Goal: Task Accomplishment & Management: Use online tool/utility

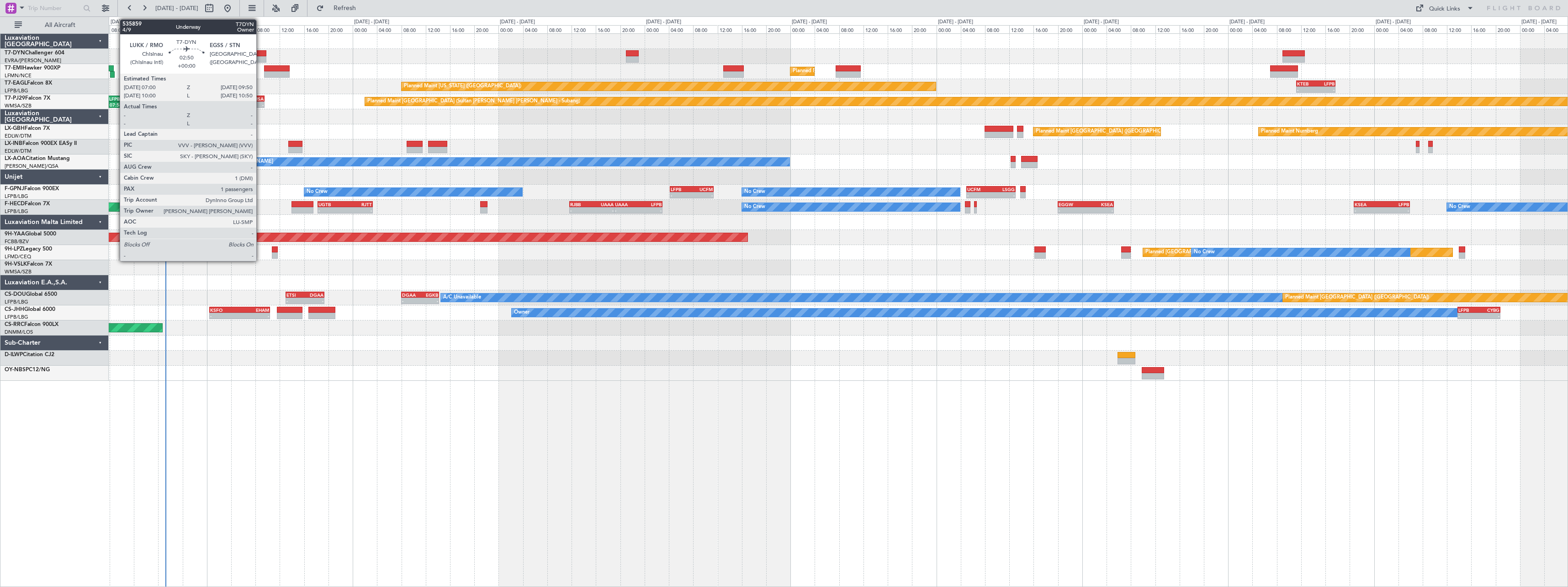
click at [261, 60] on div at bounding box center [257, 59] width 18 height 6
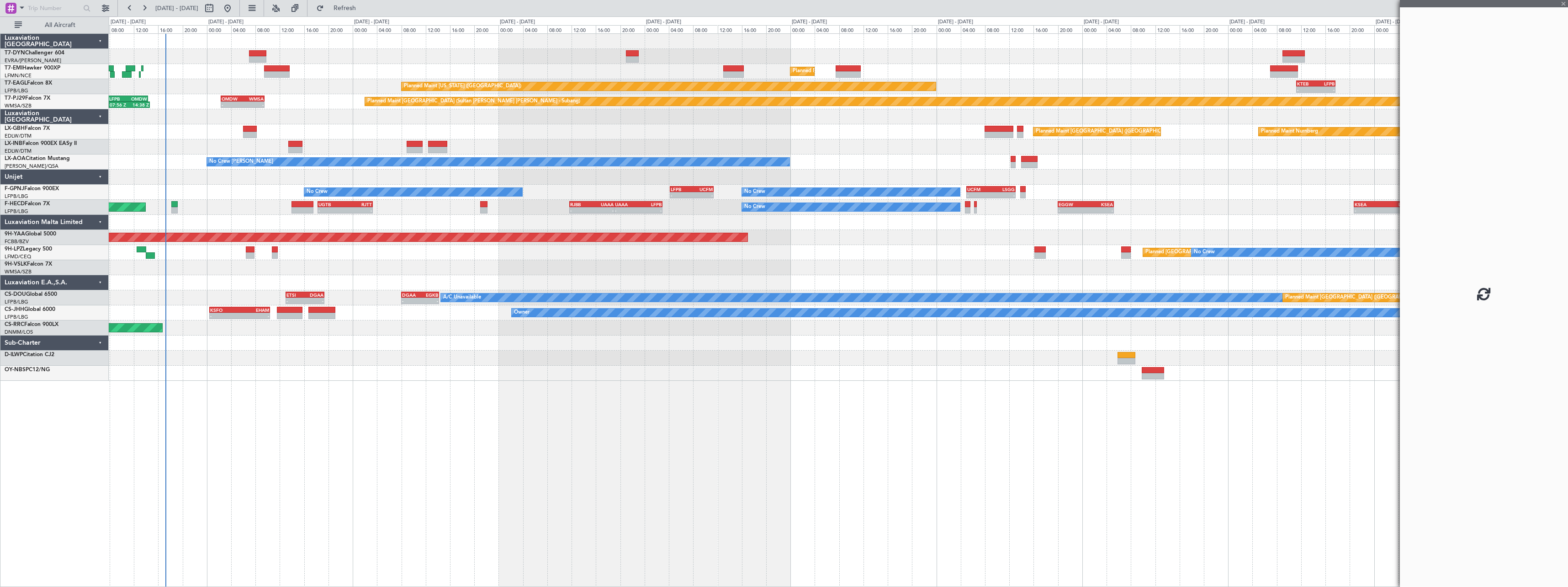
click at [260, 58] on div at bounding box center [257, 59] width 18 height 6
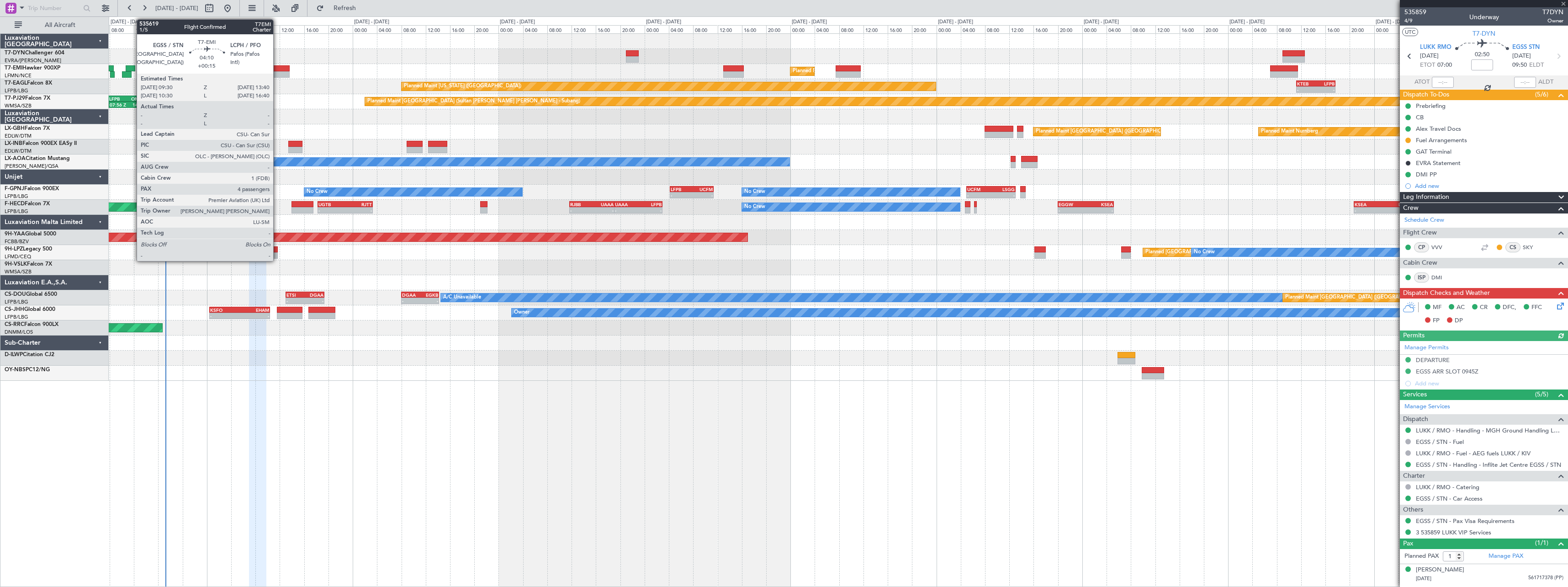
click at [277, 68] on div at bounding box center [276, 68] width 25 height 6
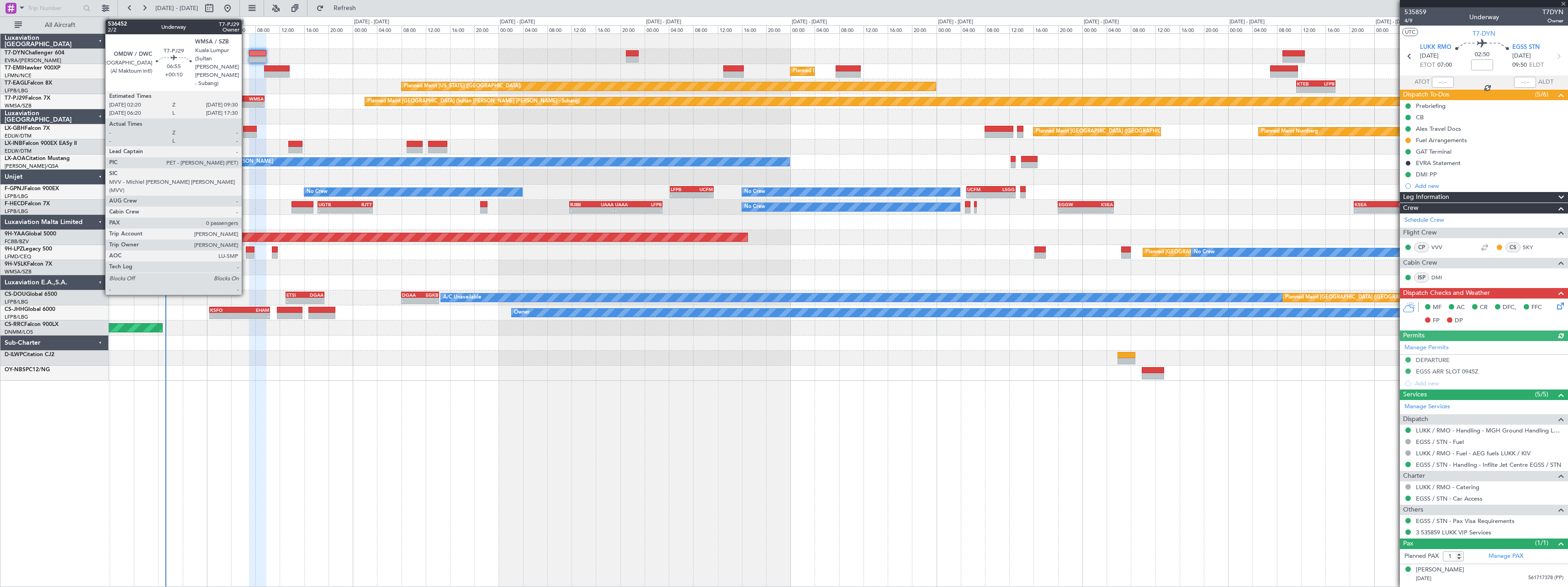
type input "+00:15"
type input "4"
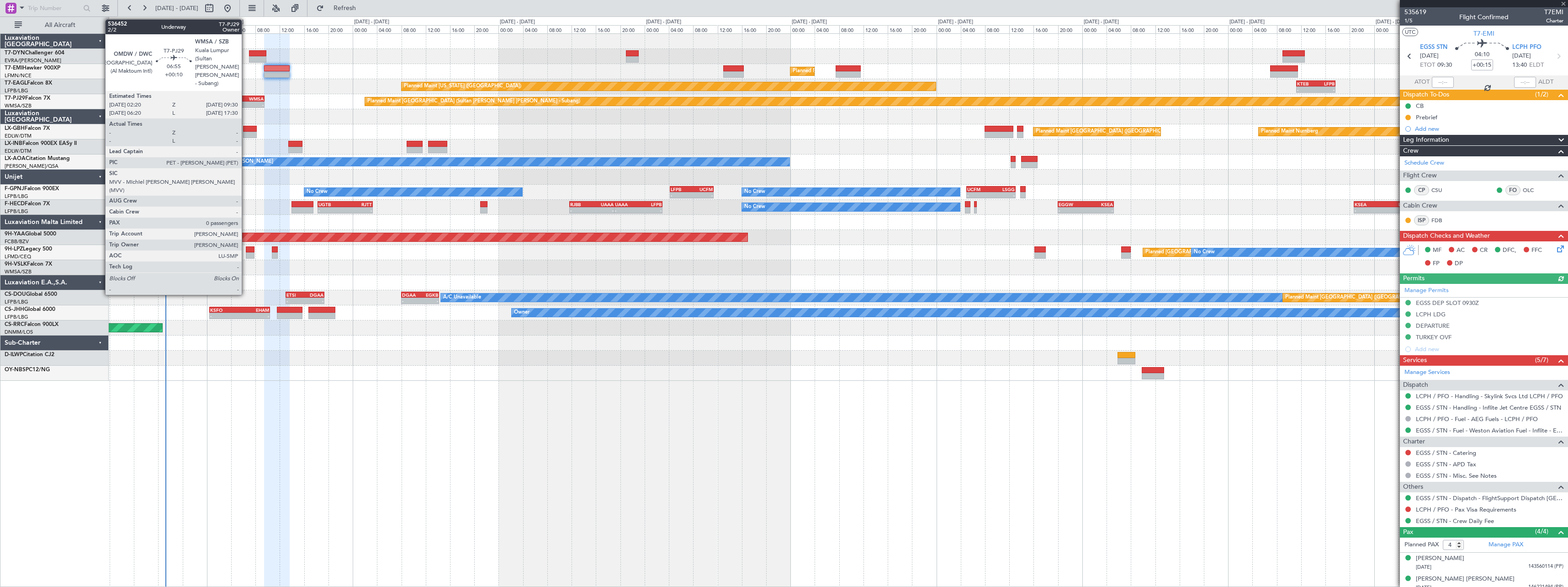
click at [246, 98] on div "WMSA" at bounding box center [253, 99] width 21 height 6
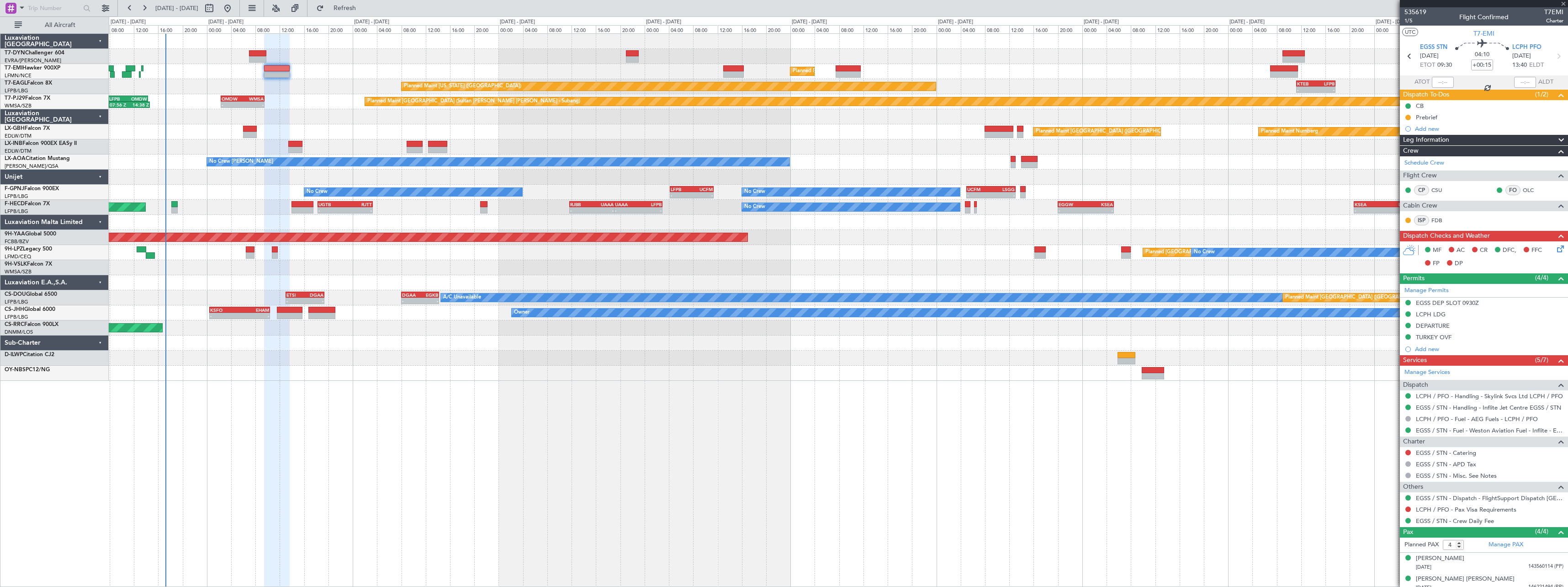
type input "+00:10"
type input "0"
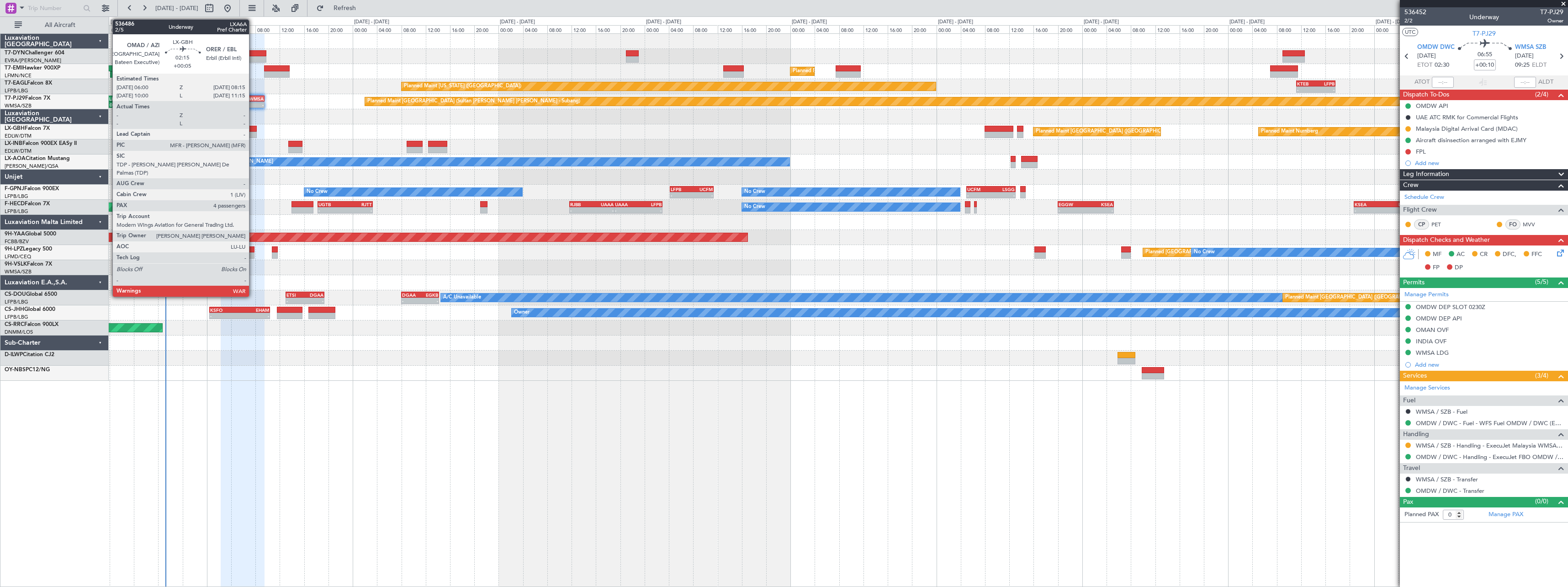
click at [253, 129] on div at bounding box center [250, 128] width 14 height 6
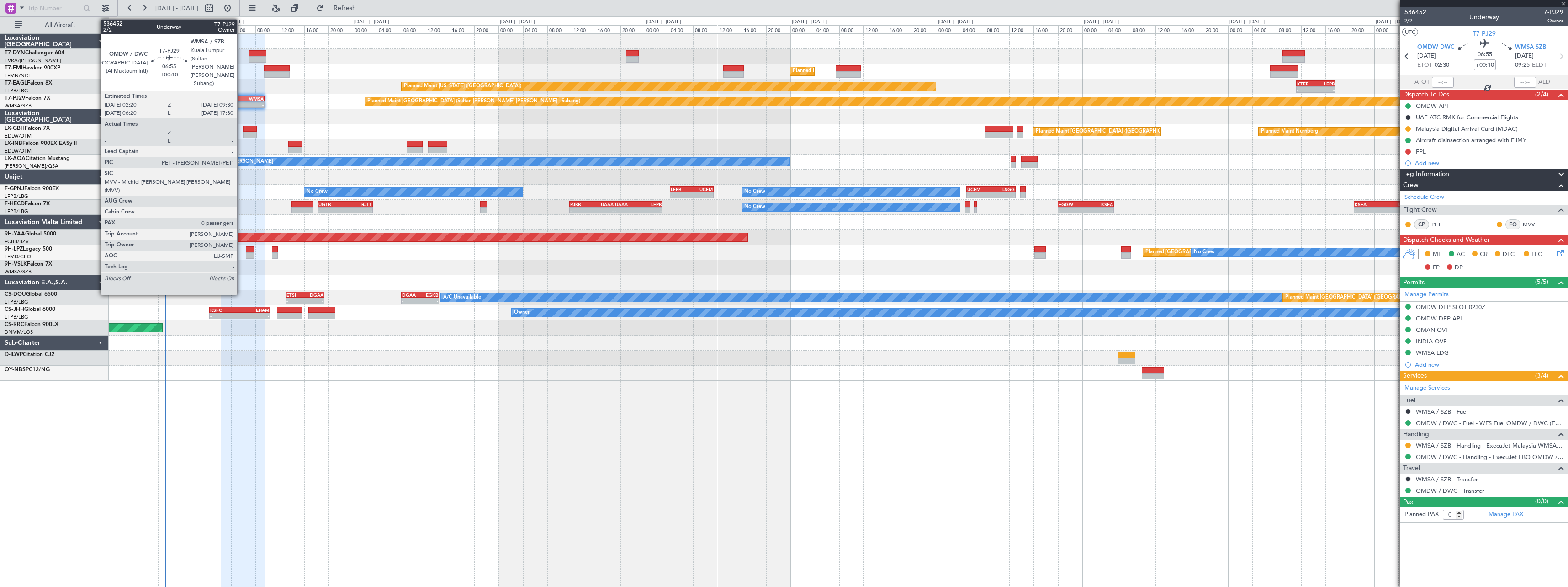
type input "+00:05"
type input "4"
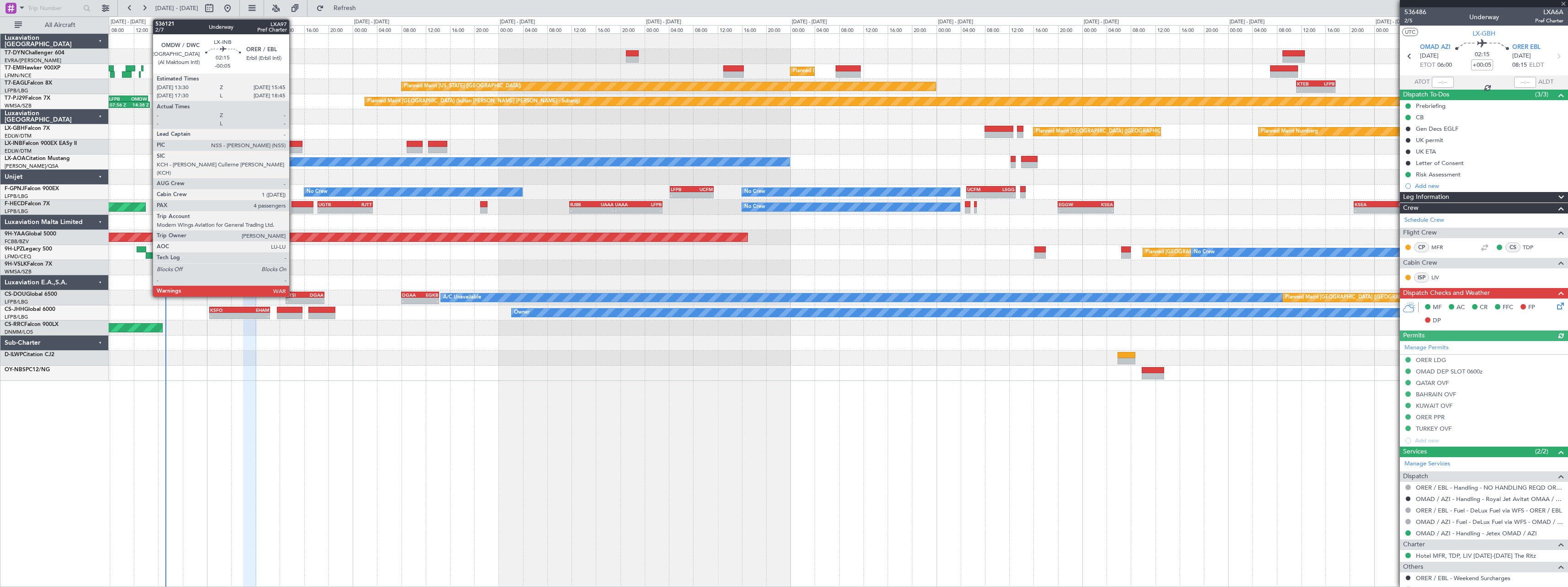
click at [293, 143] on div at bounding box center [295, 144] width 14 height 6
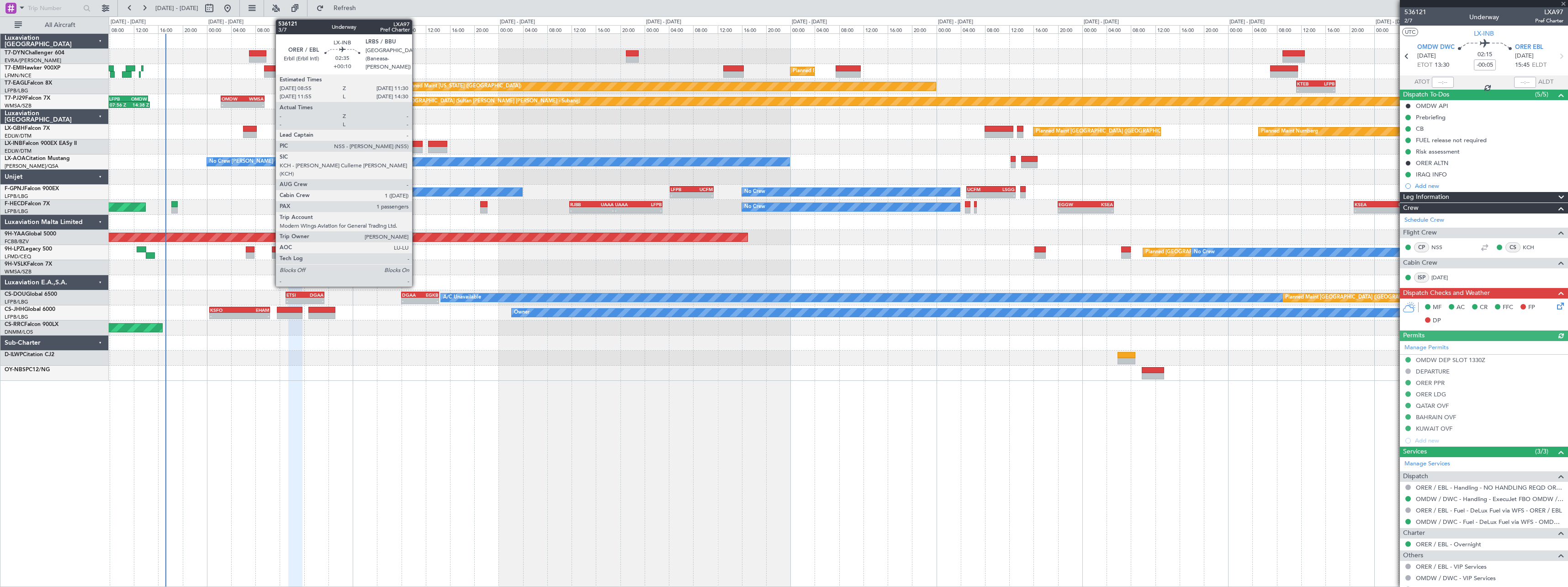
click at [416, 145] on div at bounding box center [415, 144] width 16 height 6
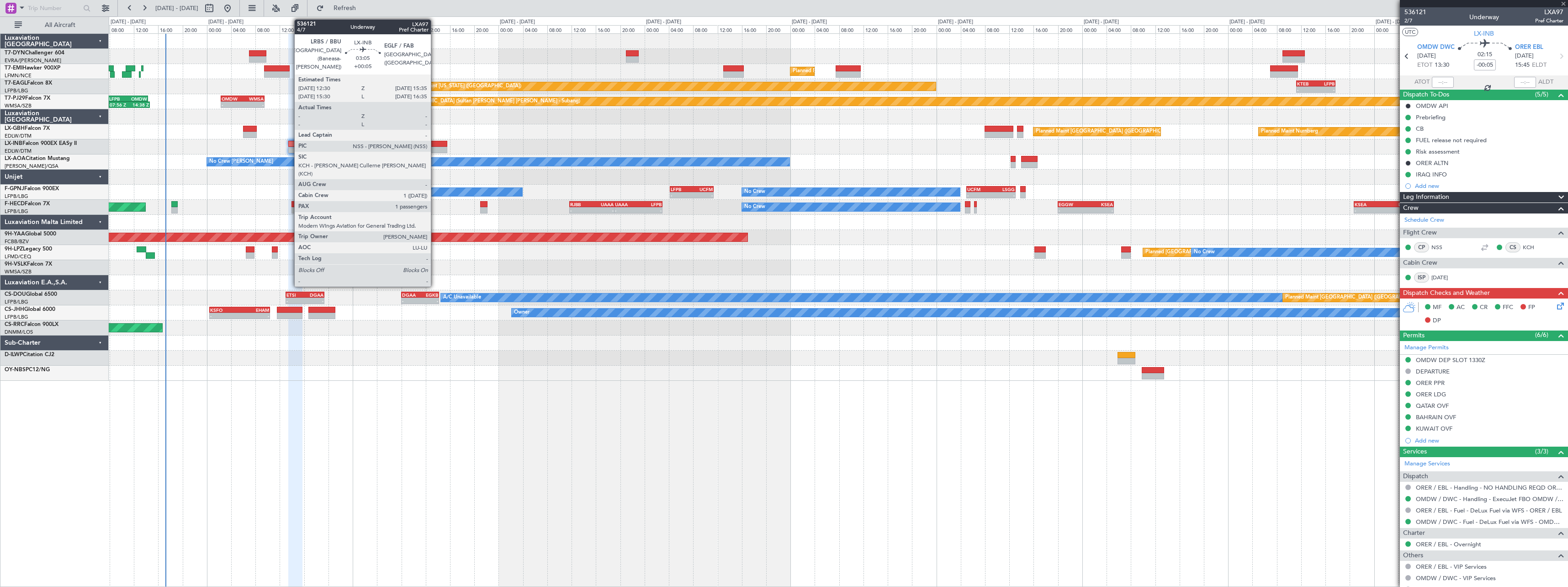
type input "+00:10"
type input "1"
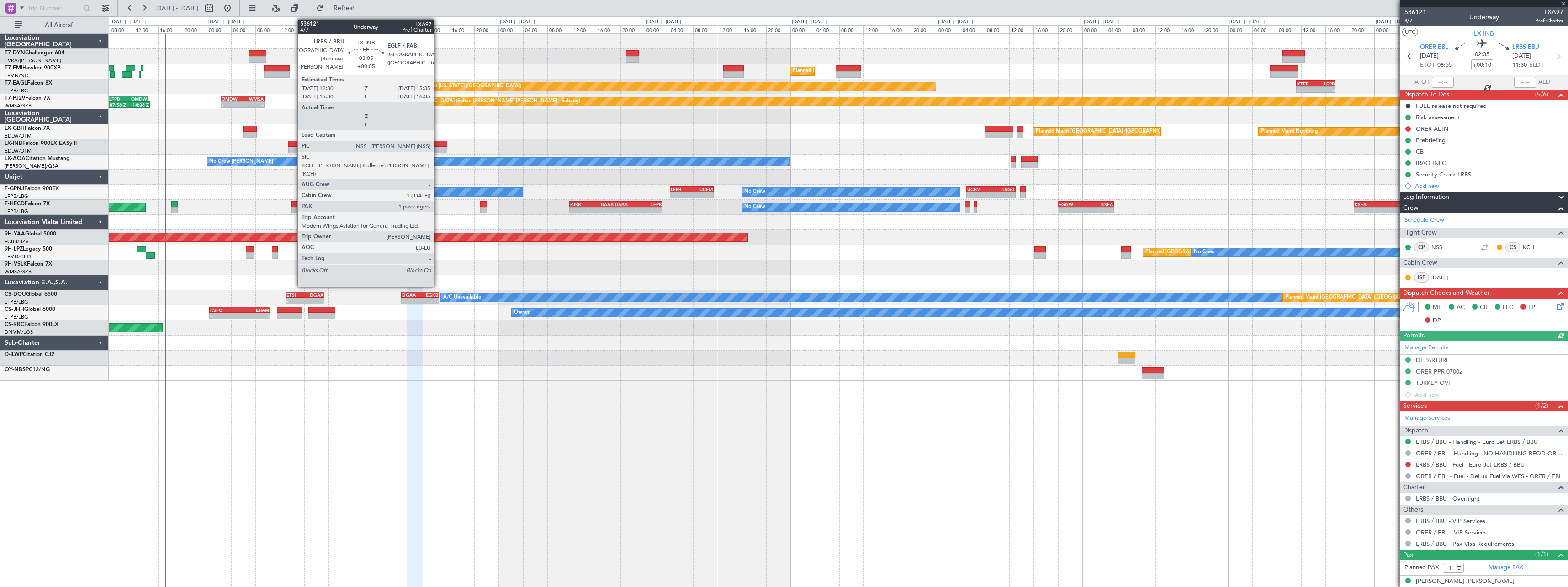
click at [438, 143] on div at bounding box center [437, 144] width 19 height 6
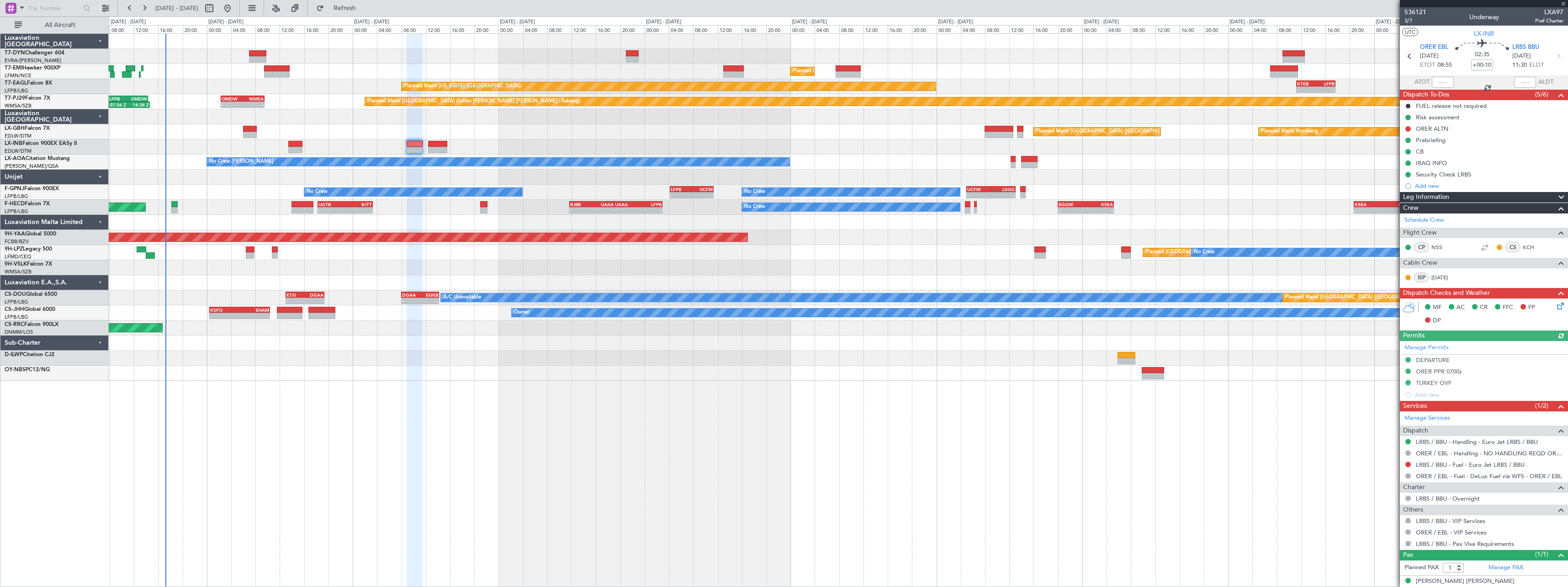
type input "+00:05"
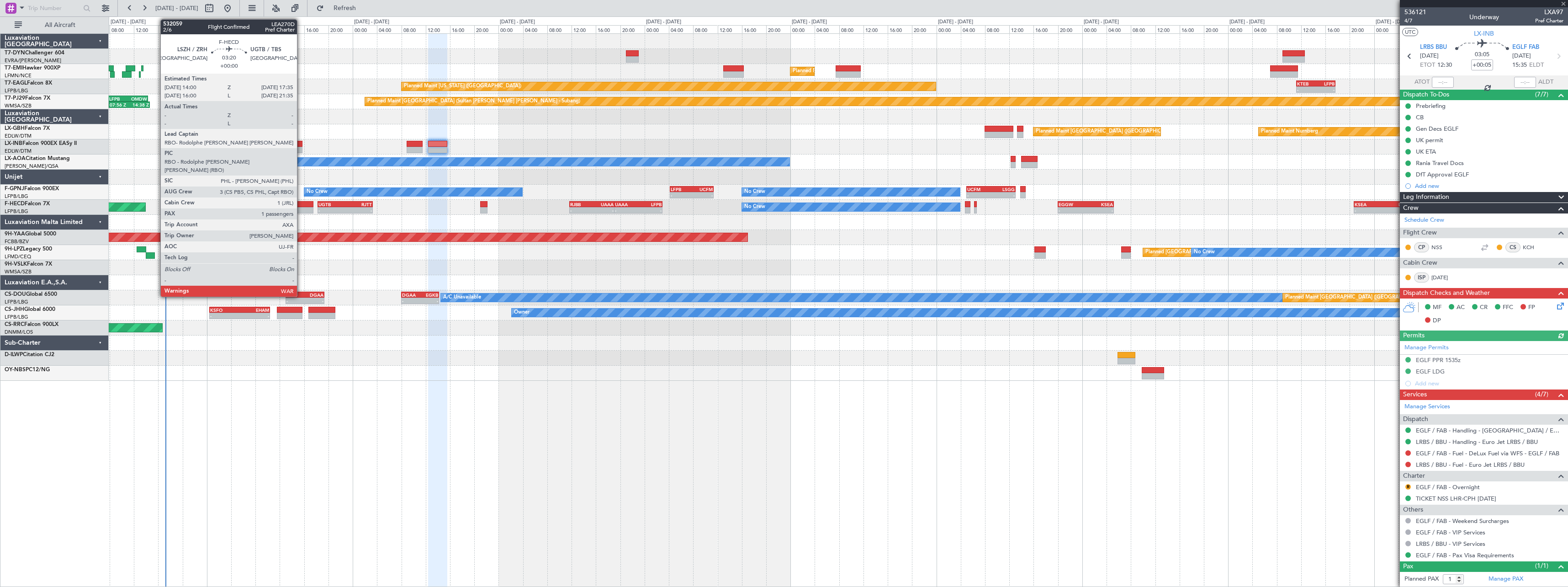
click at [301, 204] on div at bounding box center [302, 204] width 22 height 6
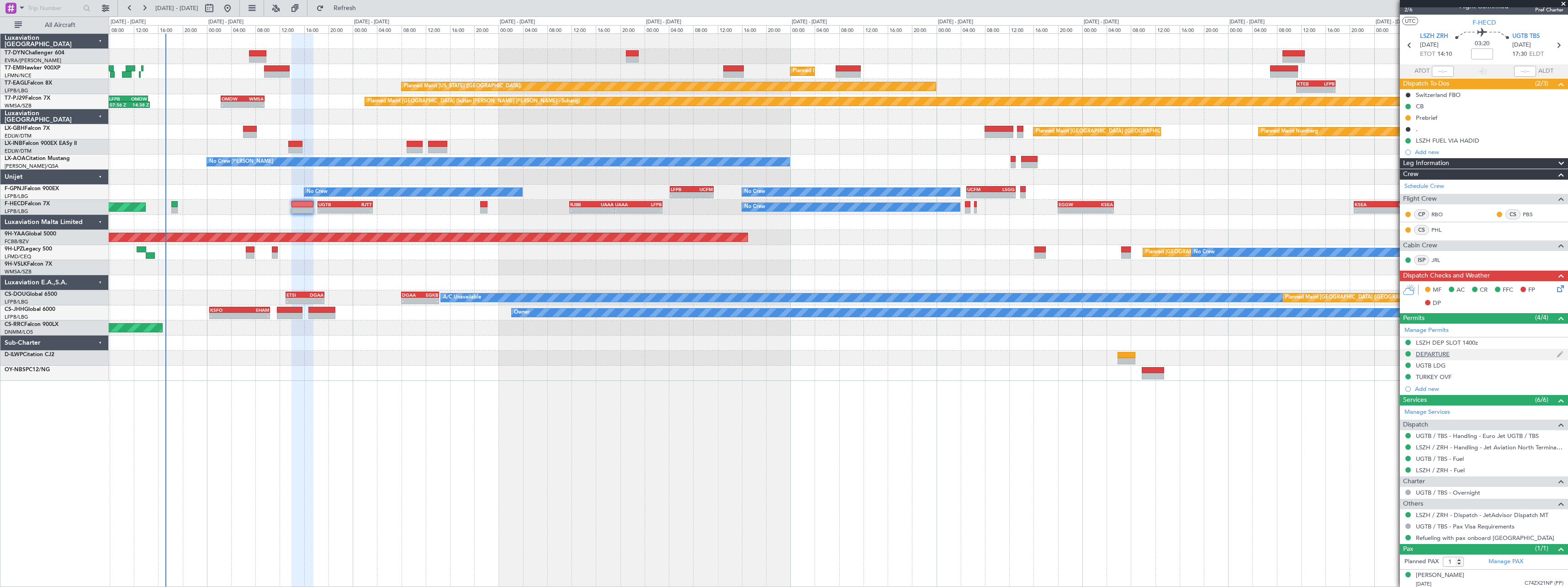
scroll to position [14, 0]
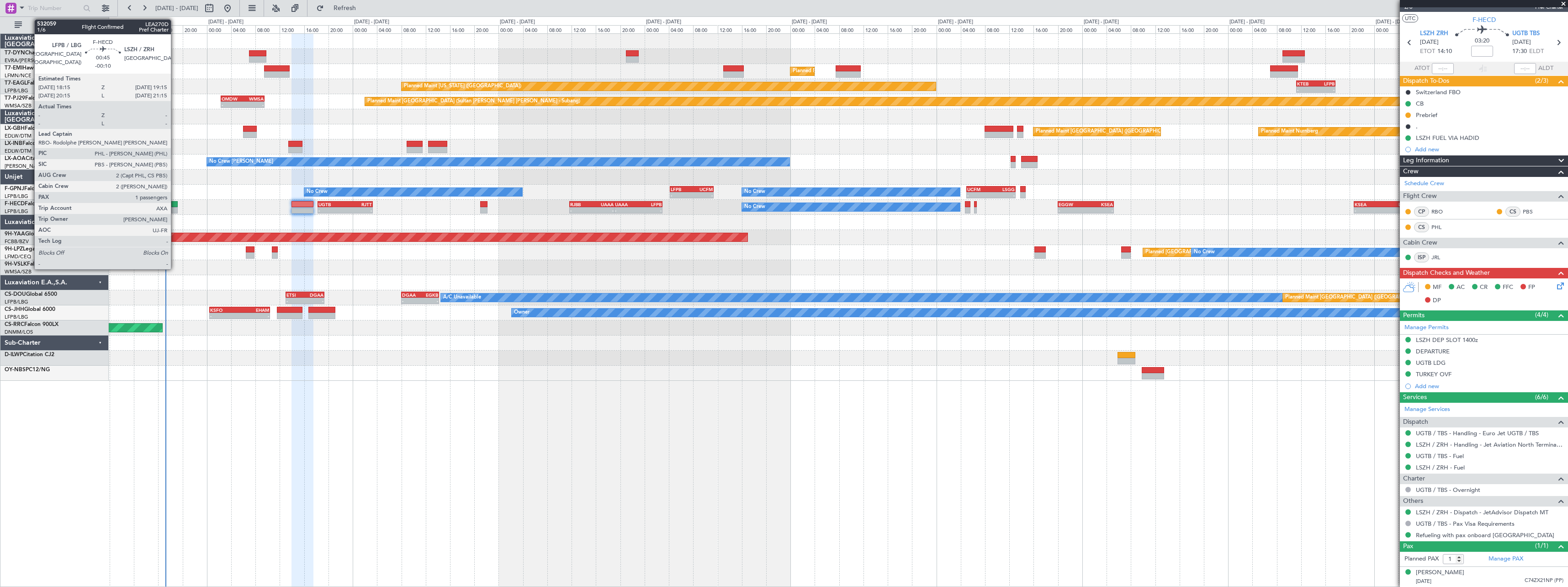
click at [175, 205] on div at bounding box center [174, 204] width 6 height 6
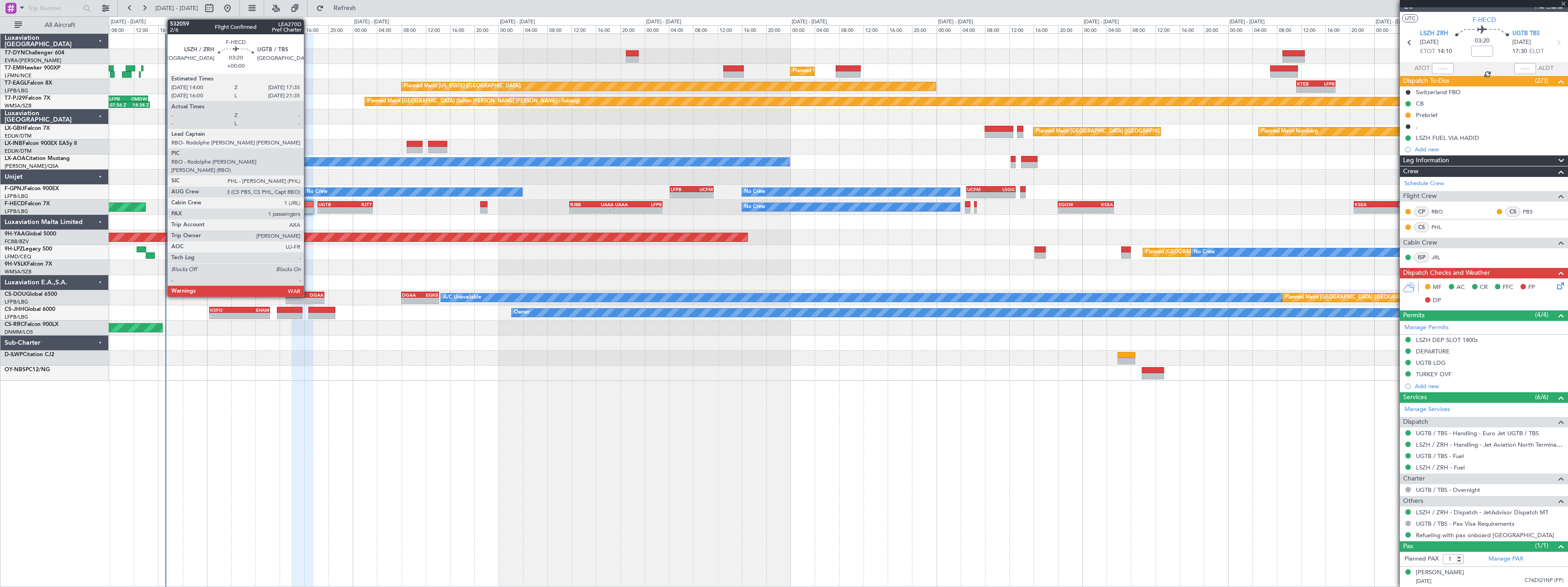
type input "-00:10"
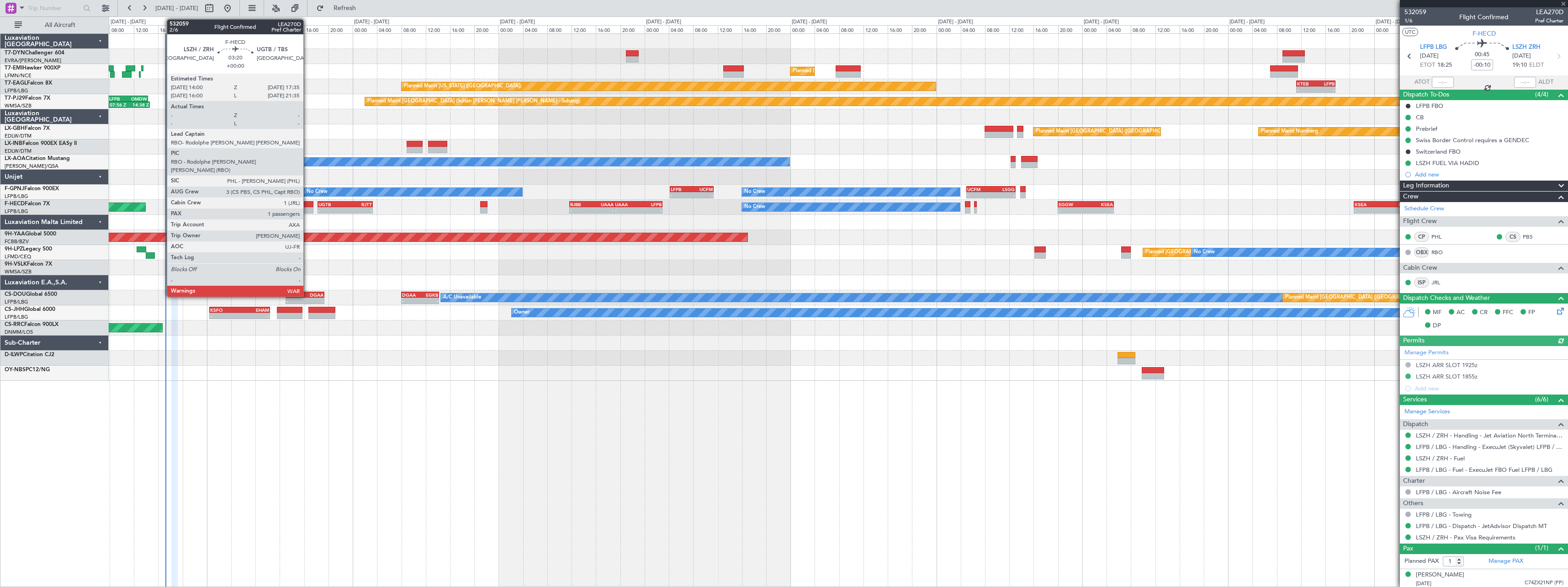
click at [307, 204] on div at bounding box center [302, 204] width 22 height 6
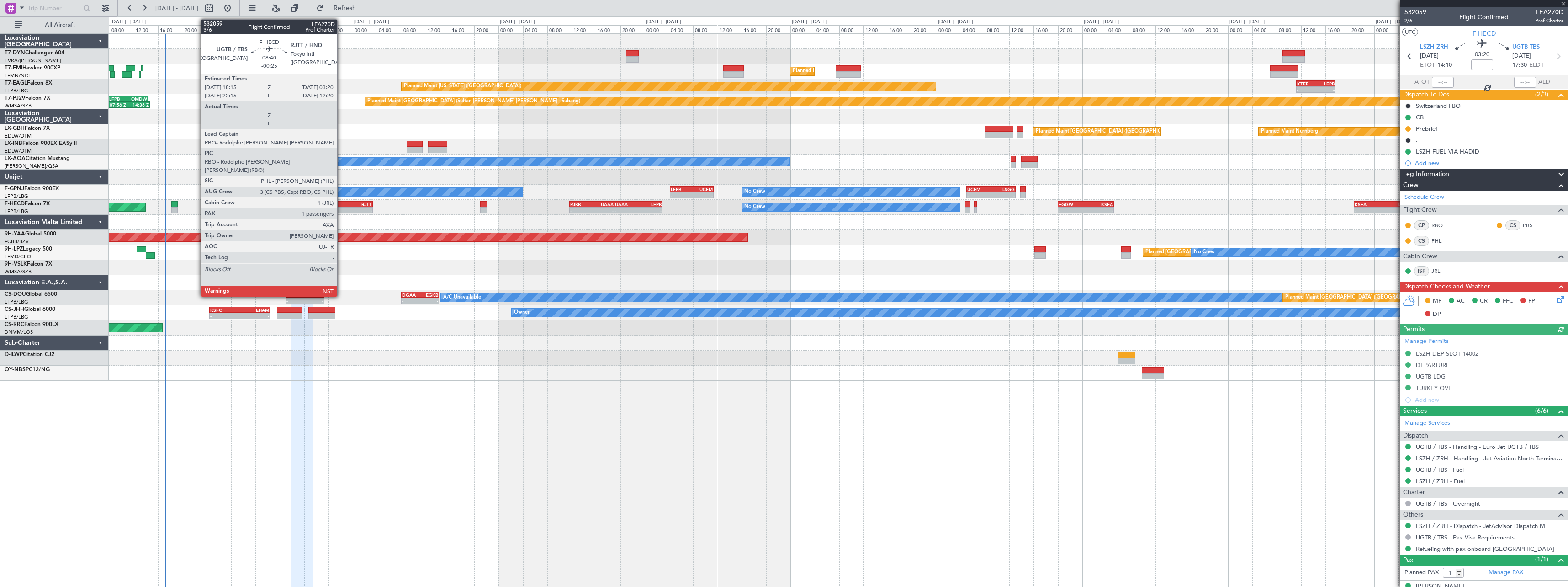
click at [341, 204] on div "UGTB" at bounding box center [332, 204] width 27 height 6
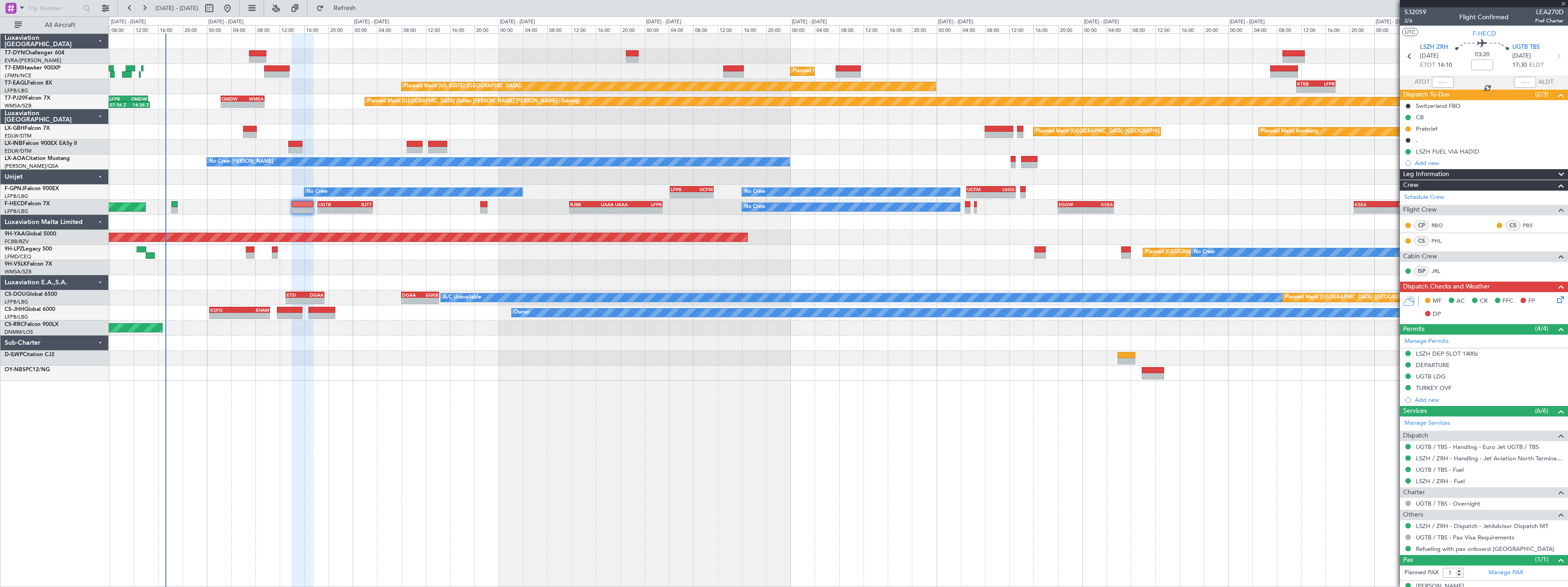
type input "-00:25"
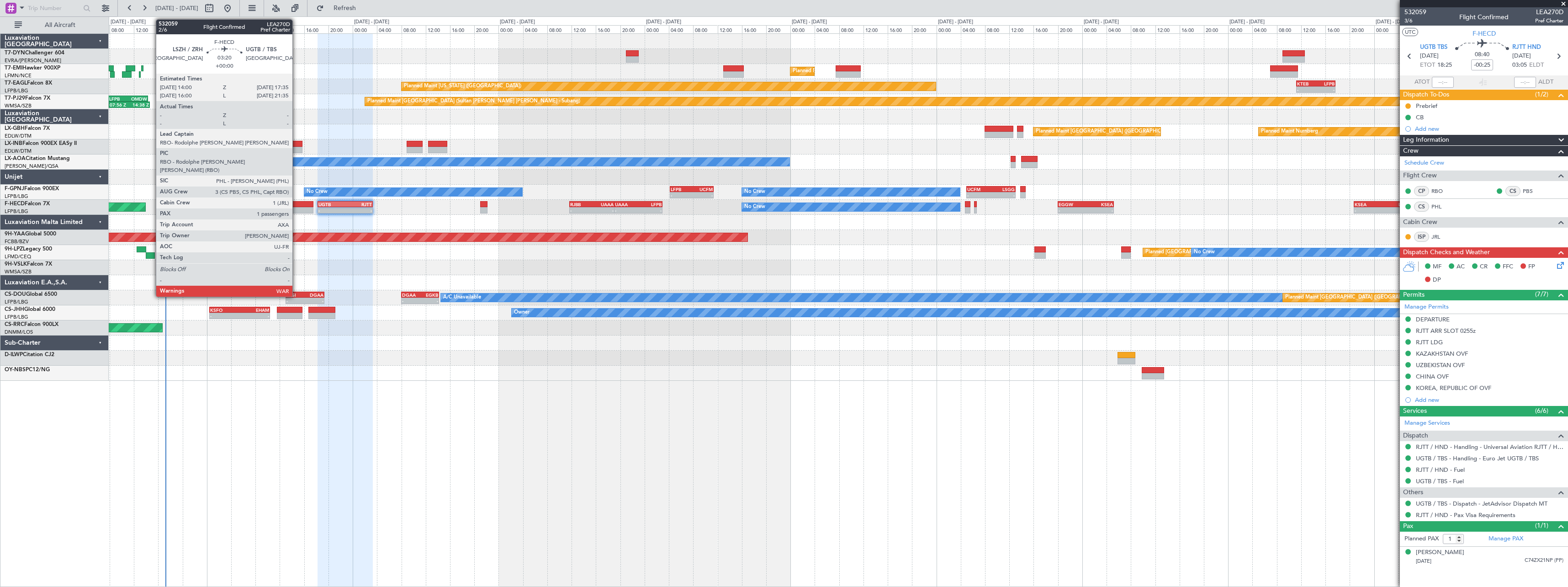
click at [297, 203] on div at bounding box center [302, 204] width 22 height 6
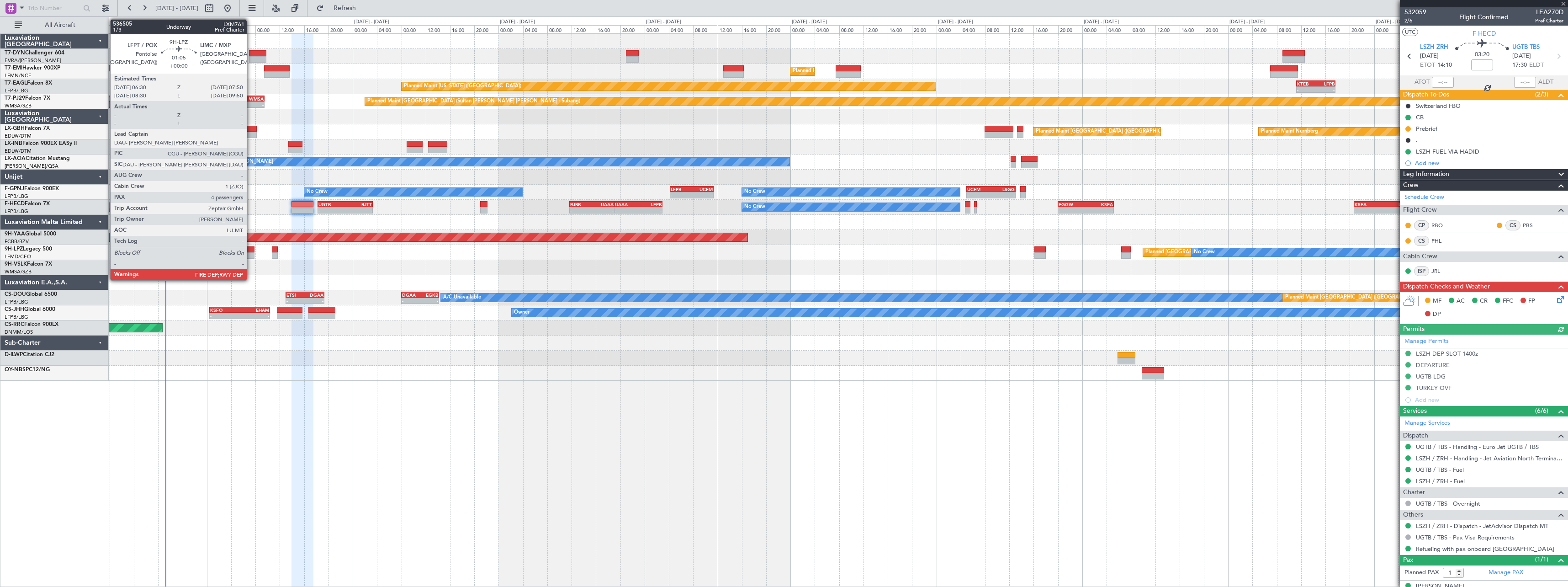
click at [251, 247] on div at bounding box center [250, 249] width 8 height 6
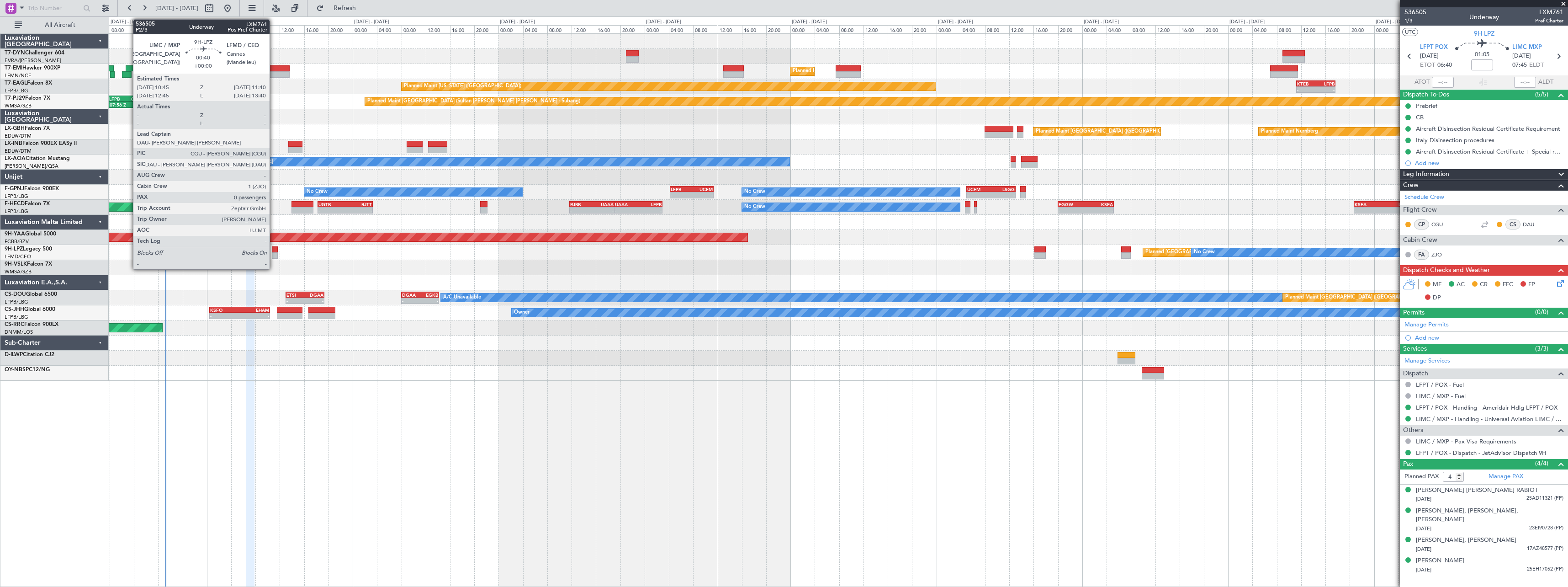
click at [274, 251] on div at bounding box center [274, 249] width 6 height 6
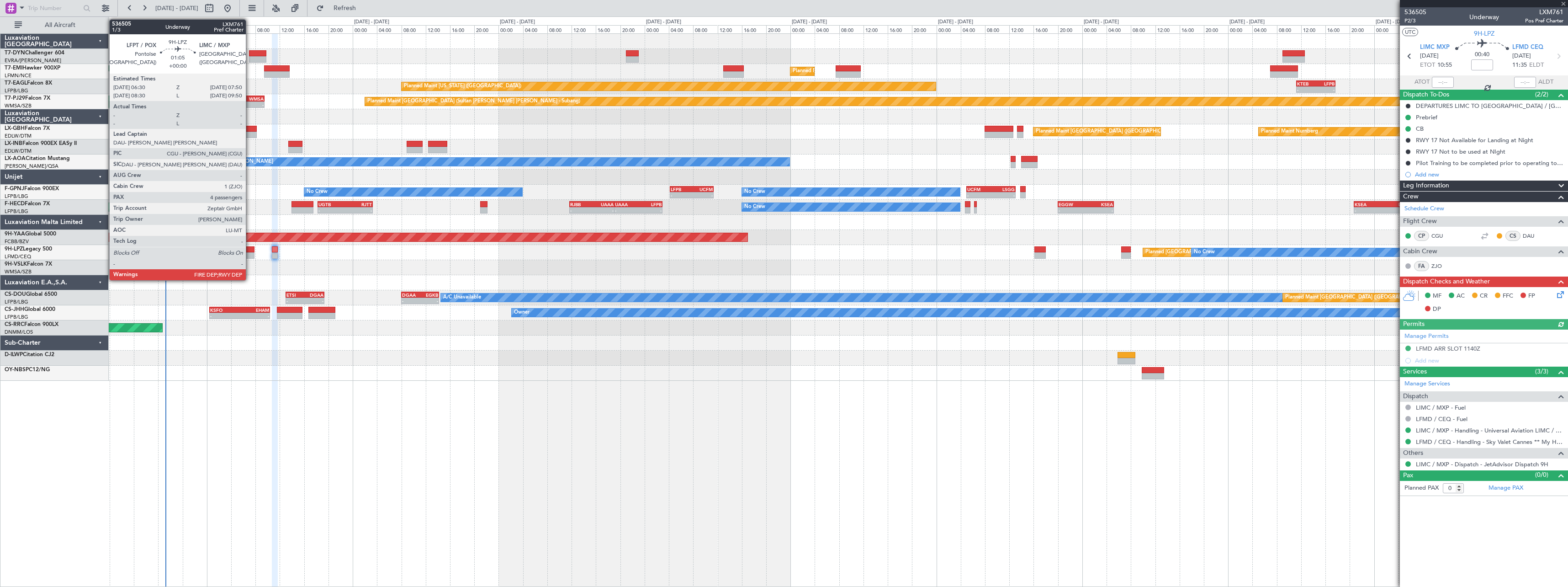
click at [250, 248] on div at bounding box center [250, 249] width 8 height 6
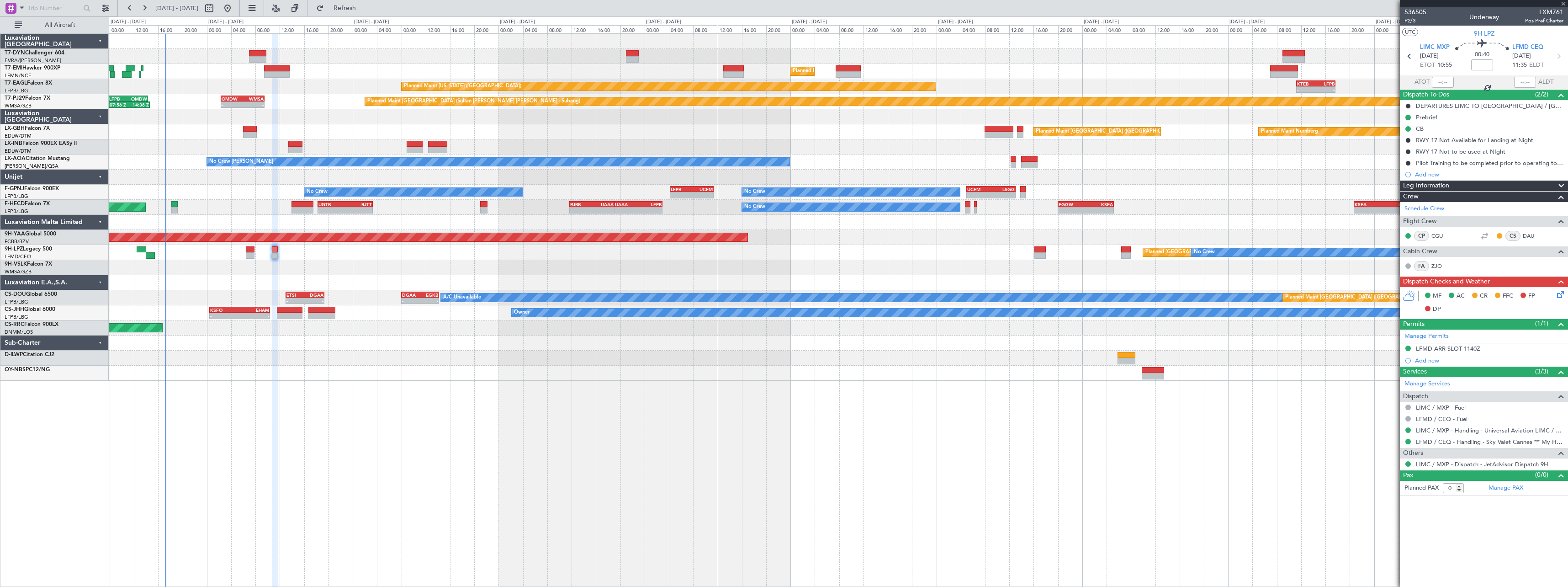
type input "4"
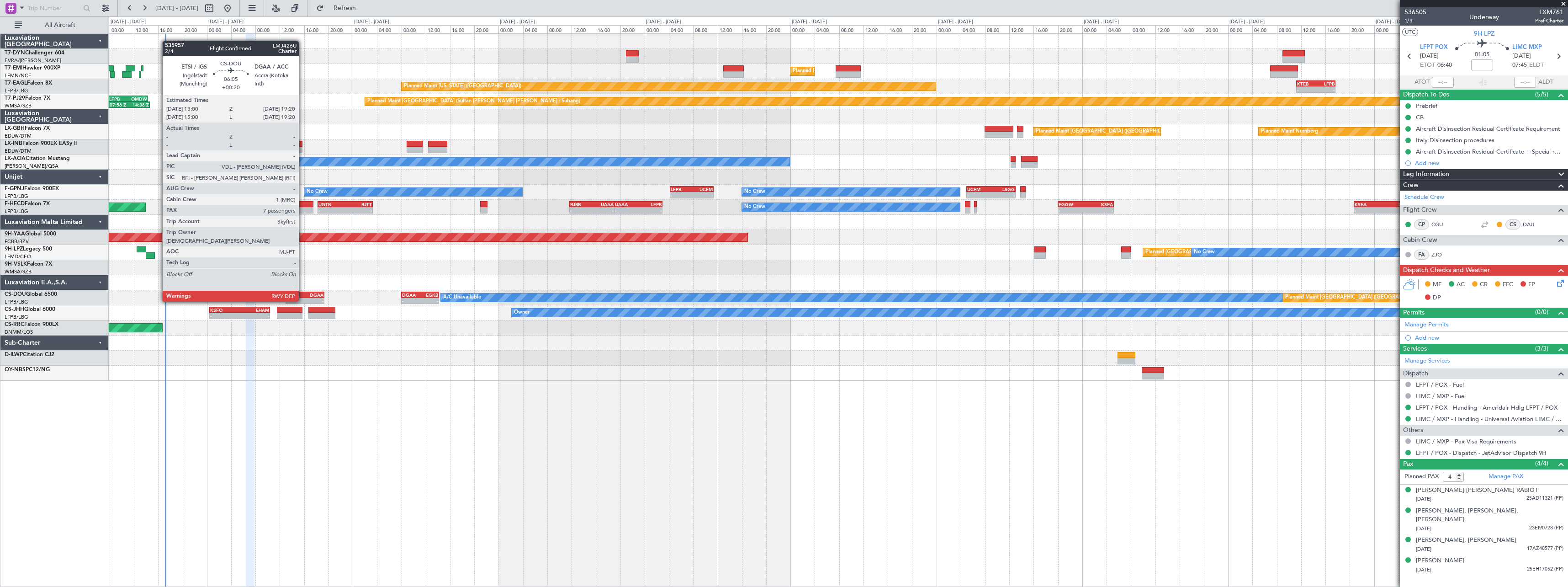
click at [303, 293] on div "ETSI" at bounding box center [295, 295] width 18 height 6
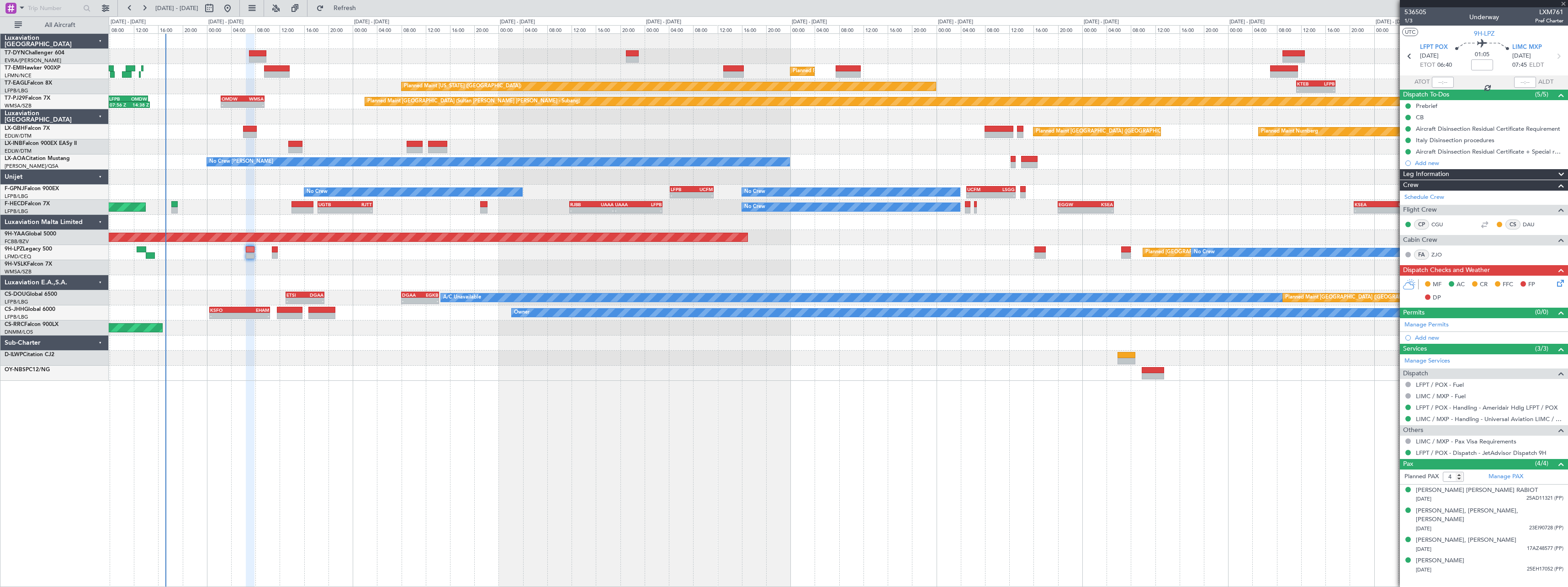
type input "+00:20"
type input "7"
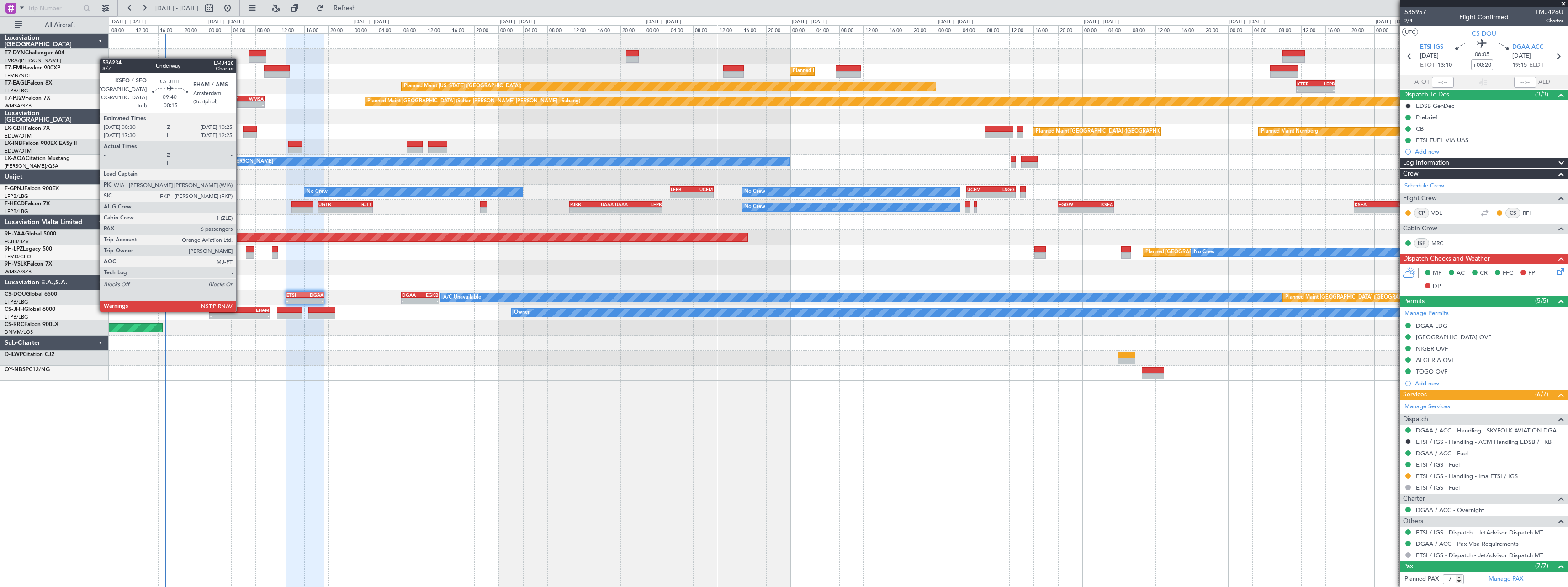
click at [241, 311] on div "EHAM" at bounding box center [255, 310] width 29 height 6
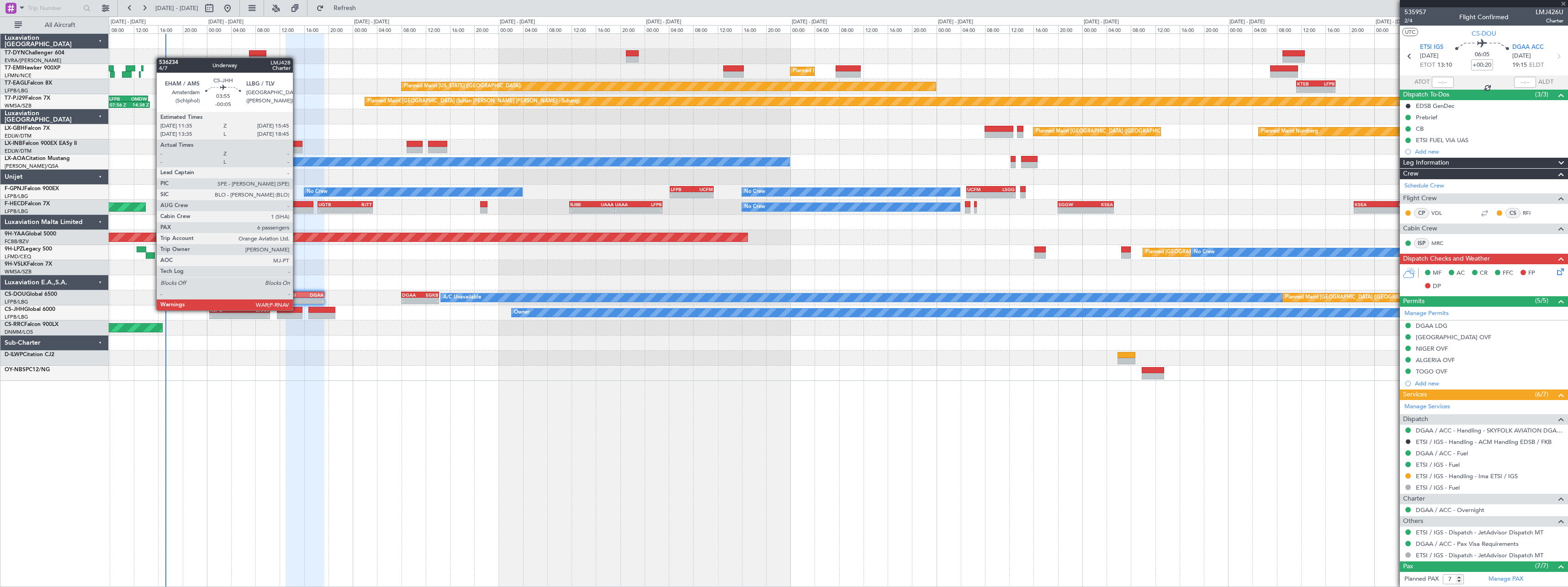
type input "-00:15"
type input "6"
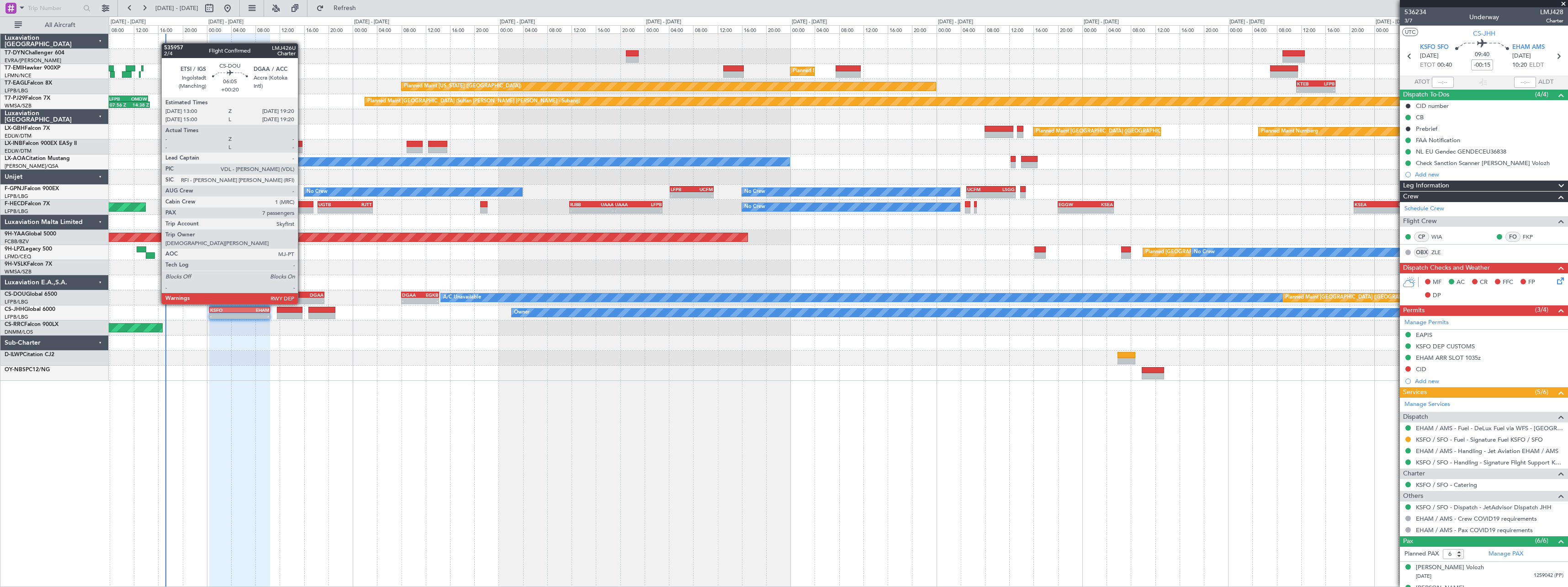
click at [302, 295] on div "ETSI" at bounding box center [295, 295] width 18 height 6
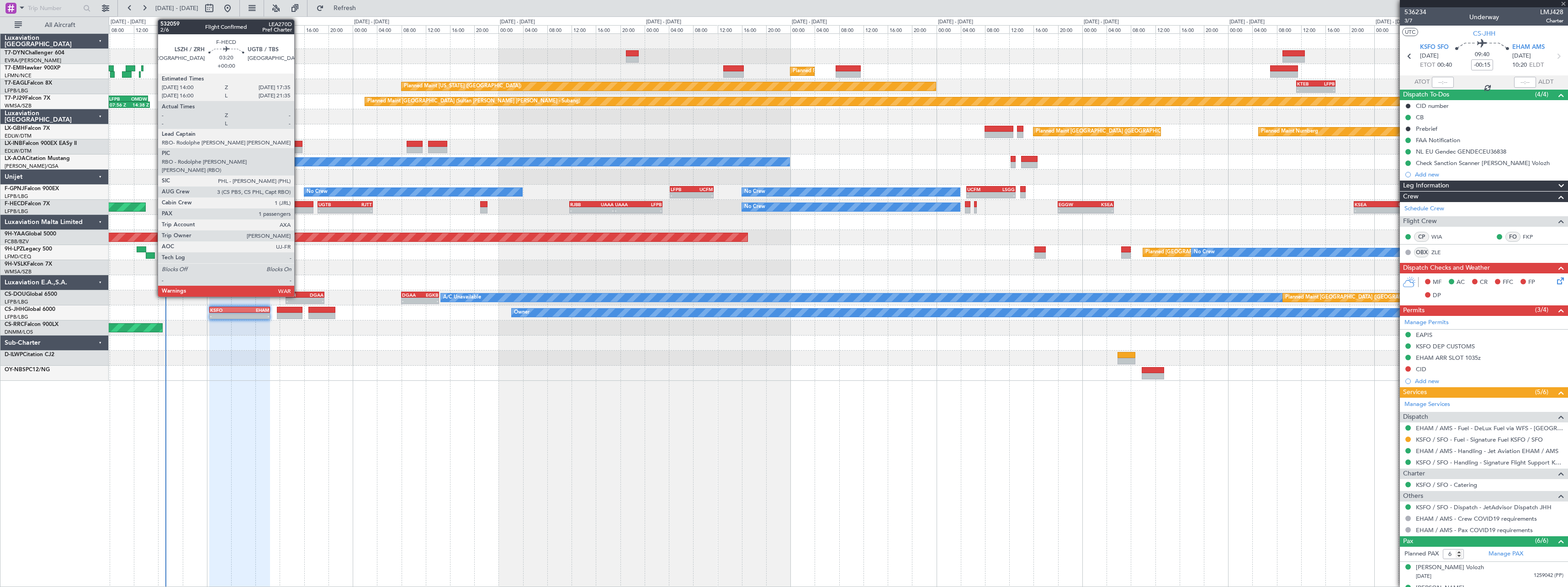
type input "+00:20"
type input "7"
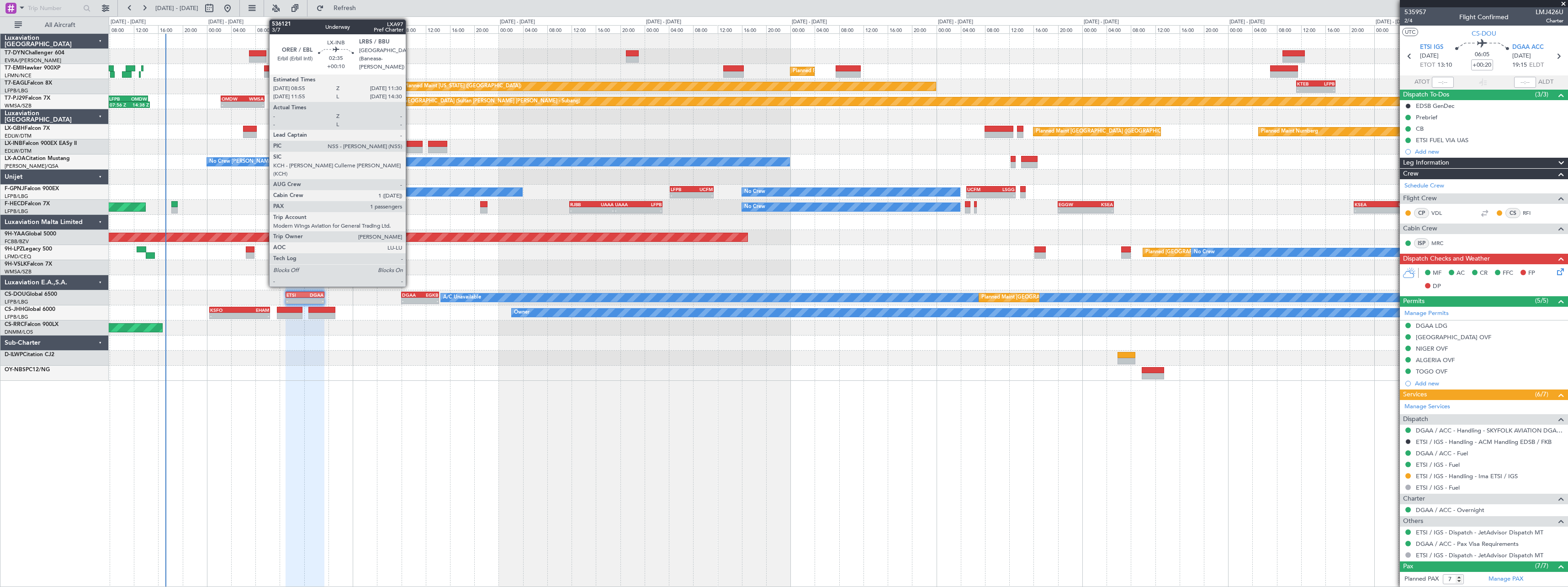
click at [410, 146] on div at bounding box center [415, 144] width 16 height 6
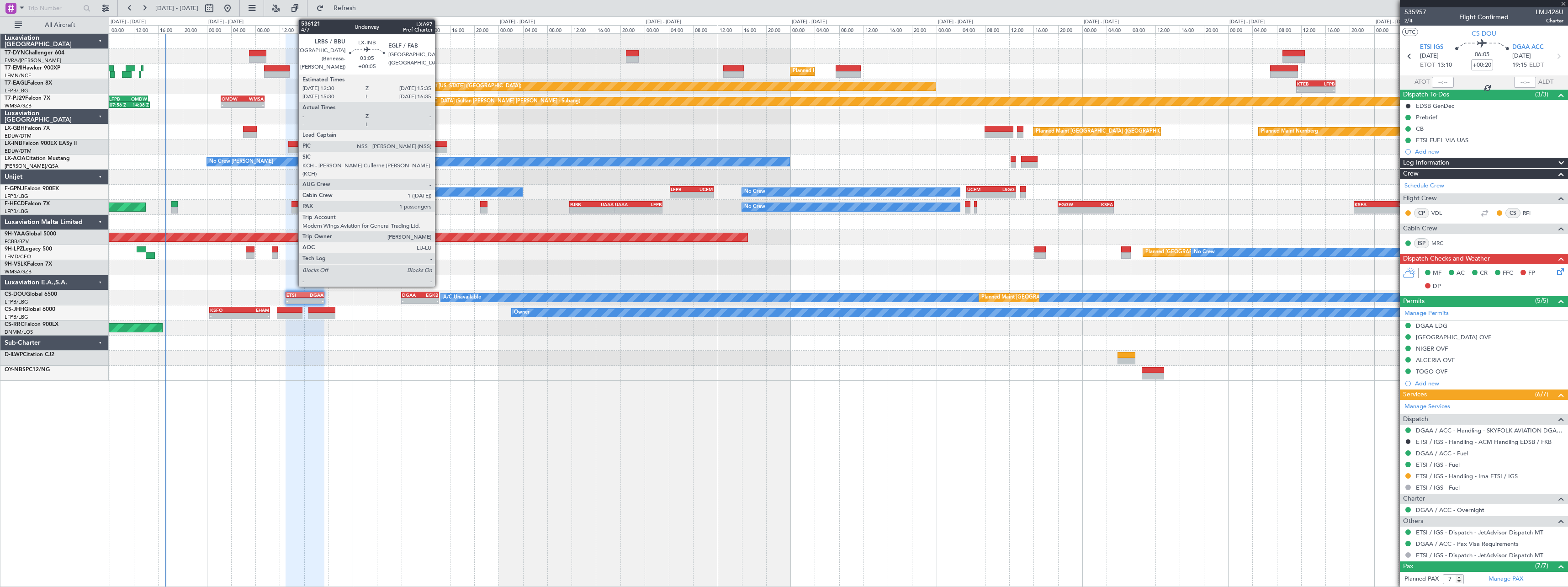
type input "+00:10"
type input "1"
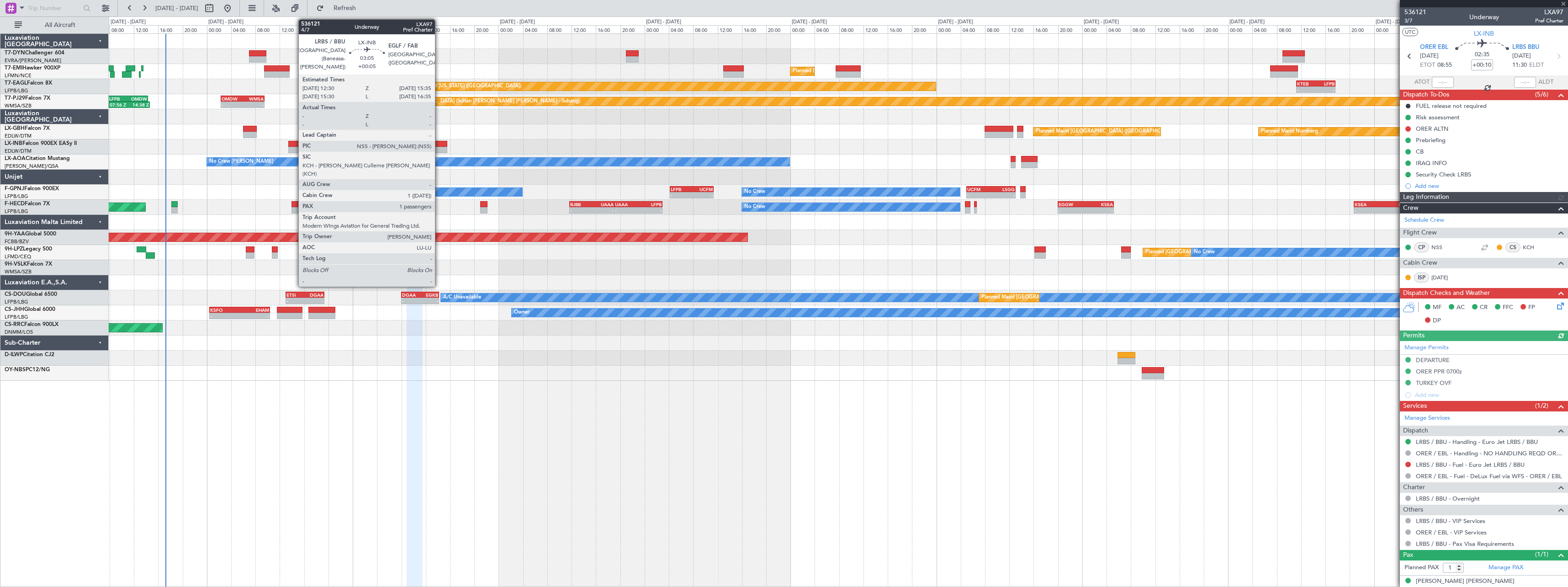
click at [439, 143] on div at bounding box center [437, 144] width 19 height 6
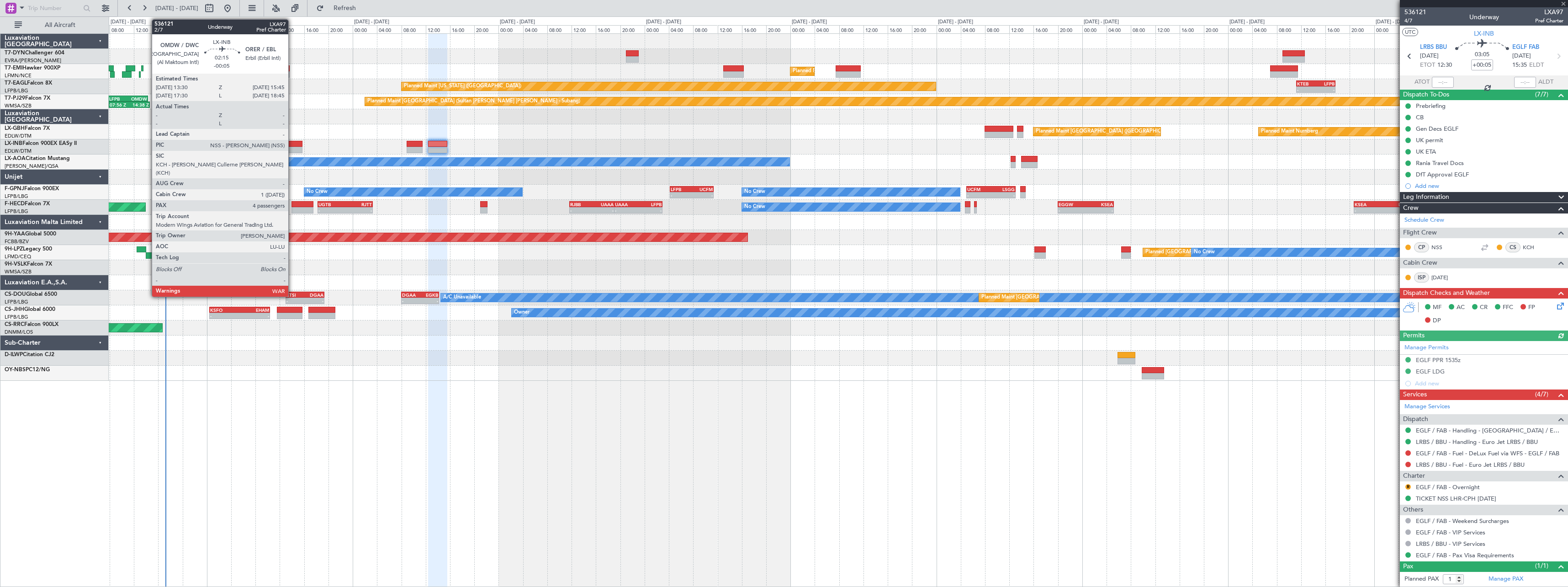
click at [293, 141] on div at bounding box center [295, 144] width 14 height 6
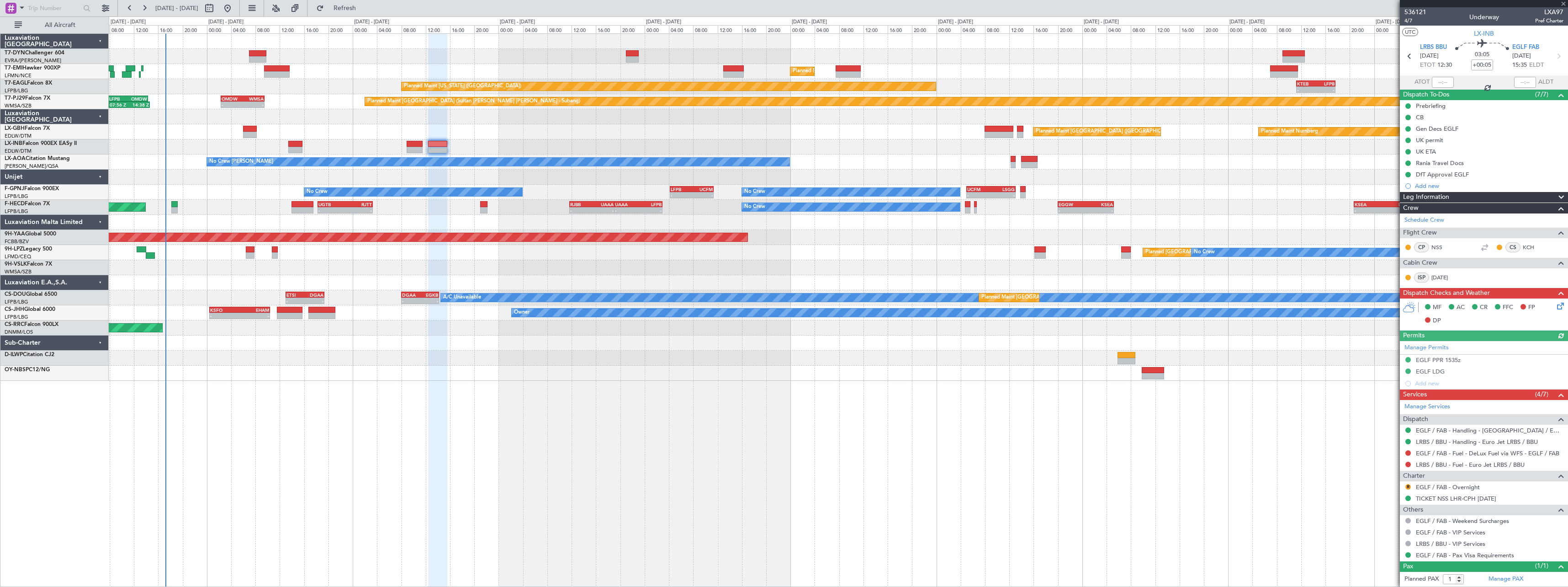
type input "-00:05"
type input "4"
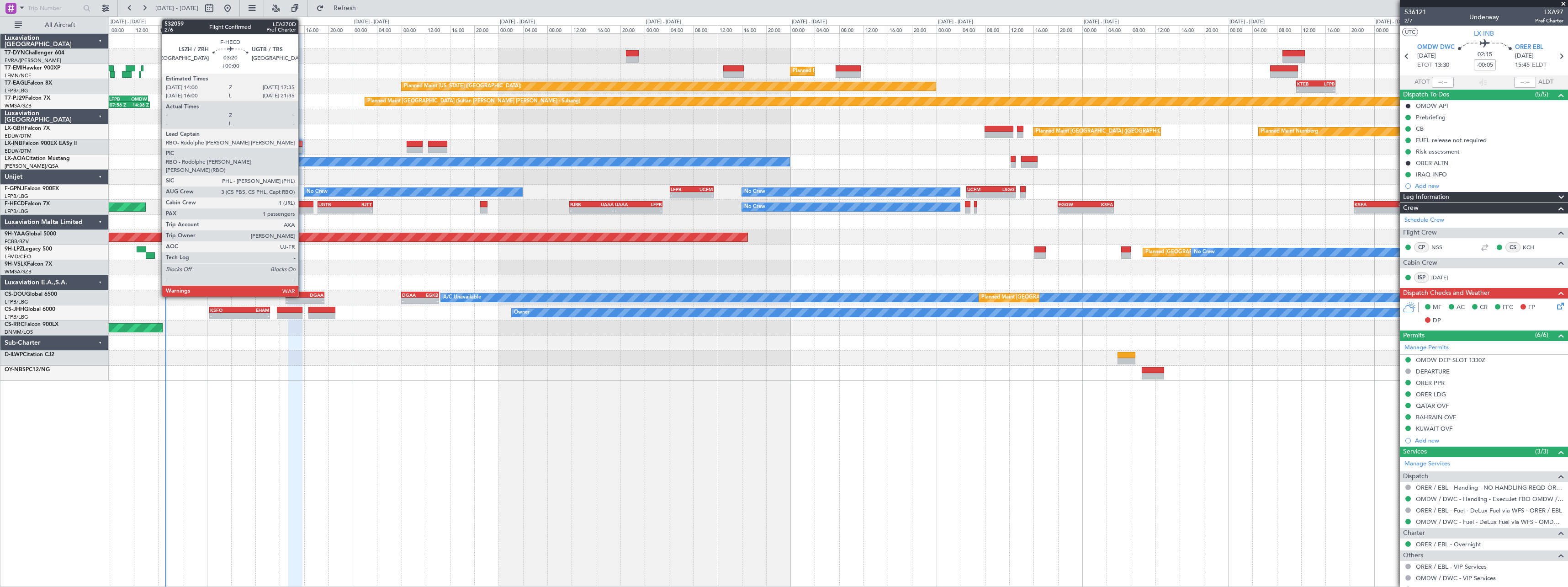
click at [302, 204] on div at bounding box center [302, 204] width 22 height 6
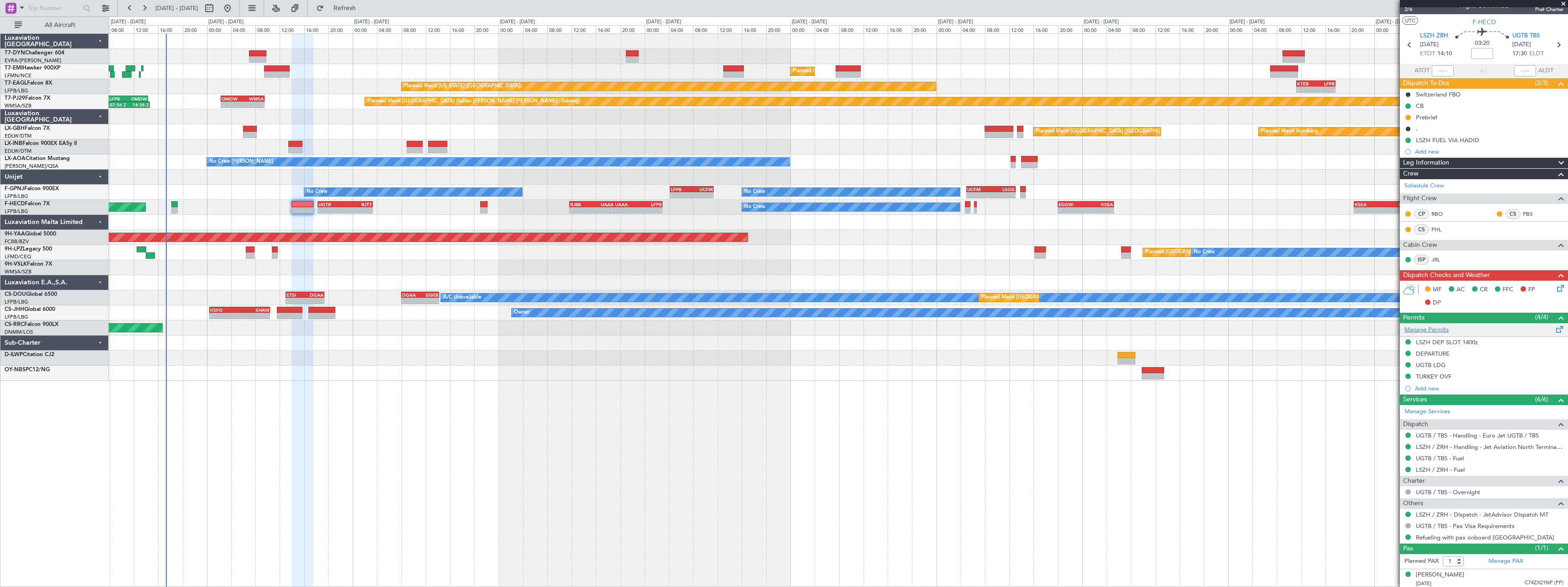
scroll to position [14, 0]
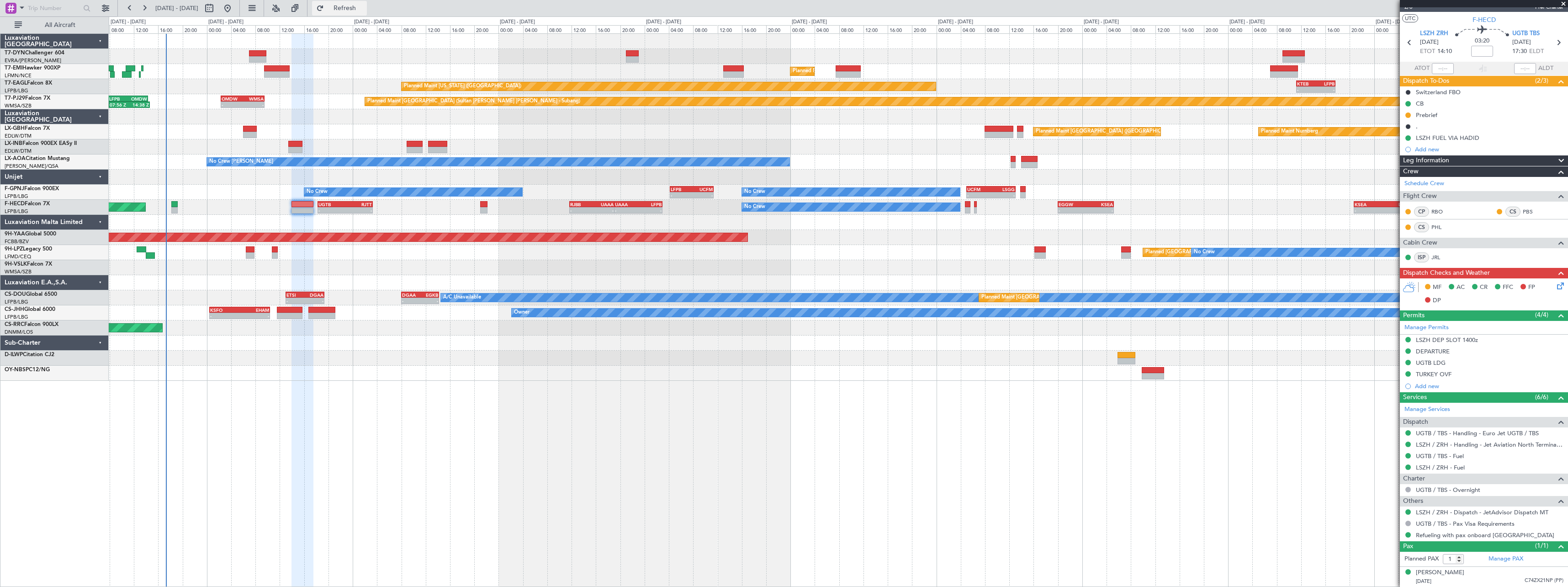
click at [359, 14] on button "Refresh" at bounding box center [340, 8] width 55 height 15
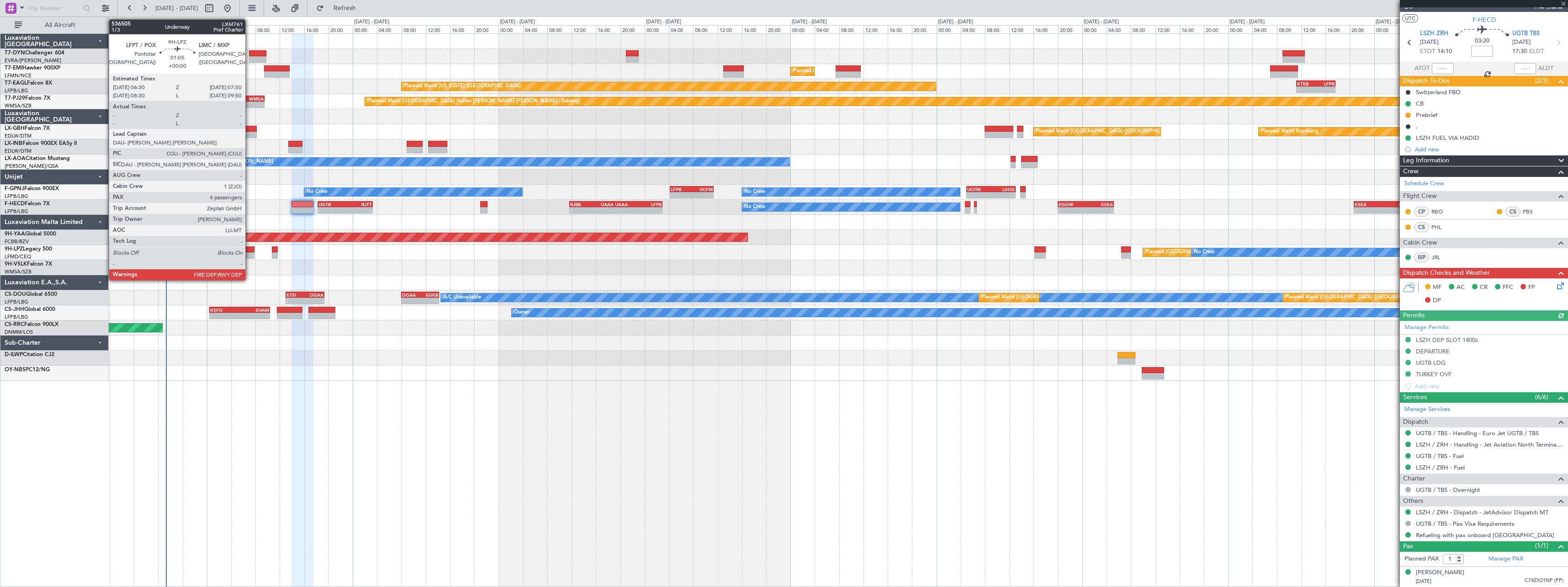
click at [249, 252] on div at bounding box center [250, 255] width 8 height 6
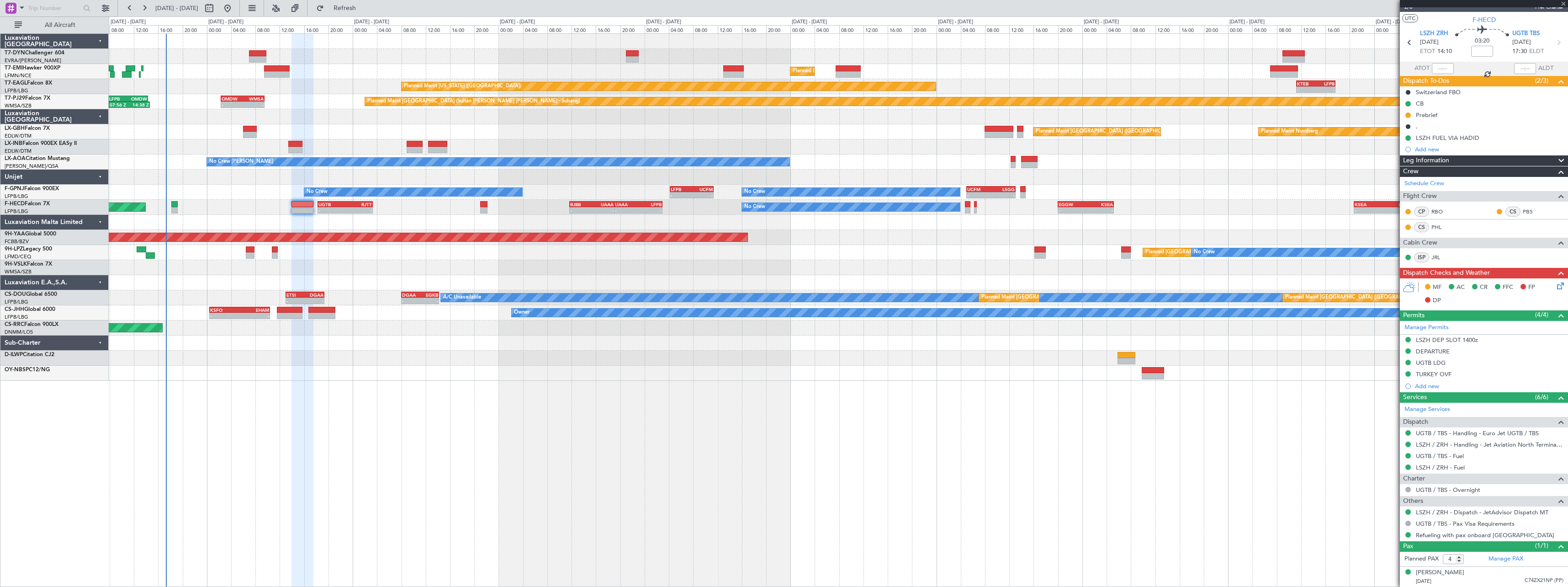
scroll to position [0, 0]
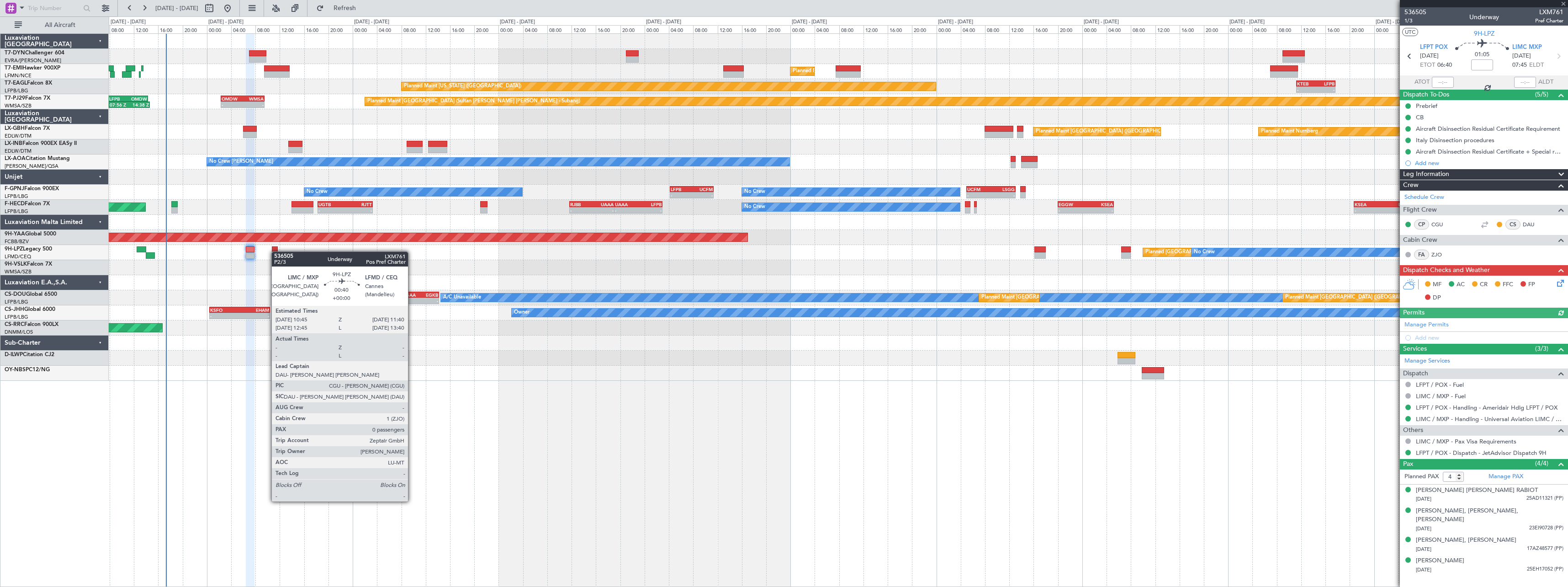
click at [276, 251] on div at bounding box center [274, 249] width 6 height 6
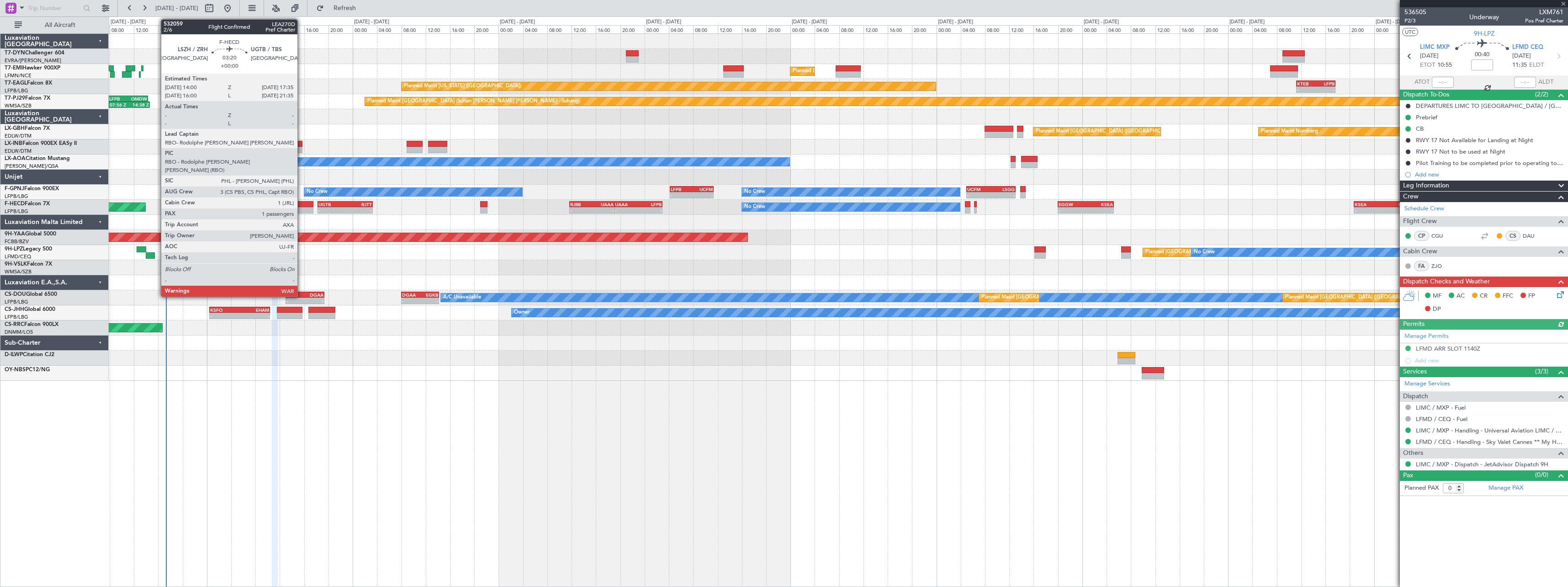
click at [302, 204] on div at bounding box center [302, 204] width 22 height 6
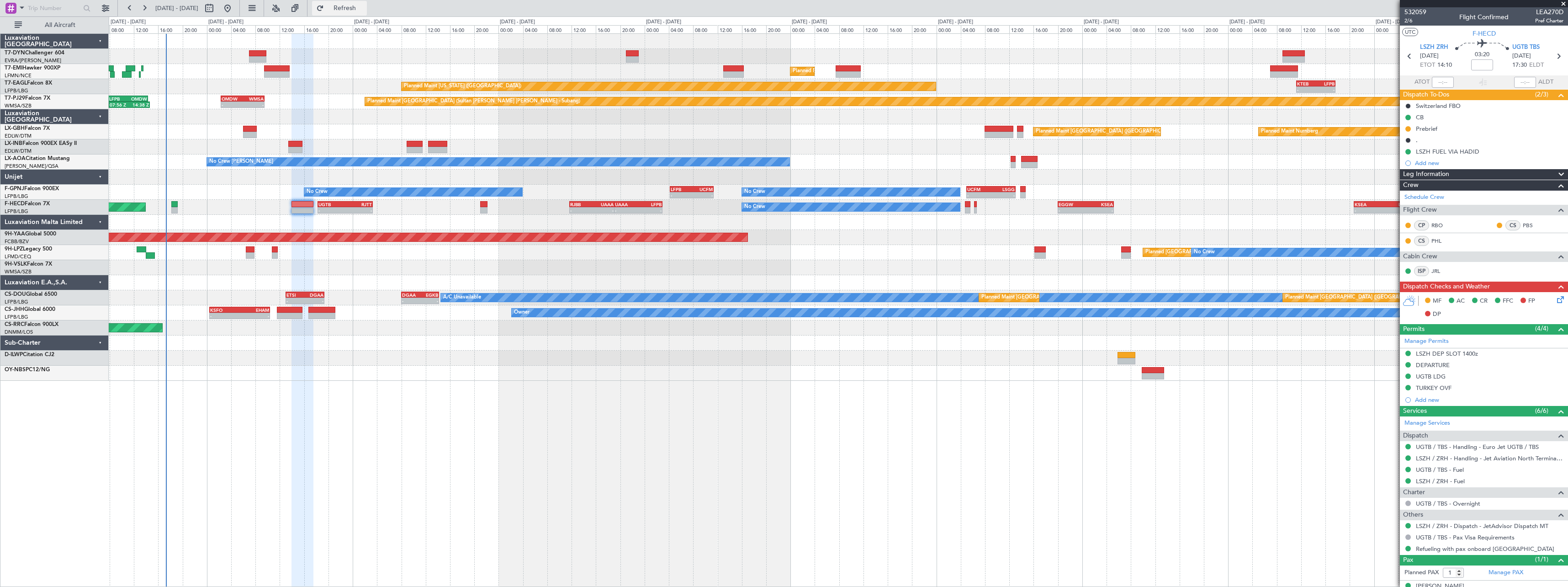
click at [364, 5] on span "Refresh" at bounding box center [344, 8] width 39 height 6
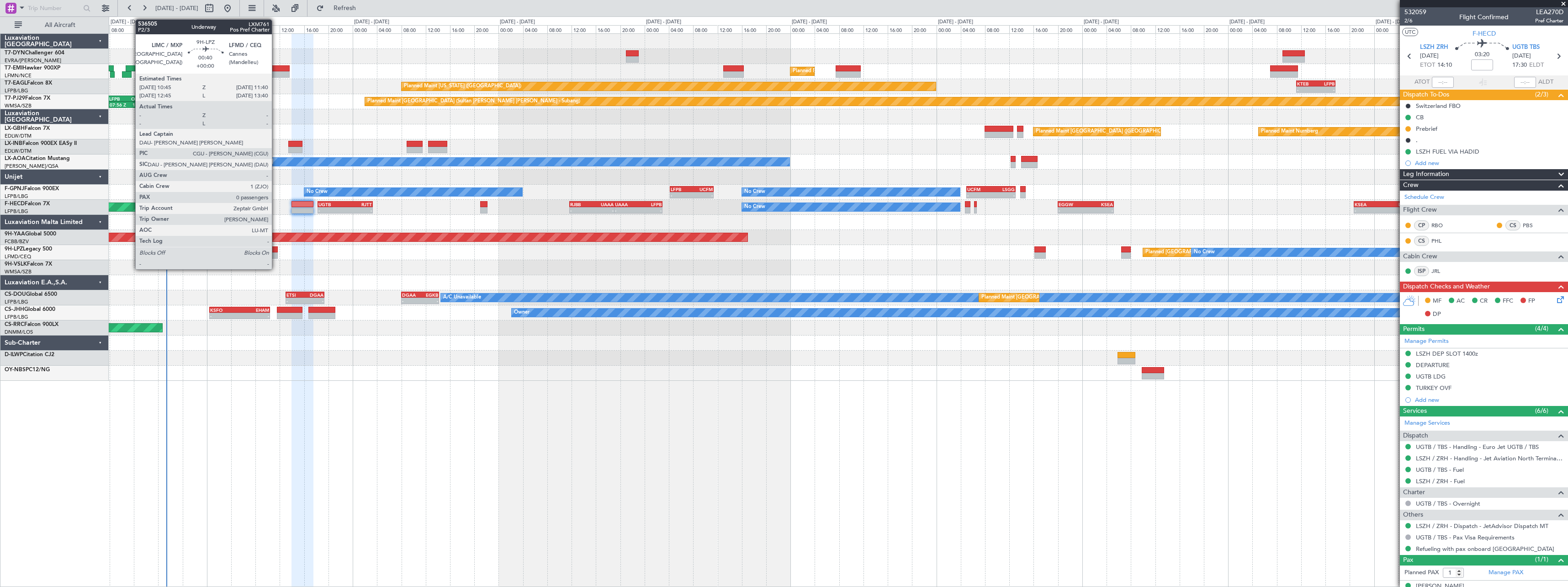
click at [276, 249] on div at bounding box center [274, 249] width 6 height 6
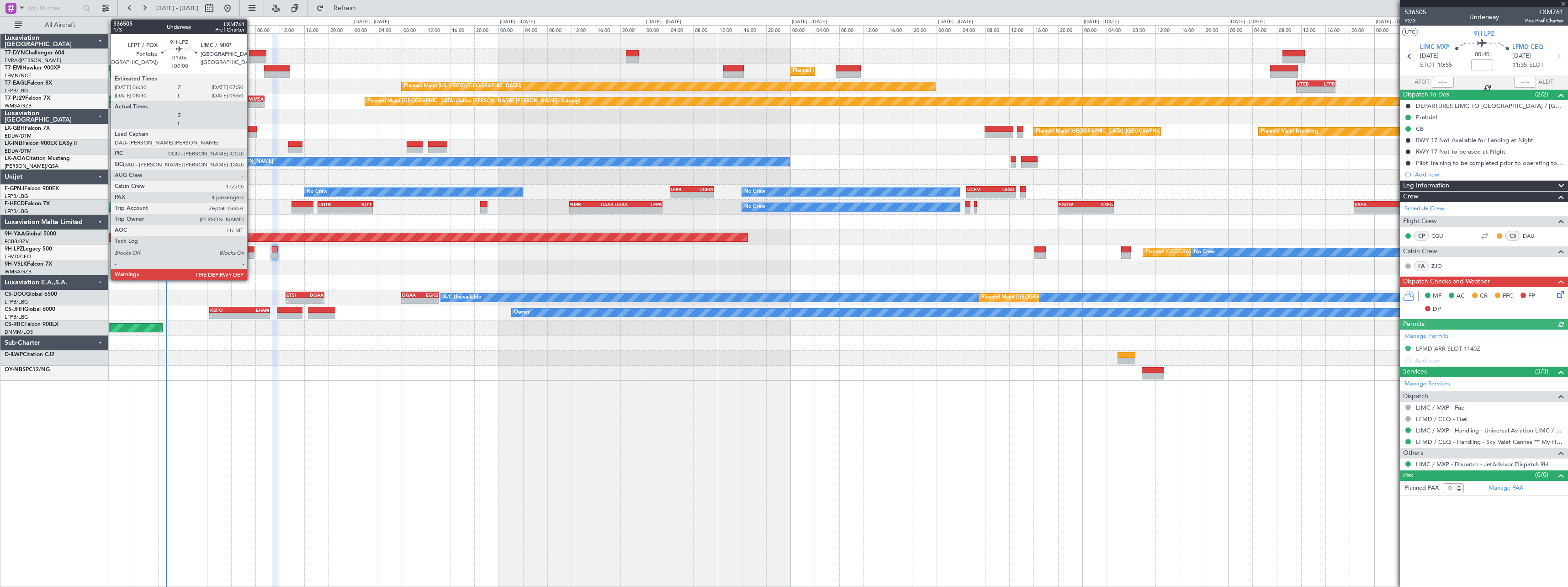
click at [251, 250] on div at bounding box center [250, 249] width 8 height 6
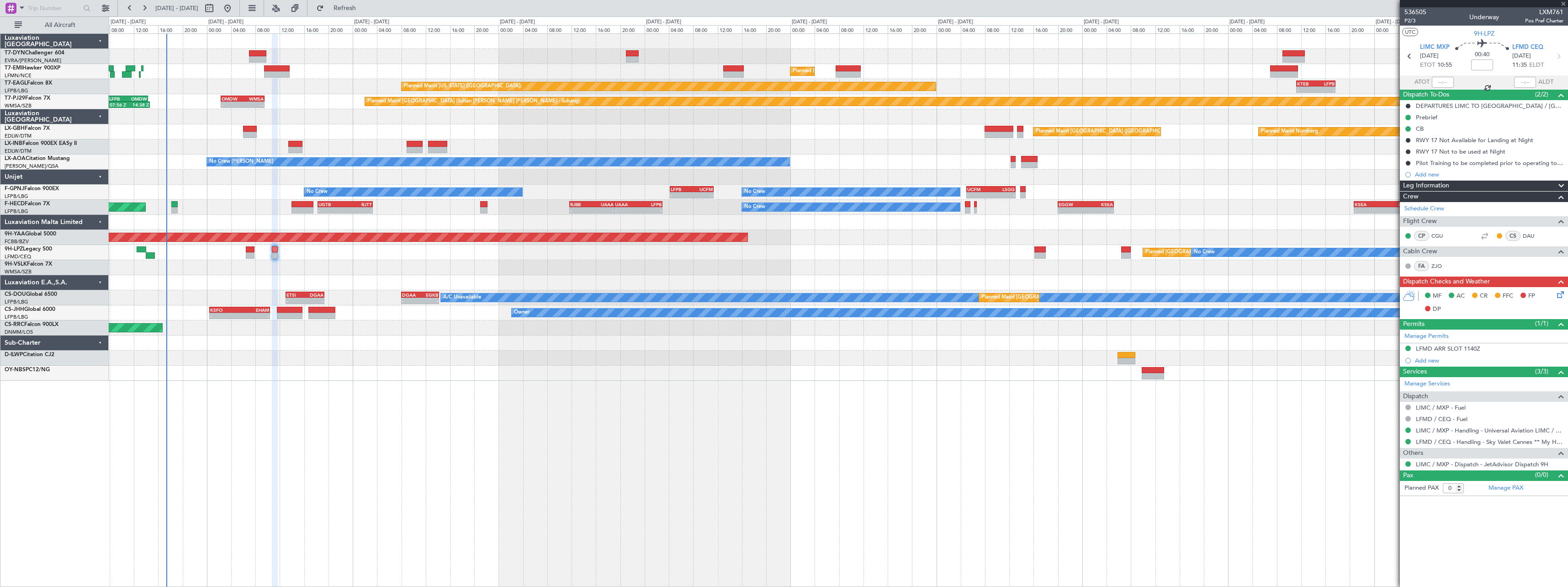
type input "4"
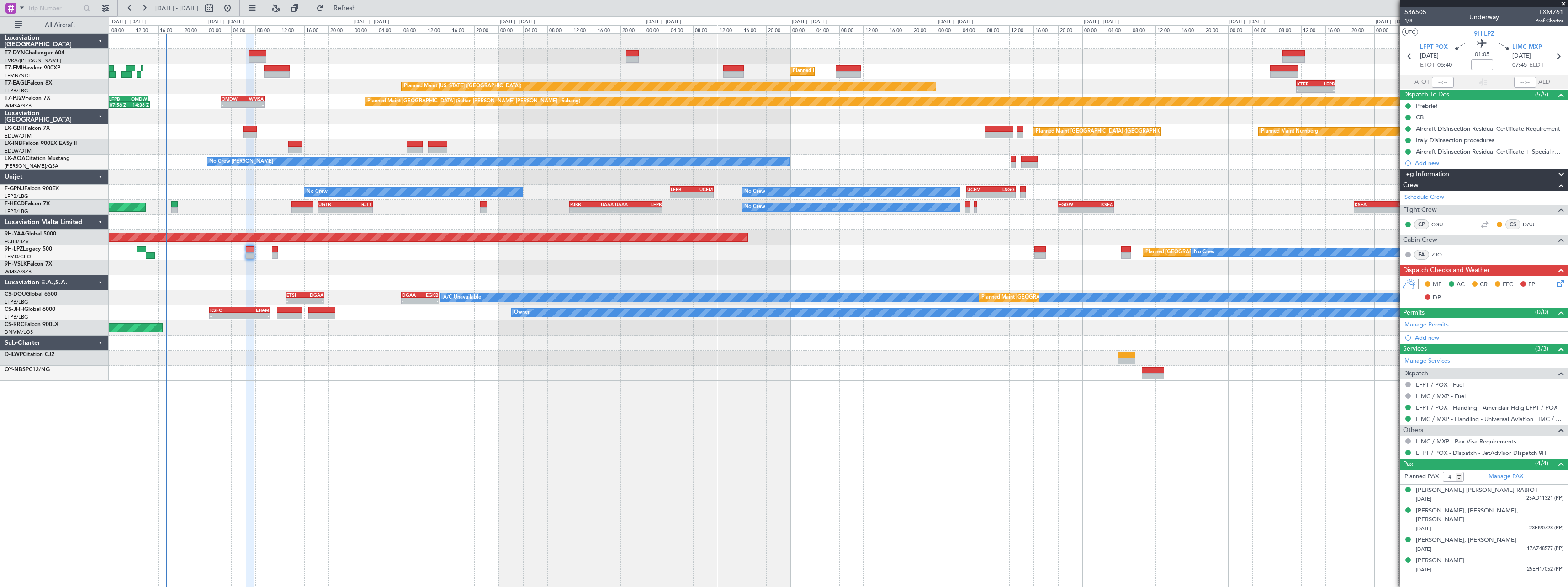
drag, startPoint x: 370, startPoint y: 4, endPoint x: 360, endPoint y: 15, distance: 14.9
click at [364, 5] on span "Refresh" at bounding box center [344, 8] width 39 height 6
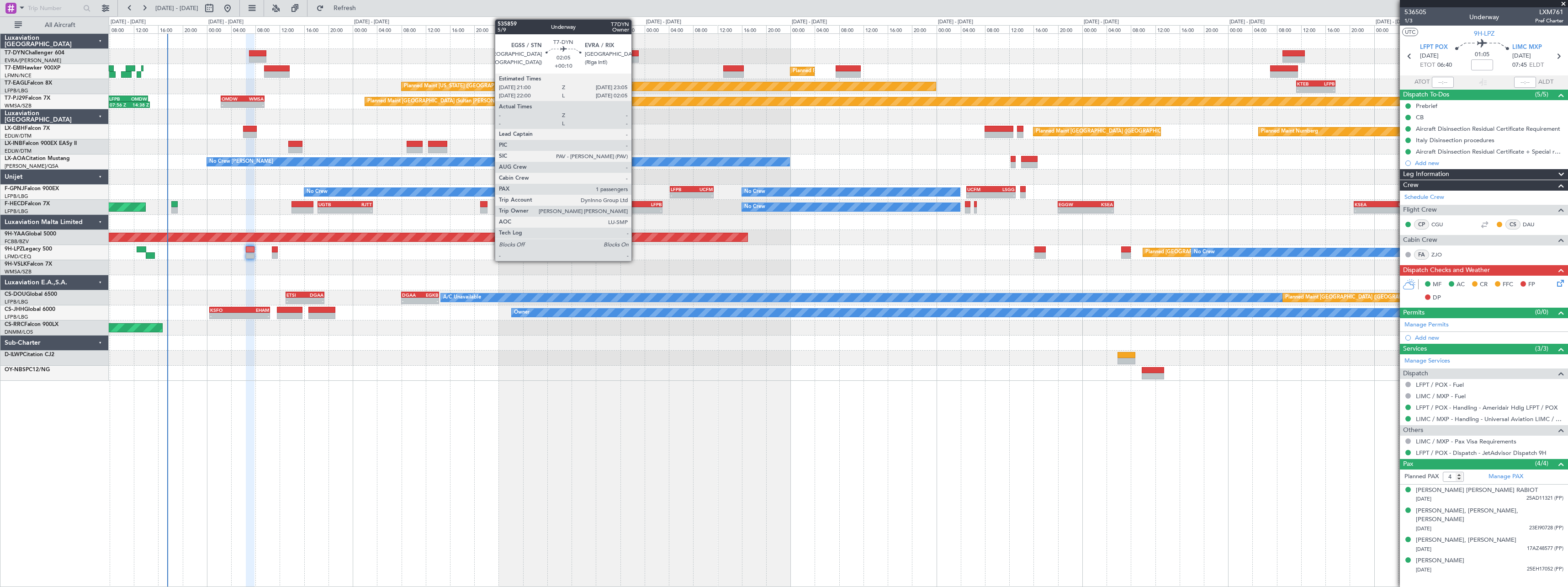
click at [636, 53] on div at bounding box center [632, 53] width 13 height 6
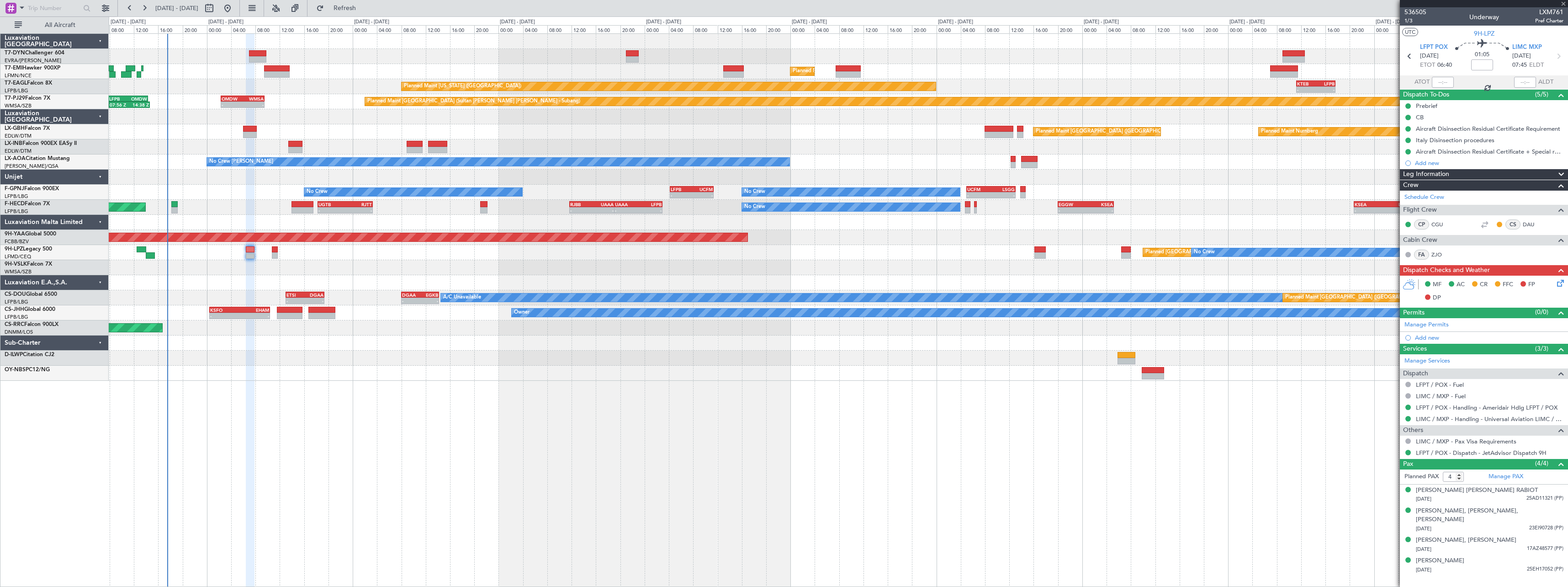
type input "+00:10"
type input "1"
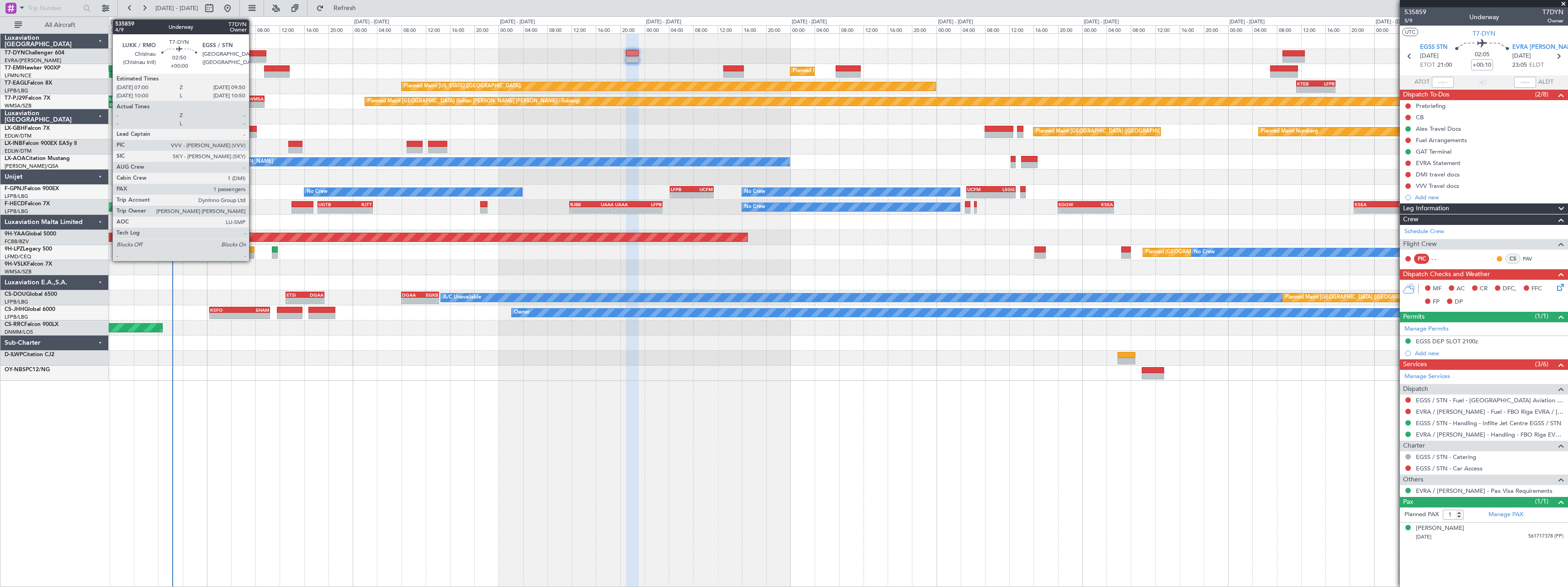
click at [253, 55] on div at bounding box center [257, 53] width 18 height 6
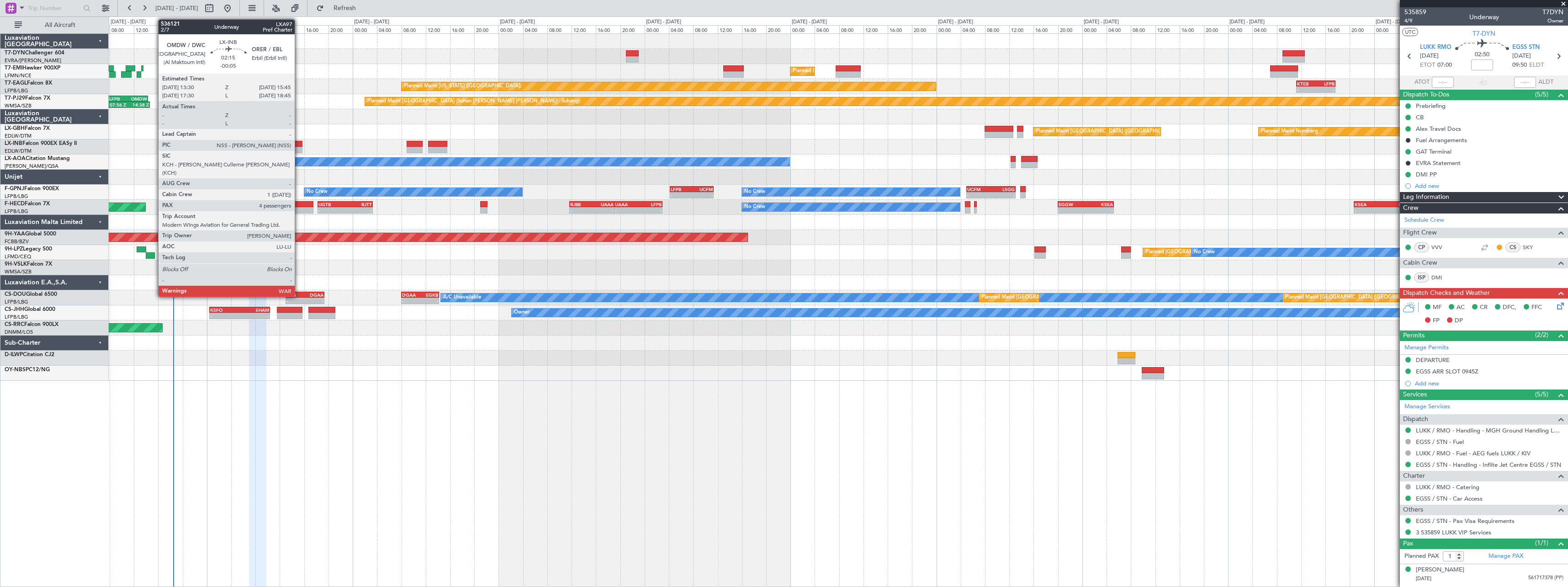
click at [299, 143] on div at bounding box center [295, 144] width 14 height 6
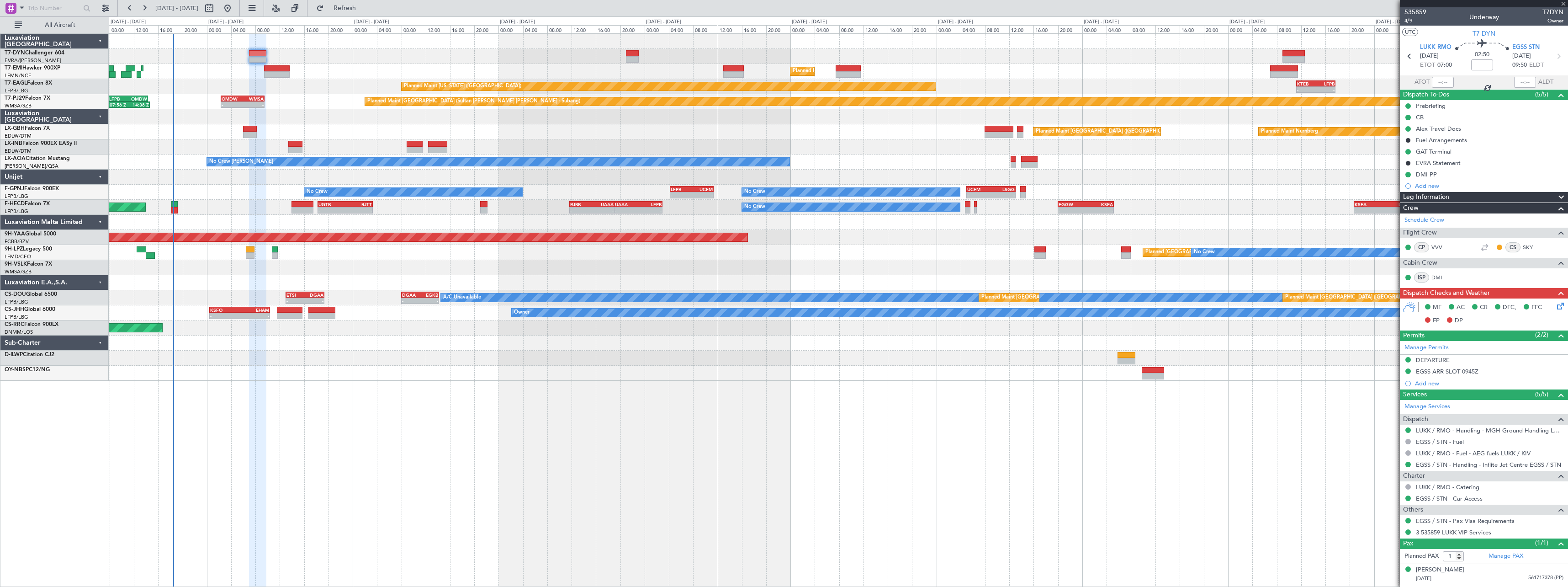
type input "-00:05"
type input "4"
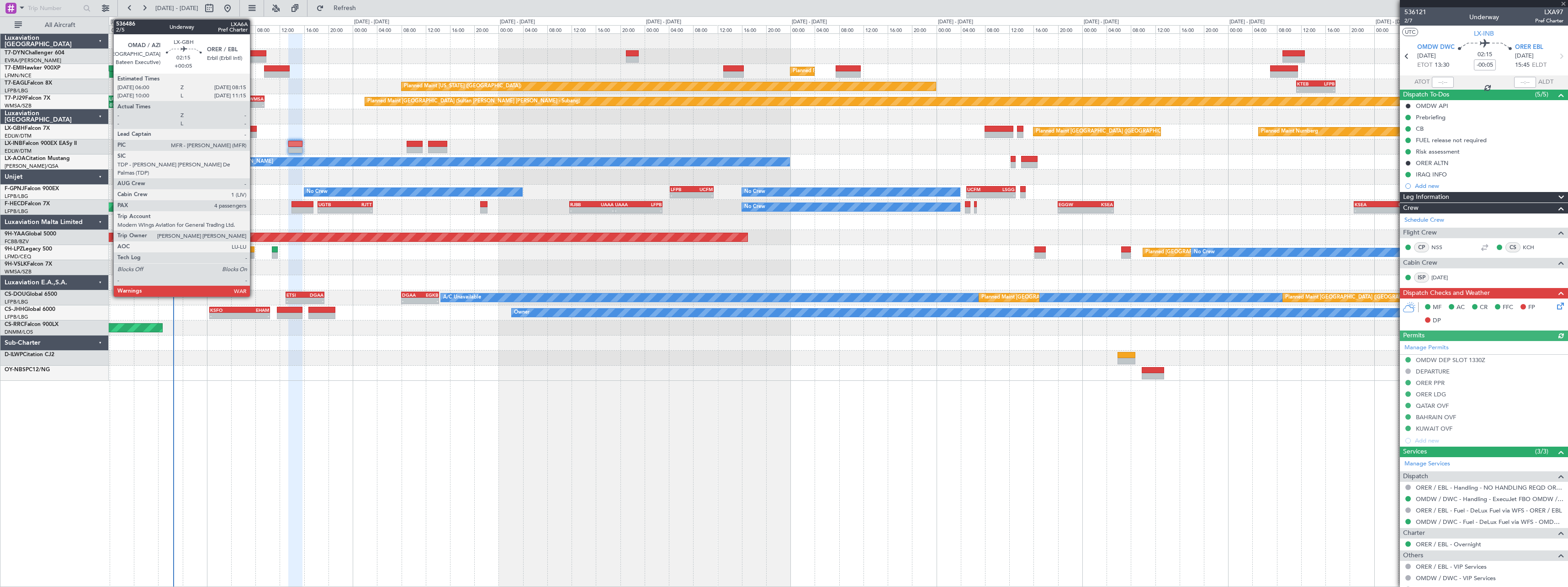
click at [254, 130] on div at bounding box center [250, 128] width 14 height 6
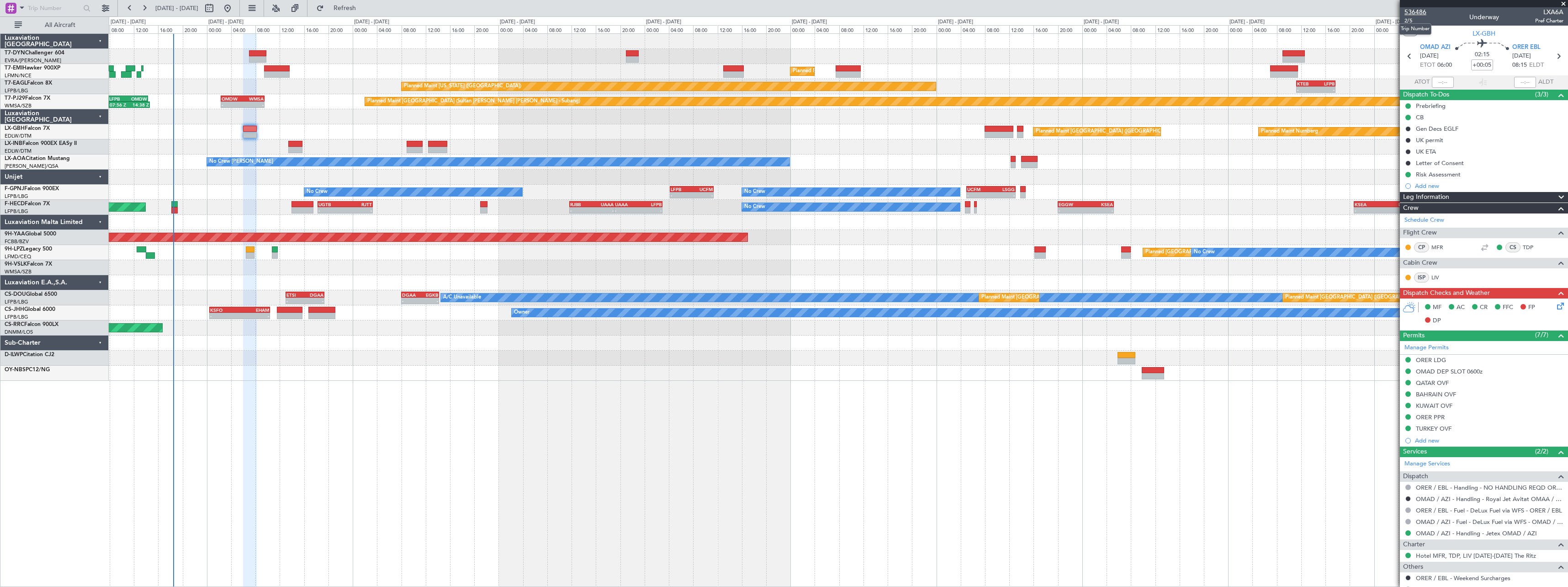
click at [1426, 13] on span "536486" at bounding box center [1415, 12] width 22 height 10
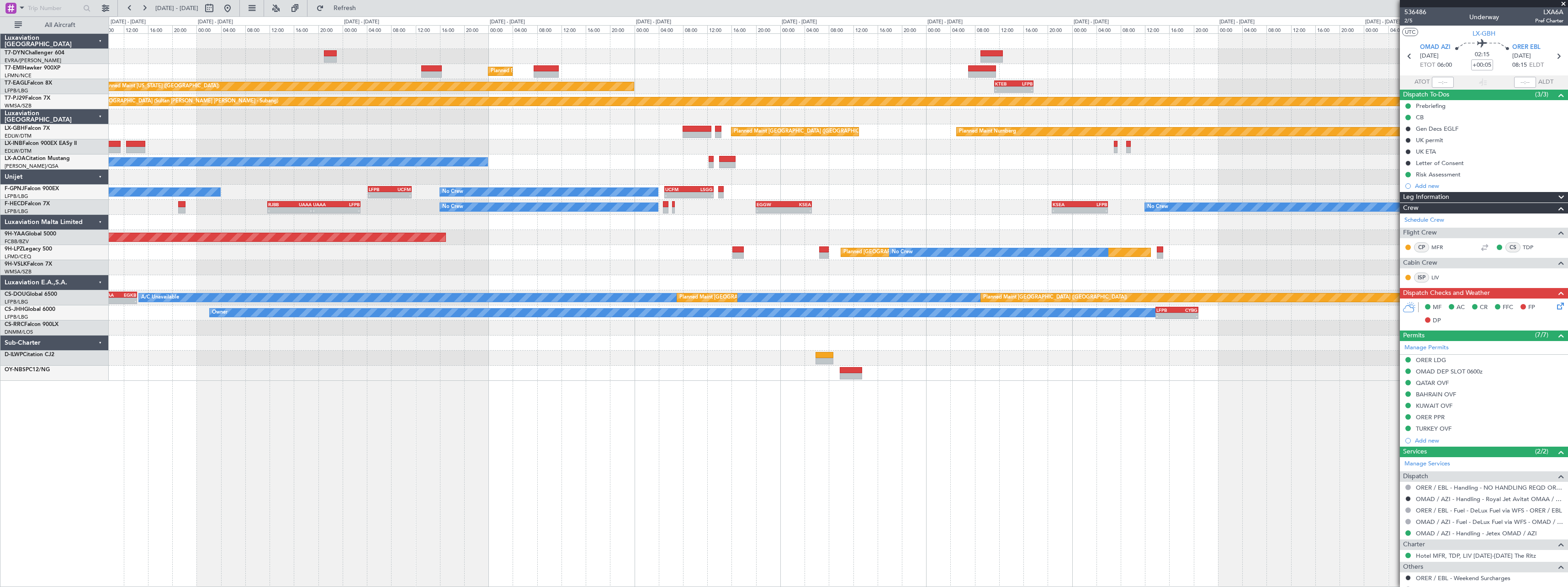
click at [738, 210] on div "No Crew No Crew - - RJBB 11:40 Z UAAA 19:05 Z - - UAAA 19:05 Z LFPB 03:00 Z - -…" at bounding box center [838, 207] width 1459 height 15
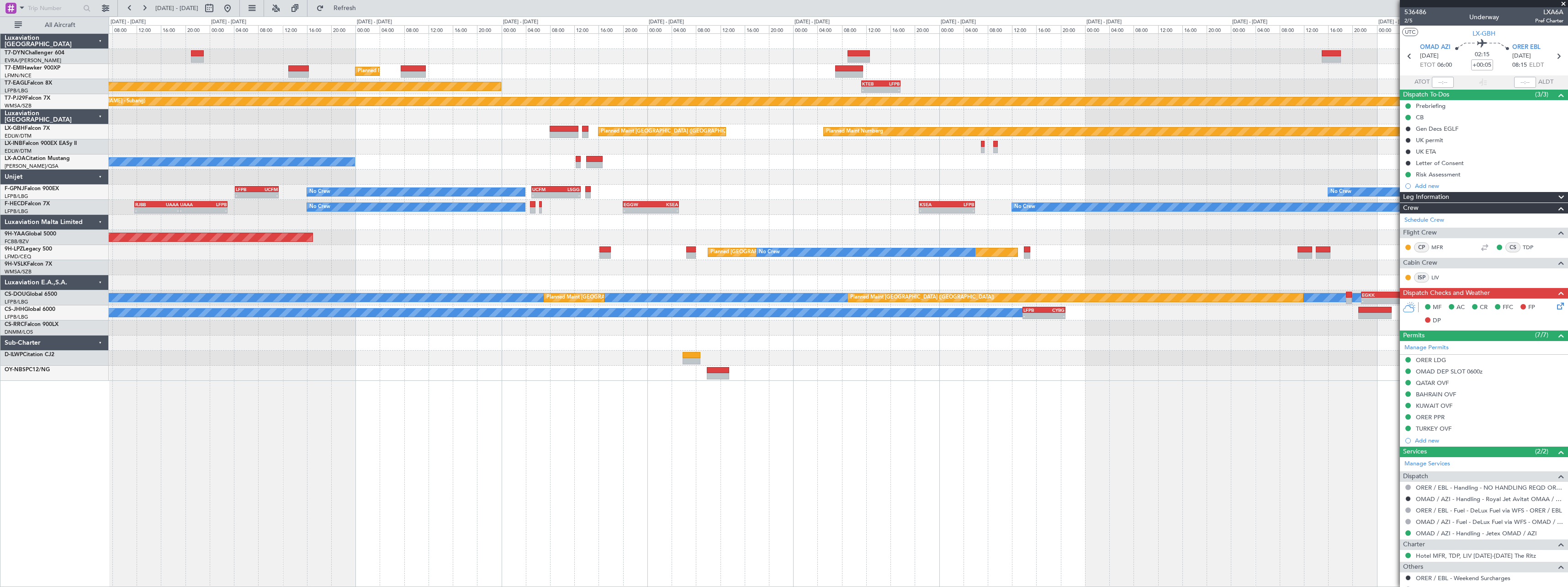
click at [790, 208] on div "No Crew No Crew - - RJBB 11:40 Z UAAA 19:05 Z - - UAAA 19:05 Z LFPB 03:00 Z - -…" at bounding box center [838, 207] width 1459 height 15
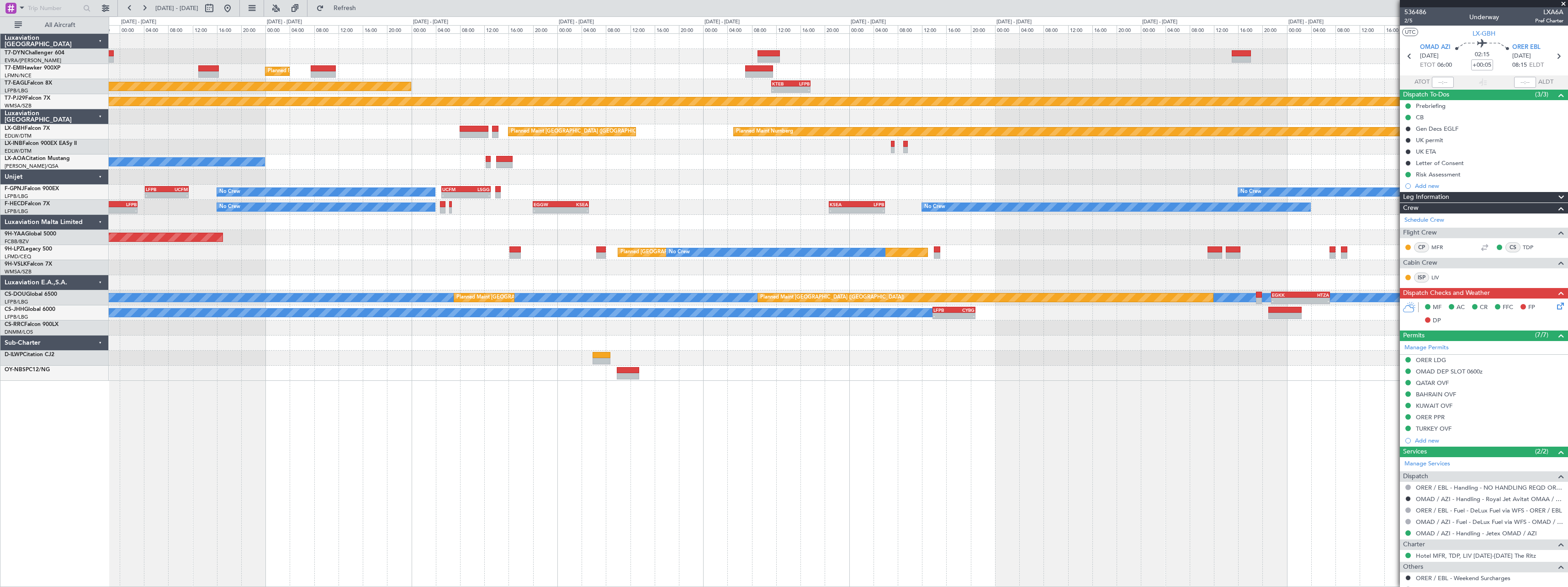
click at [730, 209] on div "Planned Maint [GEOGRAPHIC_DATA] Planned Maint [US_STATE] ([GEOGRAPHIC_DATA]) - …" at bounding box center [838, 207] width 1459 height 347
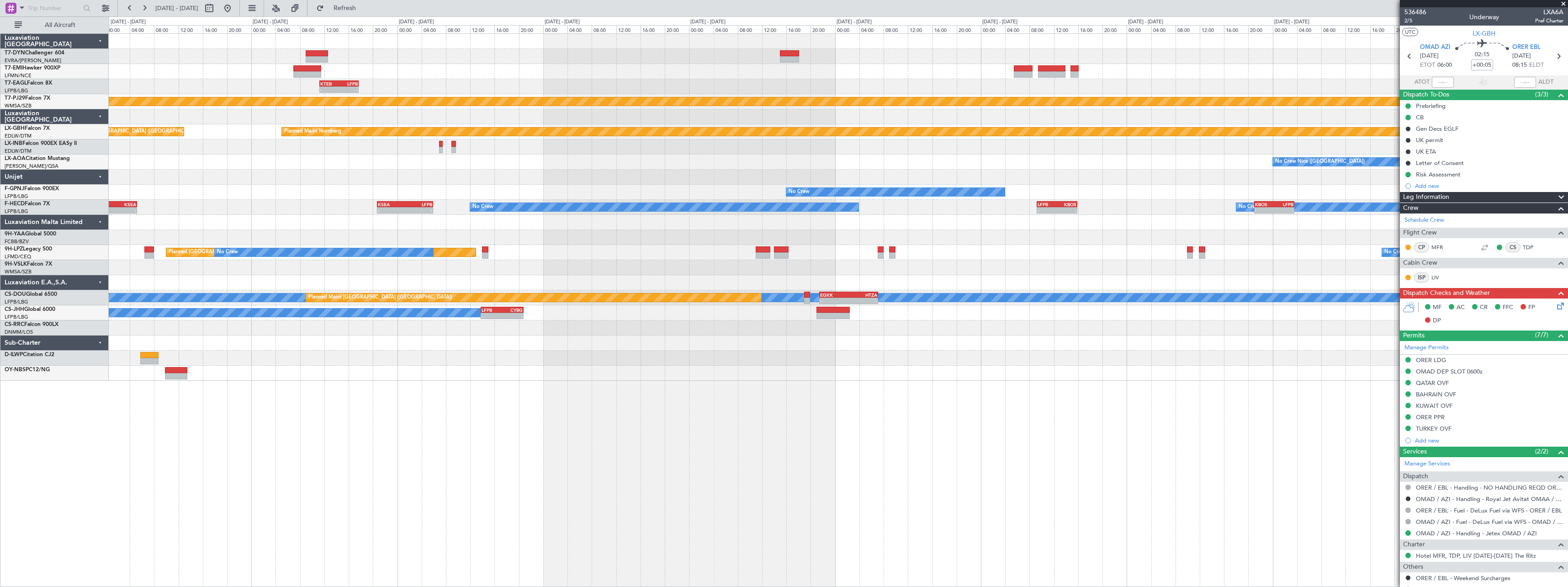
click at [727, 213] on div "Planned Maint [GEOGRAPHIC_DATA] - - KTEB 11:15 Z LFPB 17:40 Z Planned Maint [US…" at bounding box center [838, 207] width 1459 height 347
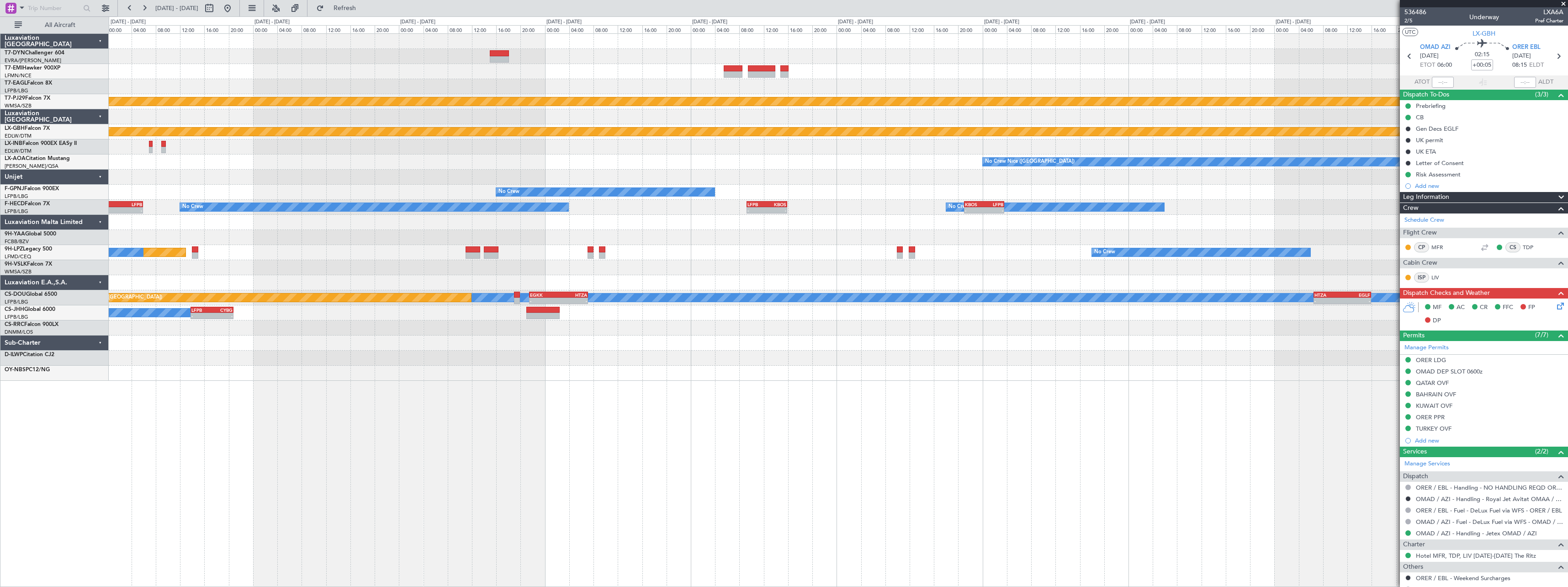
click at [739, 225] on div "- - KTEB 11:15 Z LFPB 17:40 Z Planned Maint [GEOGRAPHIC_DATA] (Sultan [PERSON_N…" at bounding box center [838, 207] width 1459 height 347
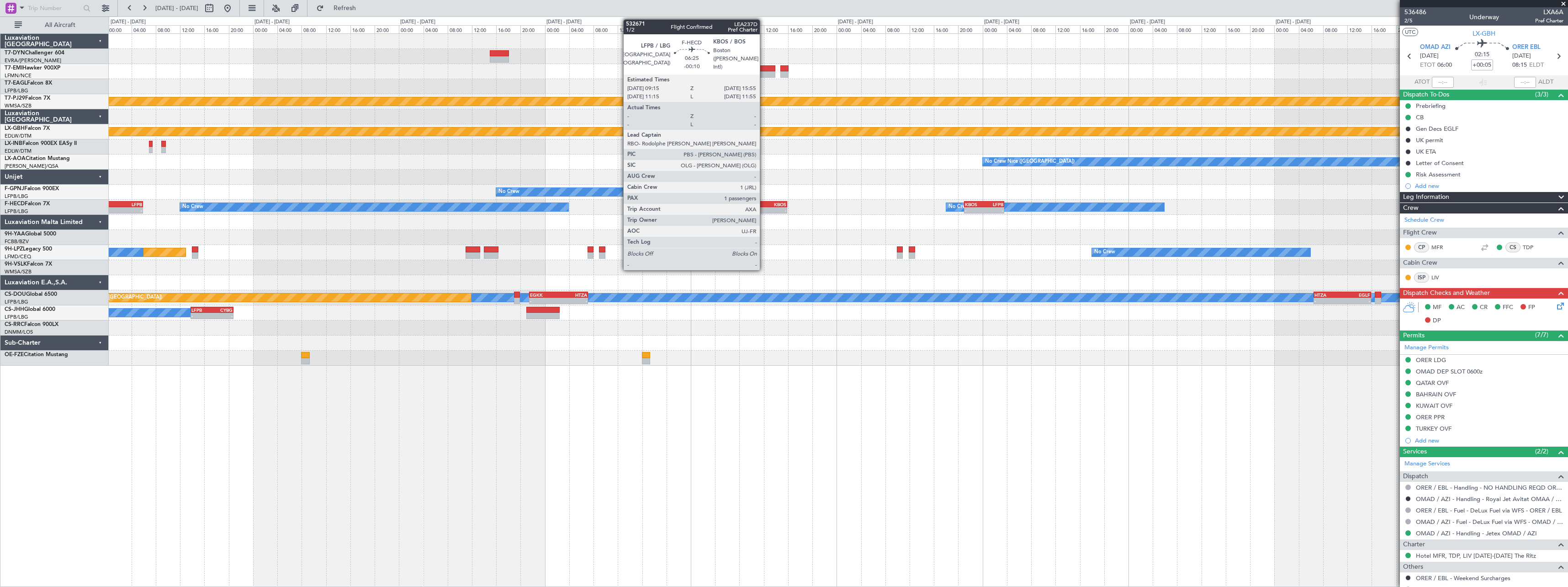
click at [764, 206] on div "LFPB" at bounding box center [757, 204] width 20 height 6
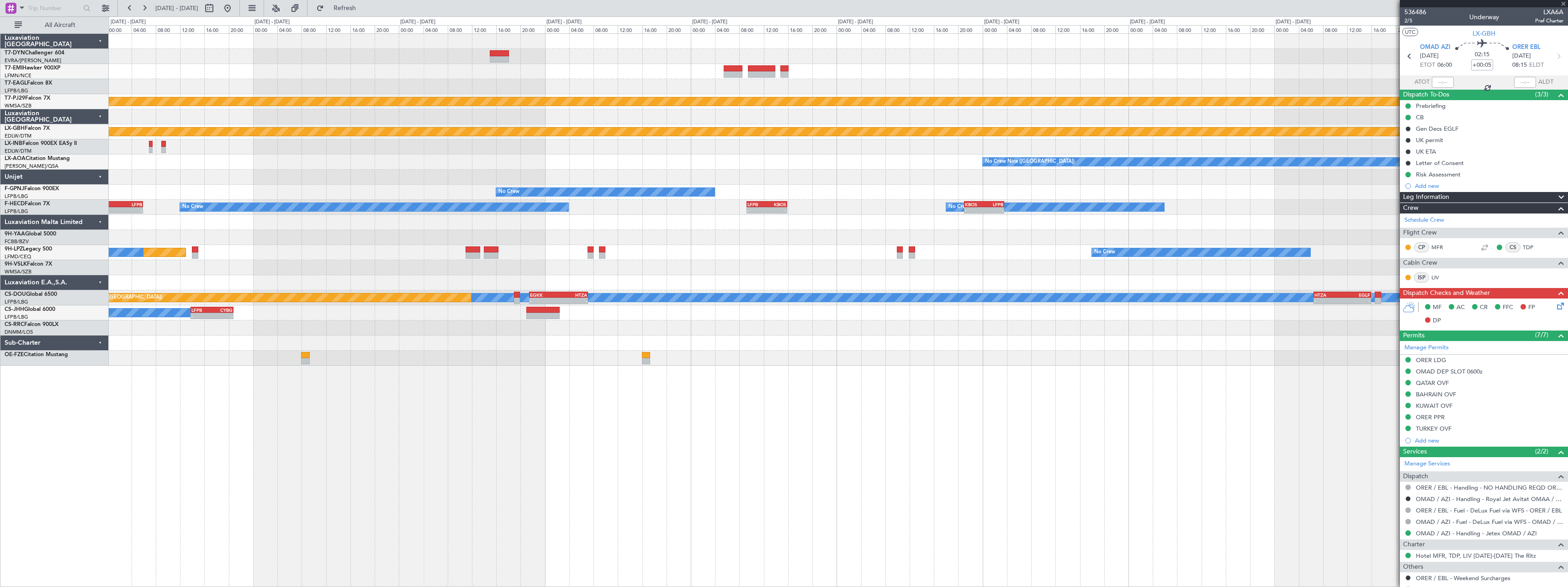
type input "-00:10"
type input "1"
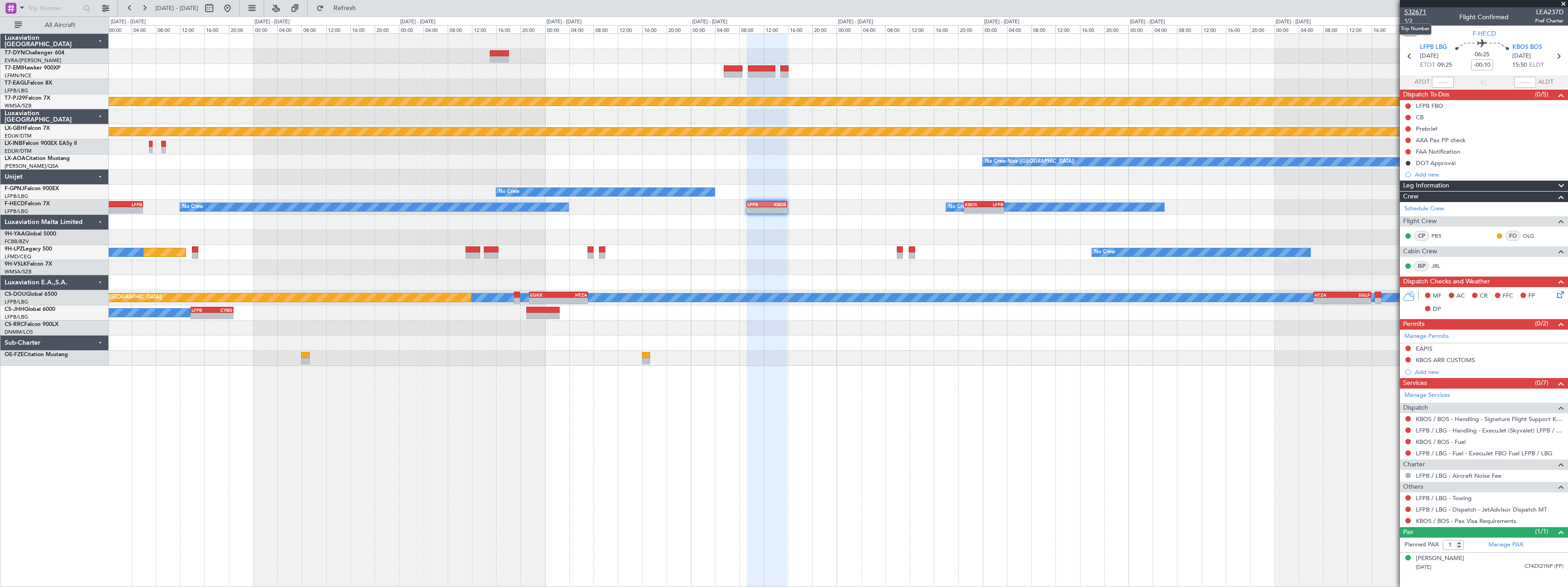
click at [1423, 10] on span "532671" at bounding box center [1415, 12] width 22 height 10
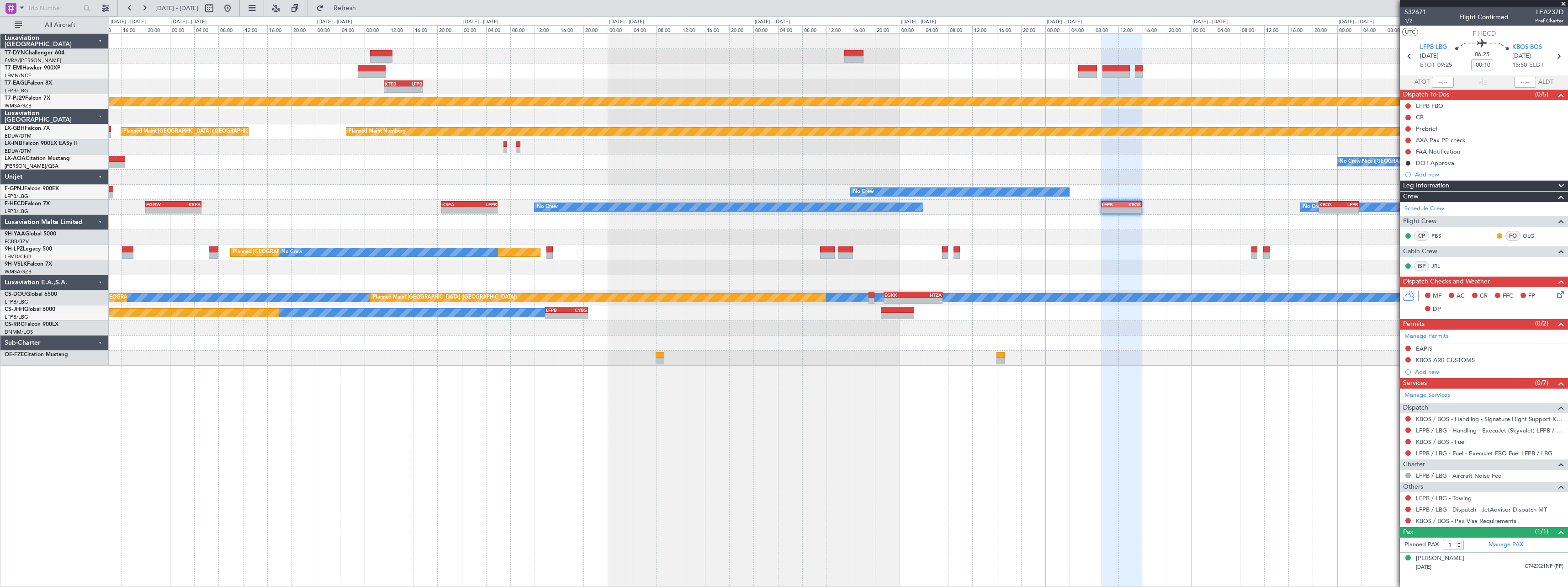
click at [708, 163] on div "Planned Maint Zurich - - KTEB 11:15 Z LFPB 17:40 Z Planned Maint New York (Tete…" at bounding box center [838, 199] width 1459 height 332
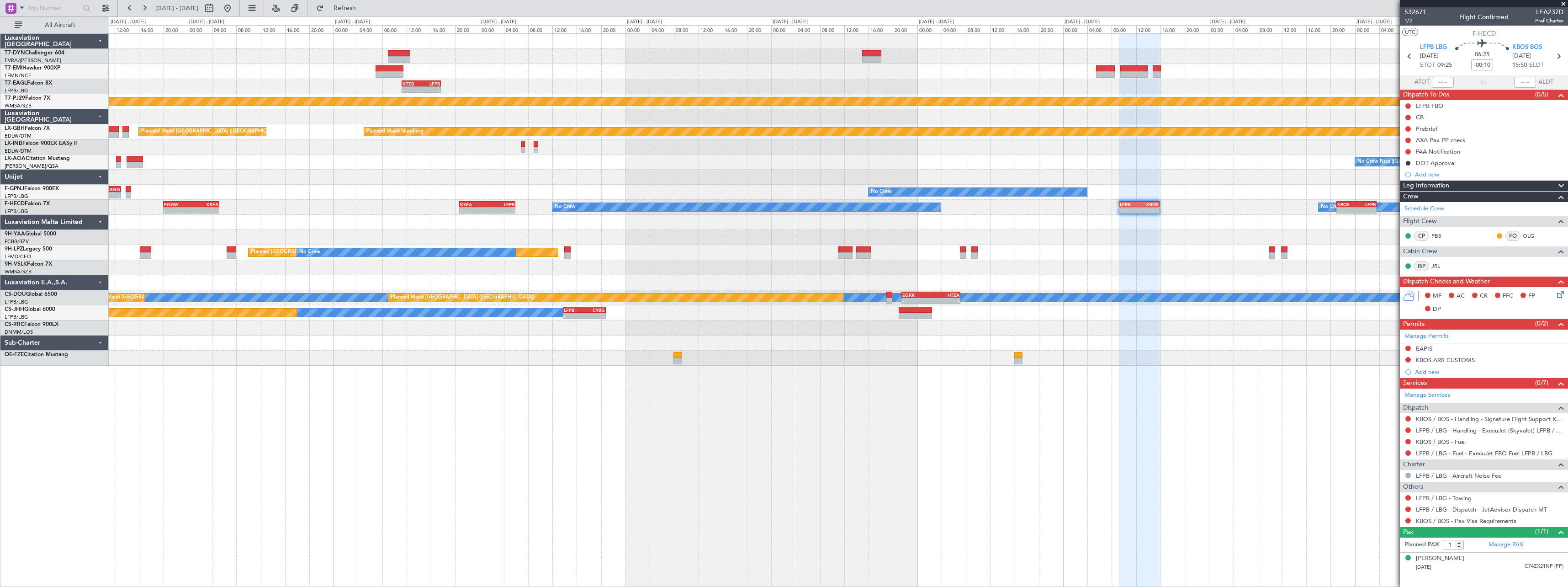
click at [690, 161] on div "No Crew Nice (Côte d'Azur Airport) No Crew Chester" at bounding box center [838, 161] width 1459 height 15
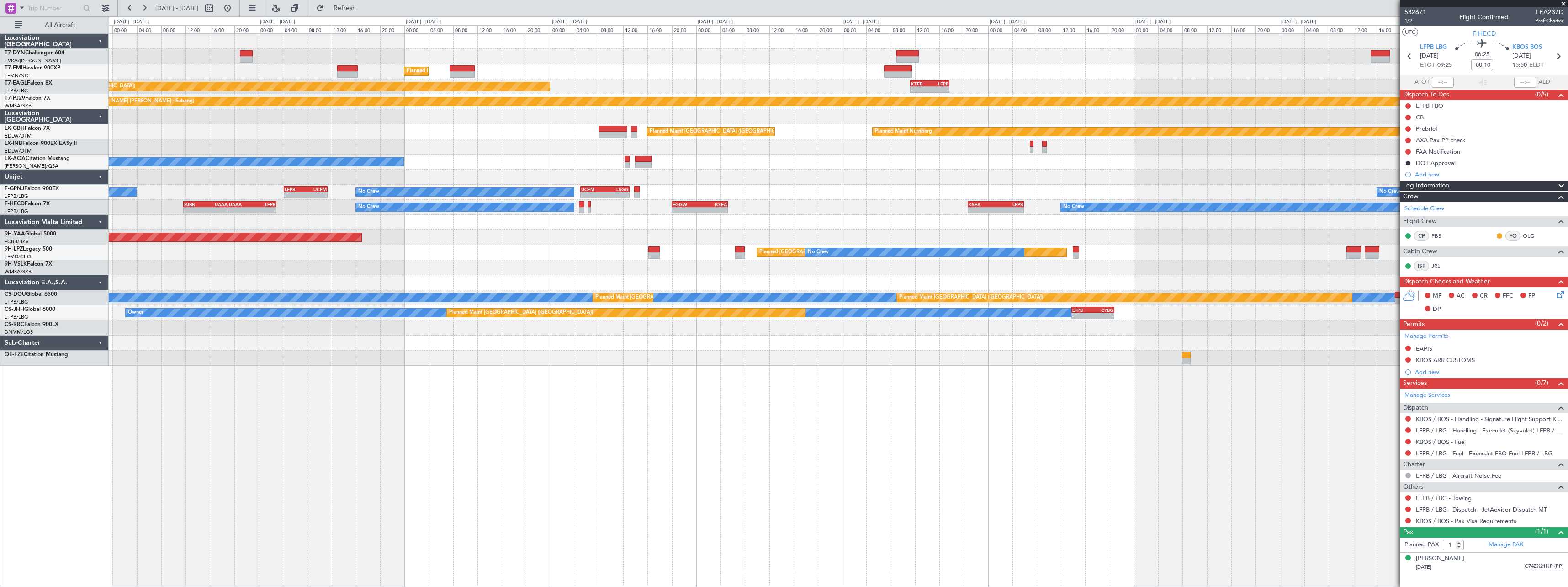
click at [822, 171] on div at bounding box center [838, 177] width 1459 height 15
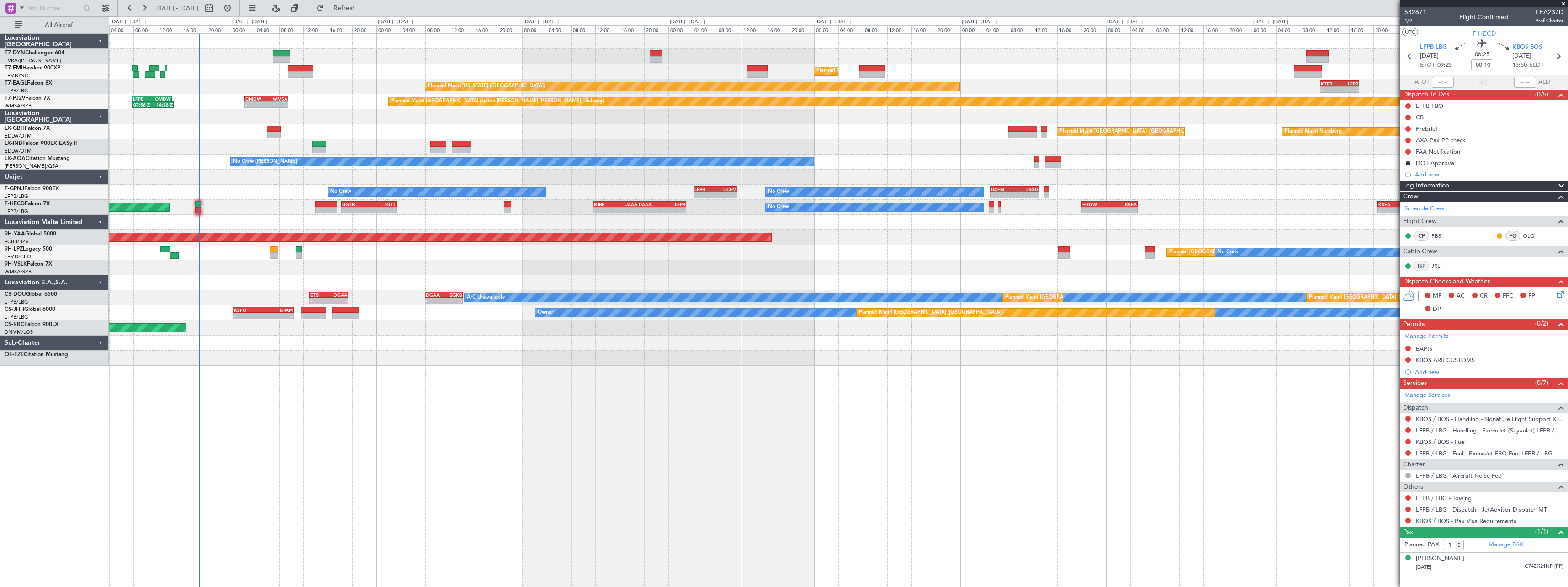
click at [682, 154] on div at bounding box center [838, 147] width 1459 height 15
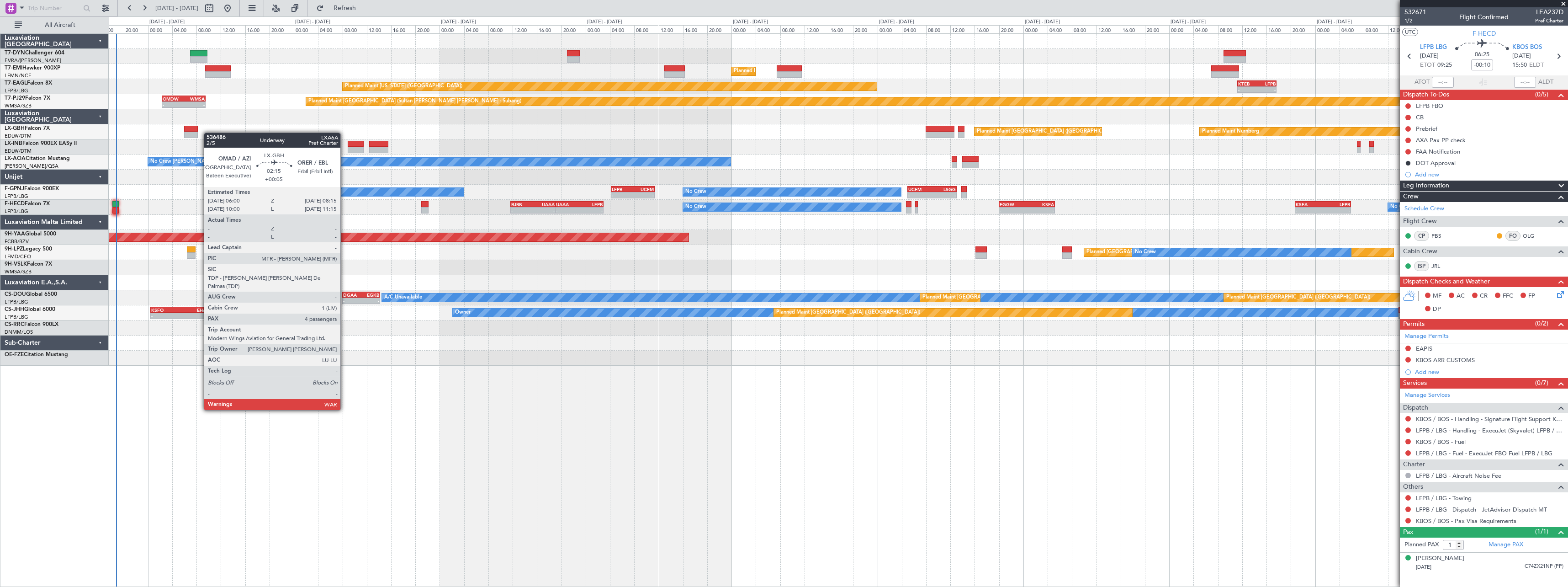
click at [195, 136] on div "Planned Maint Zurich Planned Maint Zurich Planned Maint New York (Teterboro) - …" at bounding box center [838, 199] width 1459 height 332
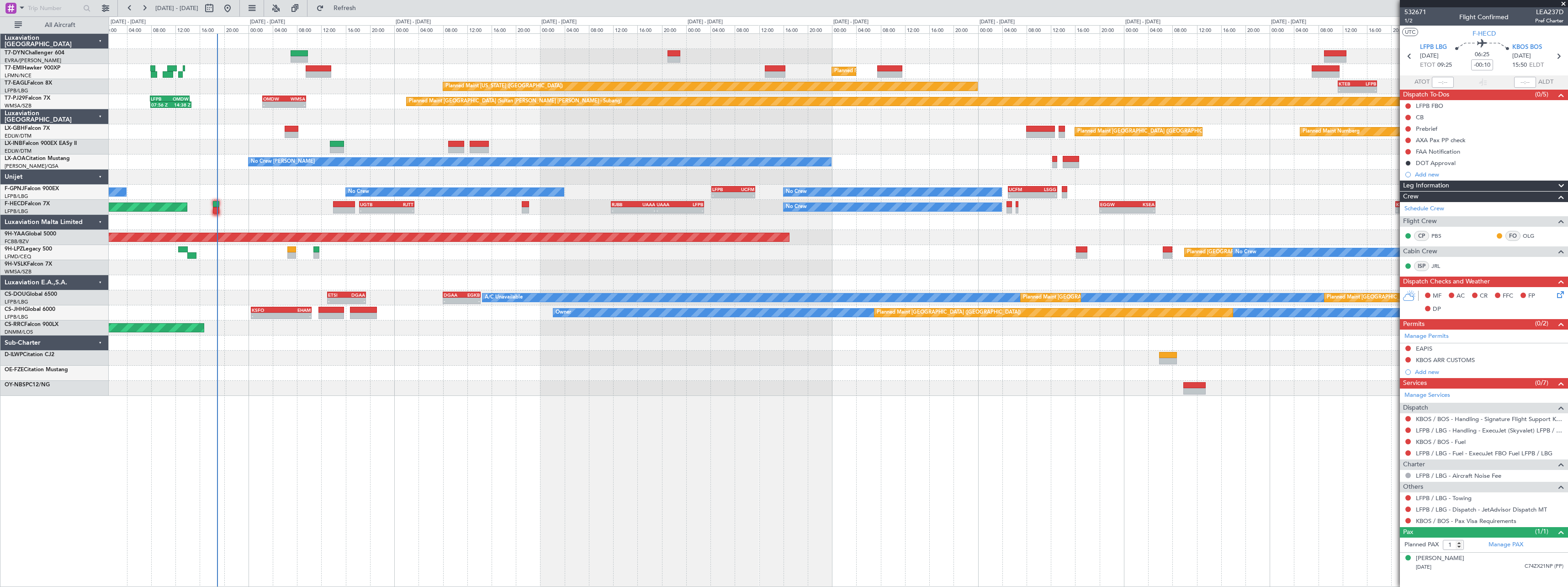
click at [401, 60] on div "Planned Maint Zurich Planned Maint Zurich Planned Maint New York (Teterboro) - …" at bounding box center [838, 215] width 1459 height 362
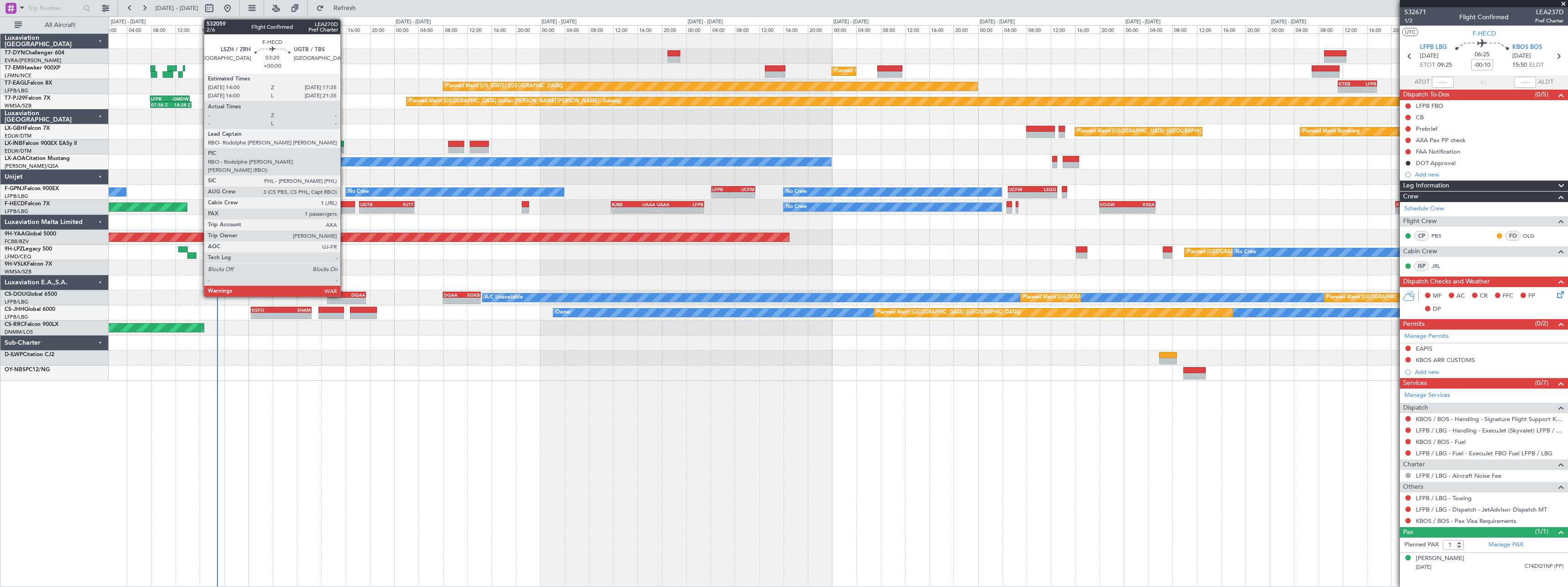
click at [344, 202] on div at bounding box center [344, 204] width 22 height 6
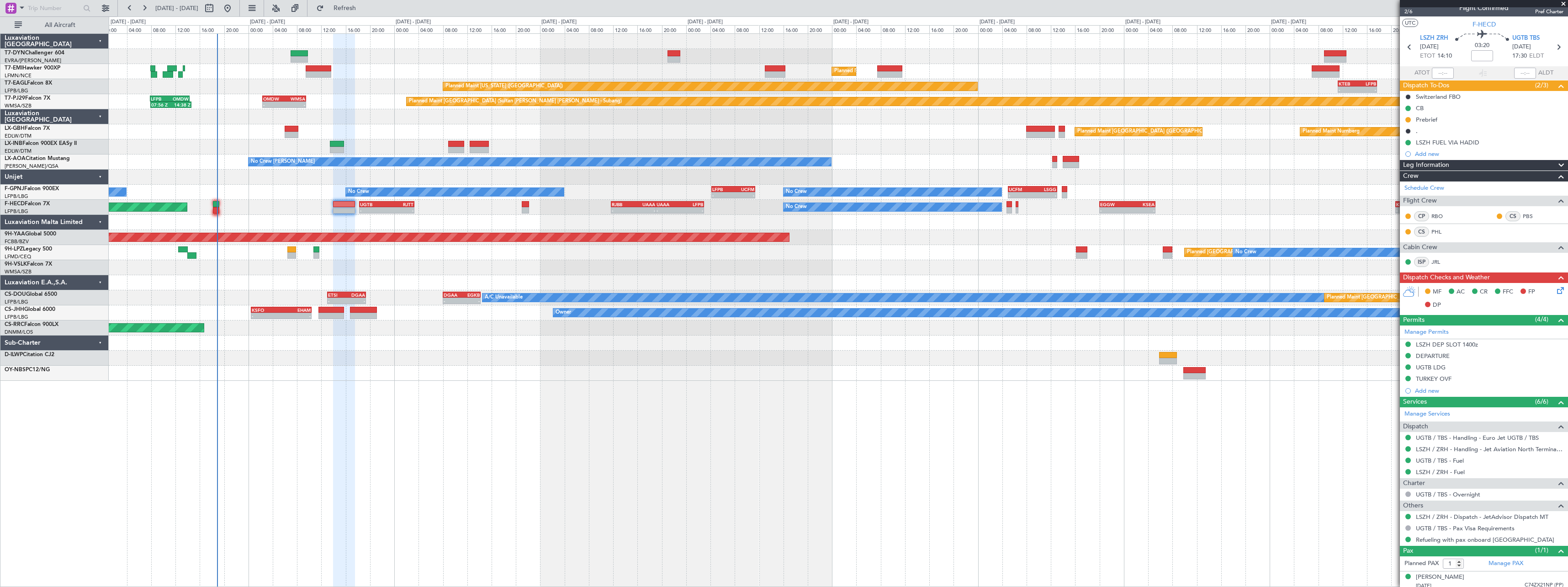
scroll to position [14, 0]
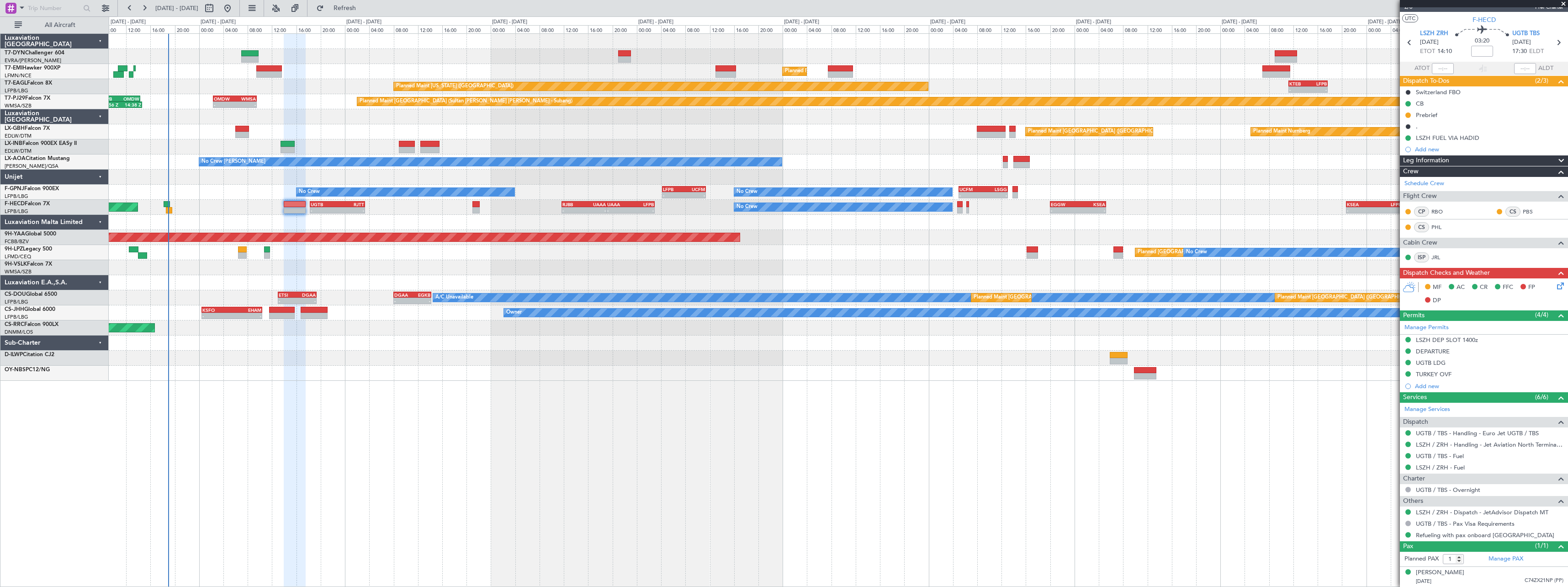
click at [262, 49] on div "Planned Maint Zurich Planned Maint Zurich Planned Maint New York (Teterboro) - …" at bounding box center [838, 207] width 1459 height 347
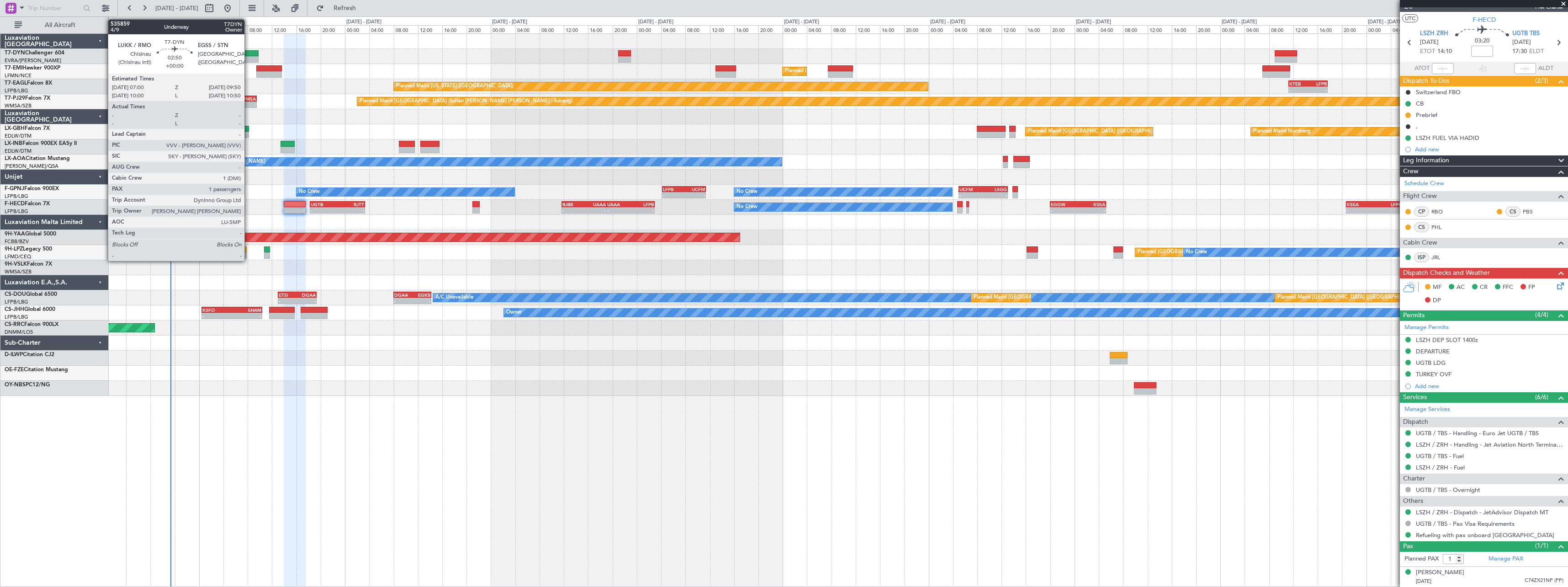
click at [248, 57] on div at bounding box center [250, 59] width 18 height 6
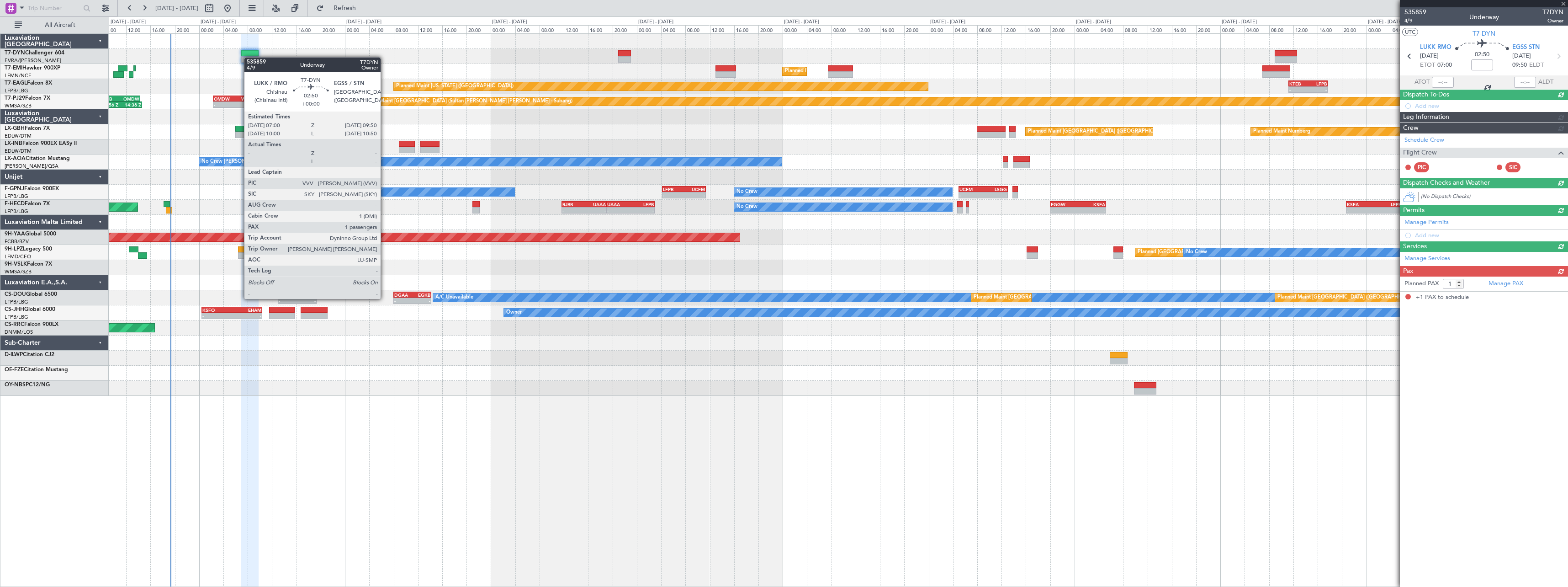
scroll to position [0, 0]
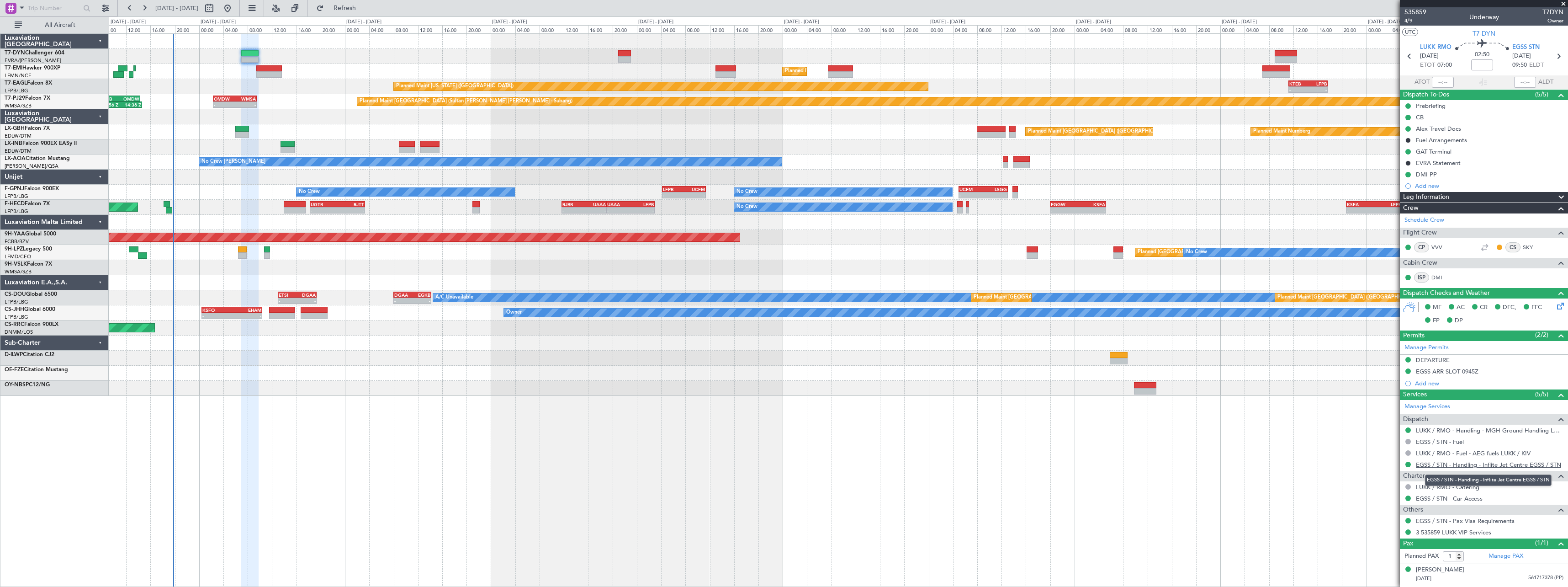
click at [1517, 464] on link "EGSS / STN - Handling - Inflite Jet Centre EGSS / STN" at bounding box center [1488, 464] width 145 height 8
click at [364, 6] on span "Refresh" at bounding box center [344, 8] width 39 height 6
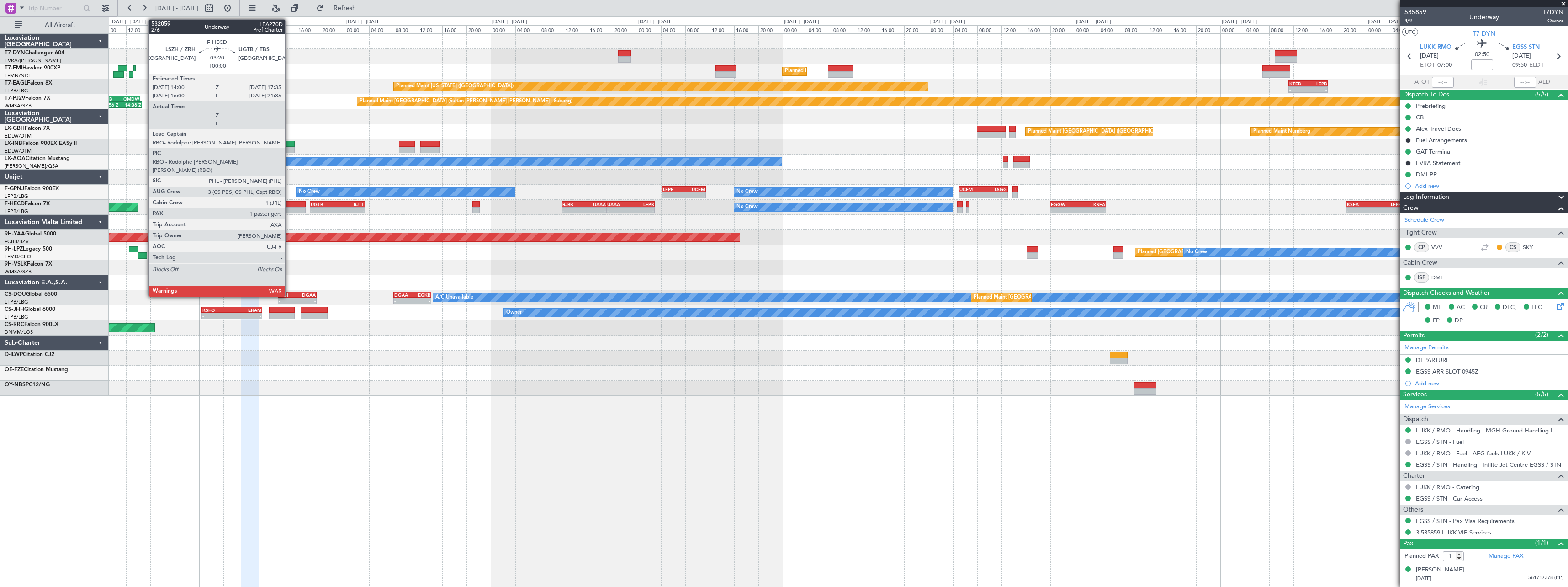
click at [289, 206] on div at bounding box center [294, 204] width 22 height 6
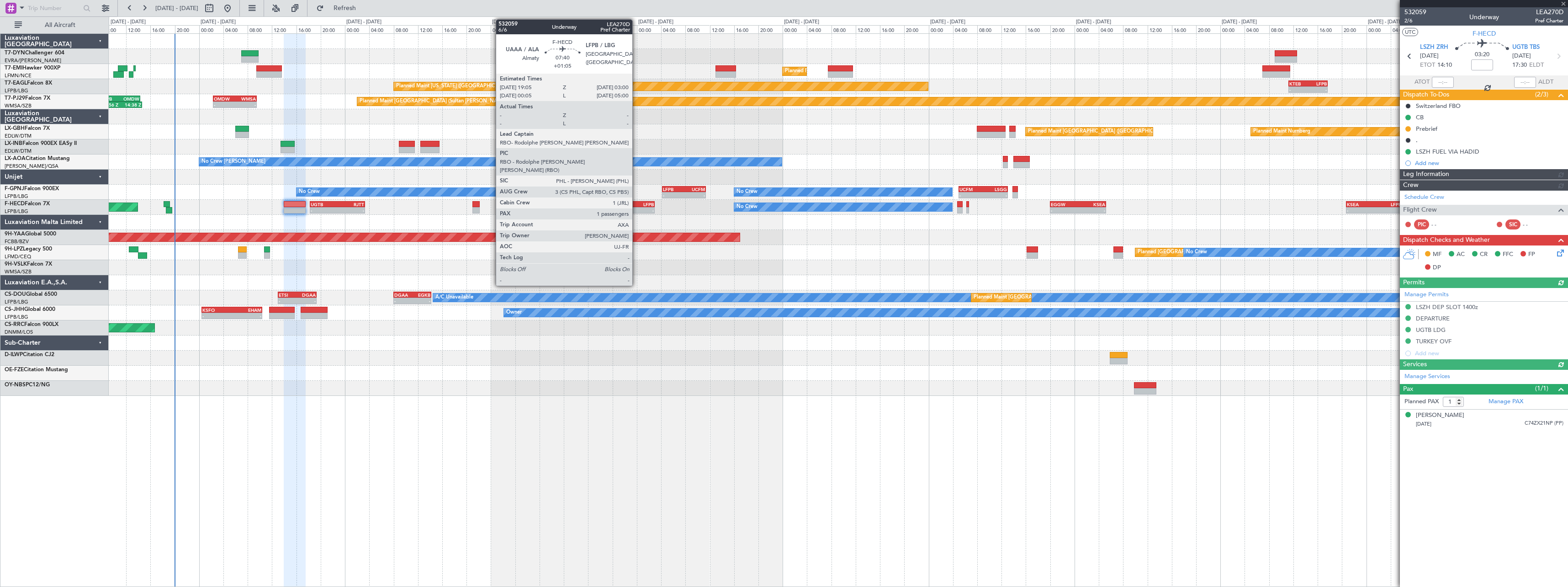
click at [636, 205] on div "LFPB" at bounding box center [642, 204] width 23 height 6
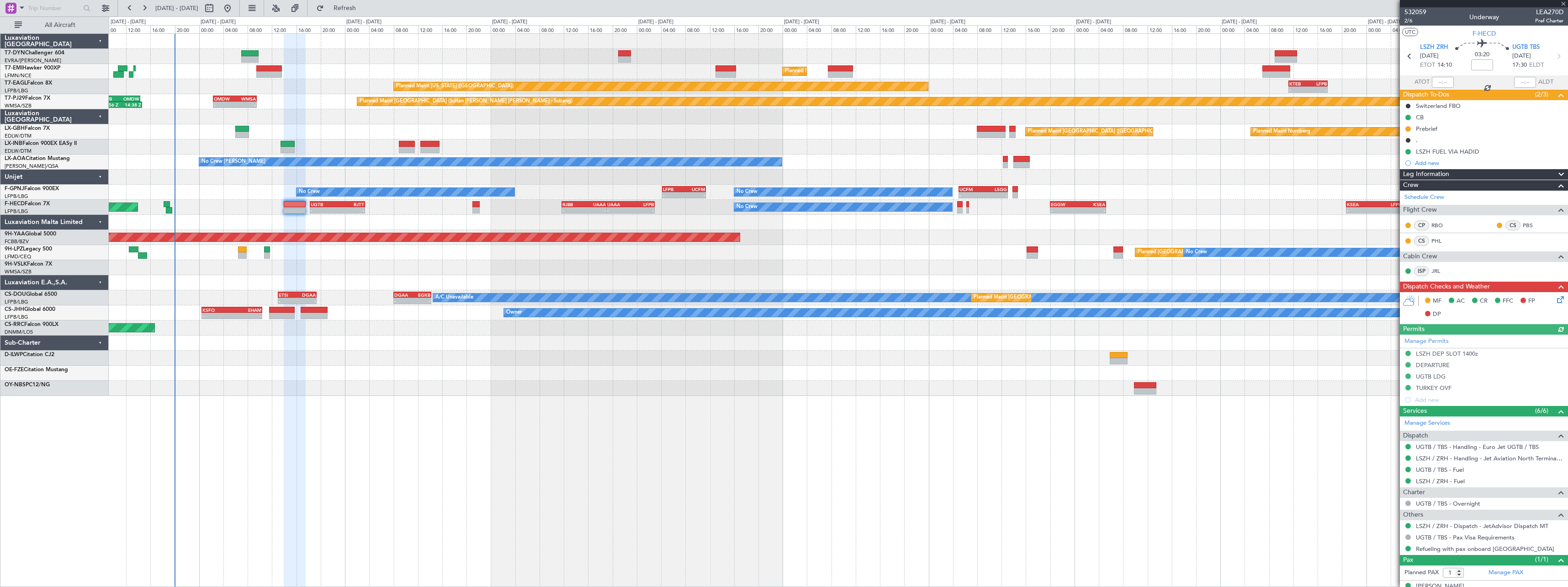
type input "+01:05"
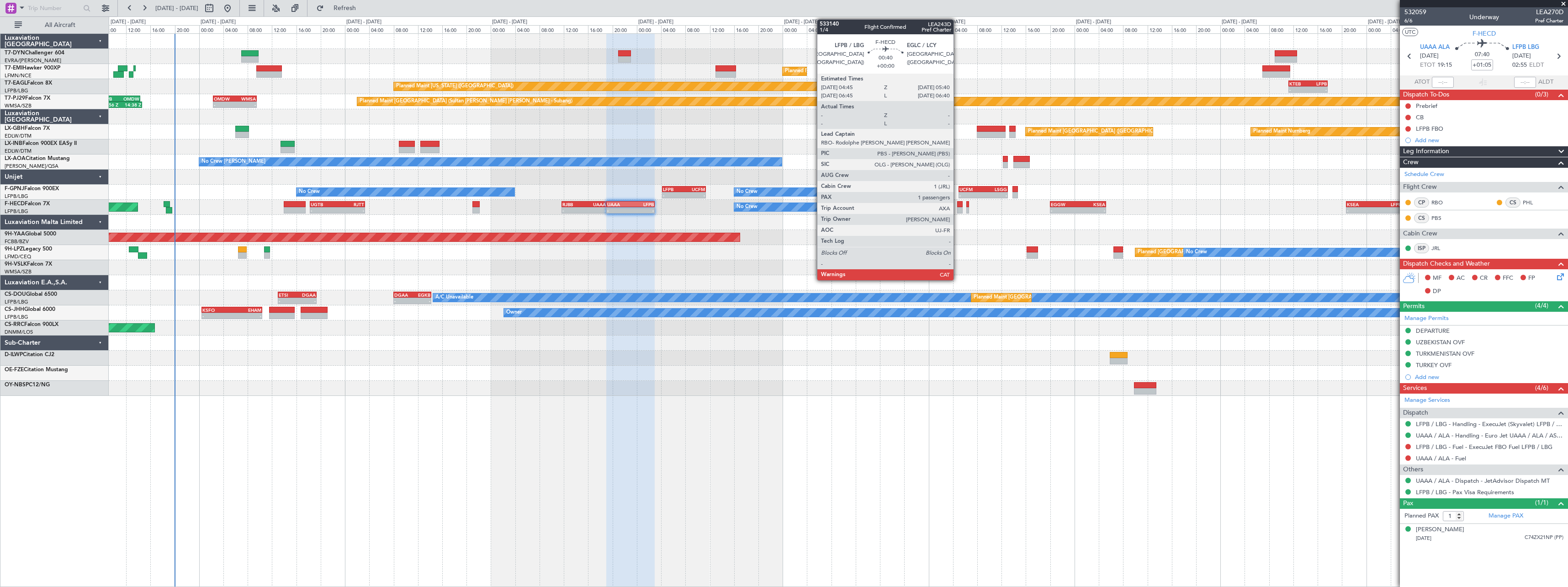
click at [958, 204] on div at bounding box center [960, 204] width 6 height 6
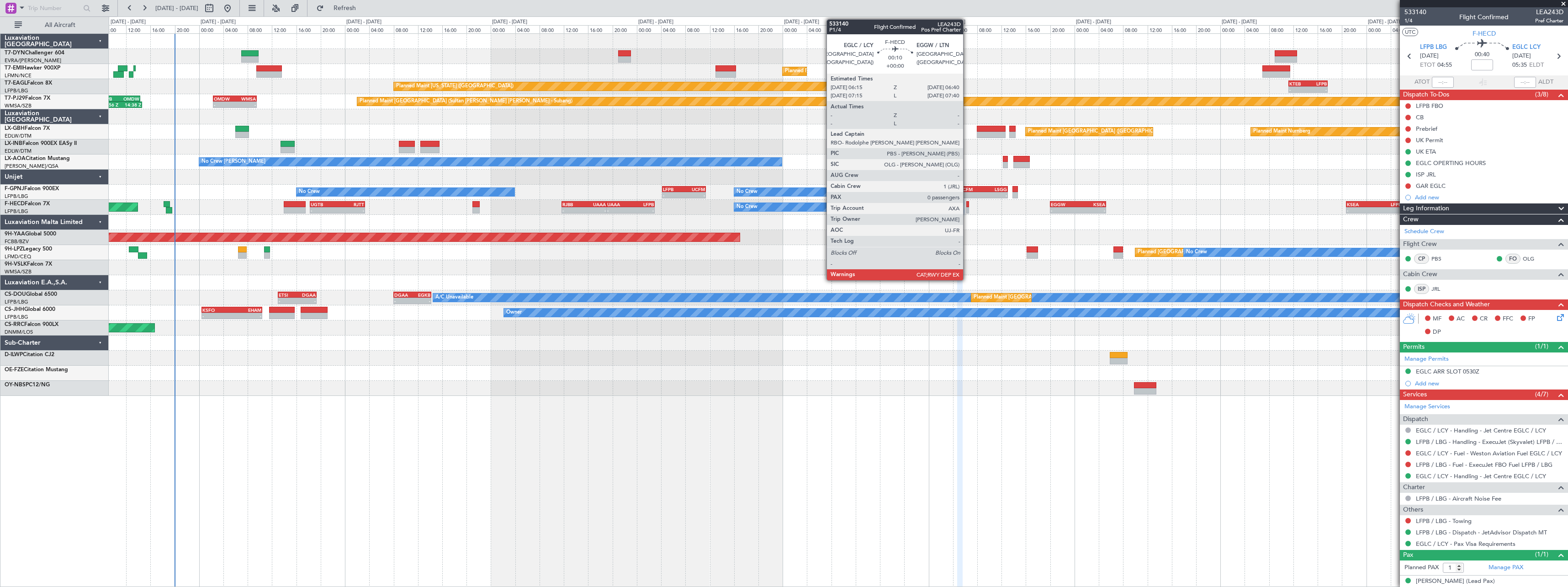
click at [967, 207] on div at bounding box center [967, 210] width 3 height 6
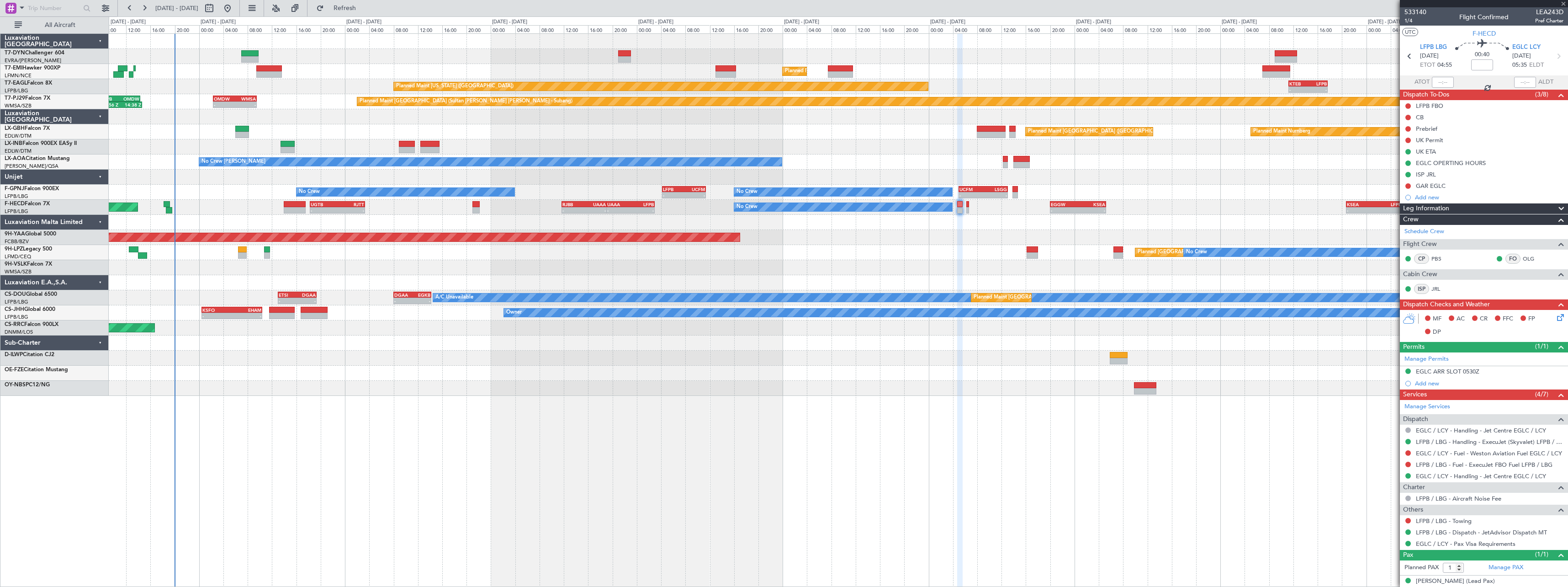
type input "0"
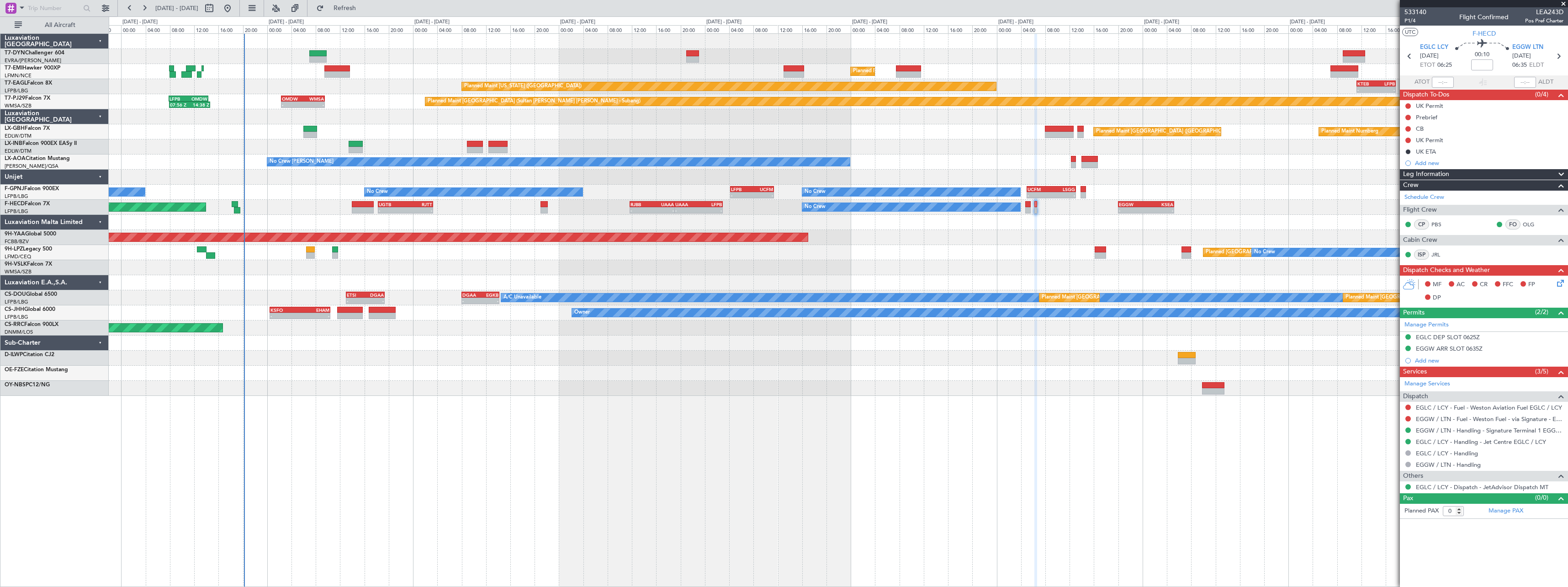
click at [511, 249] on div "Planned Maint St Gallen (Altenrhein) No Crew No Crew" at bounding box center [838, 252] width 1459 height 15
